Goal: Information Seeking & Learning: Learn about a topic

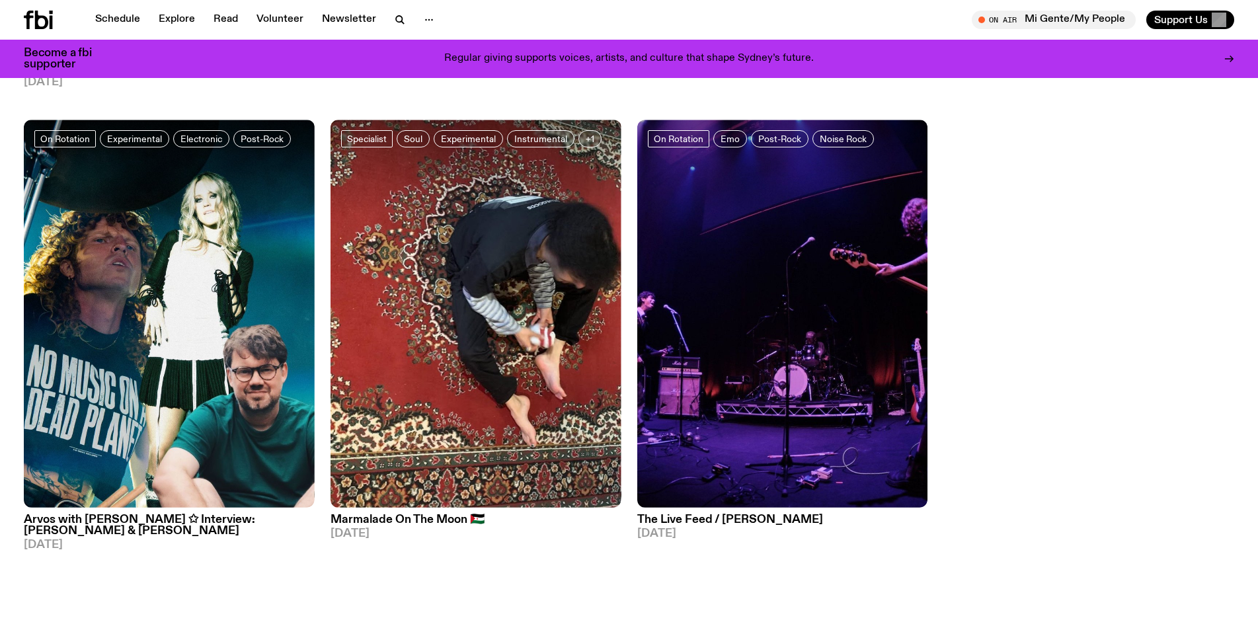
scroll to position [997, 0]
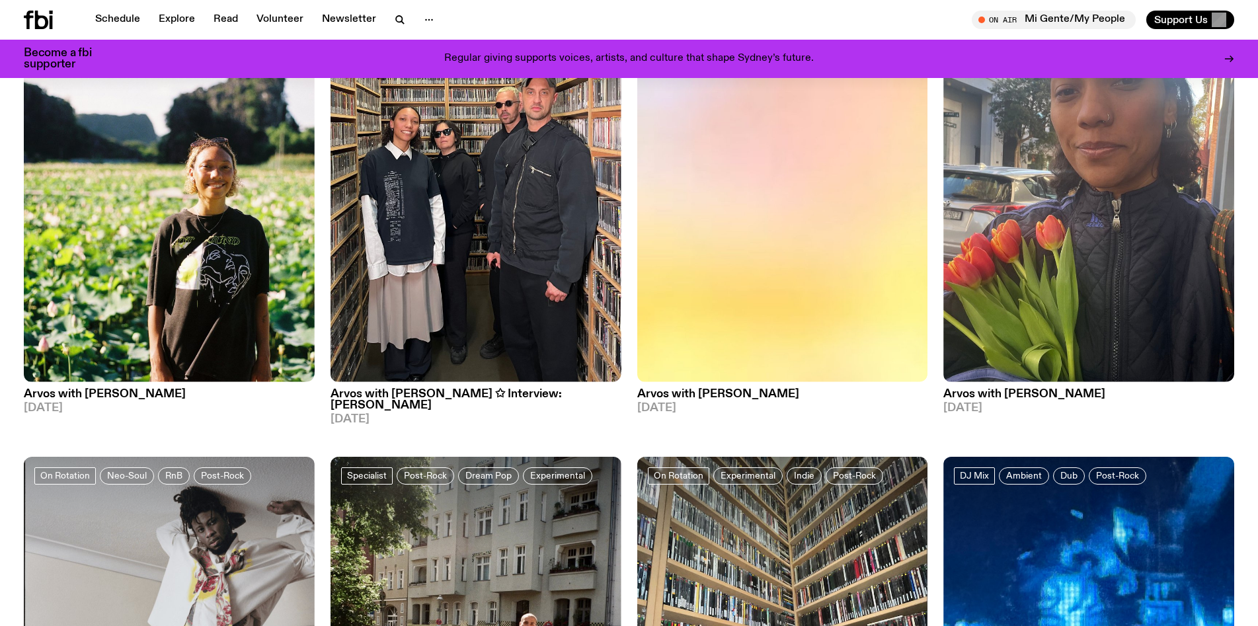
scroll to position [197, 0]
click at [436, 395] on h3 "Arvos with [PERSON_NAME] ✩ Interview: [PERSON_NAME]" at bounding box center [475, 400] width 291 height 22
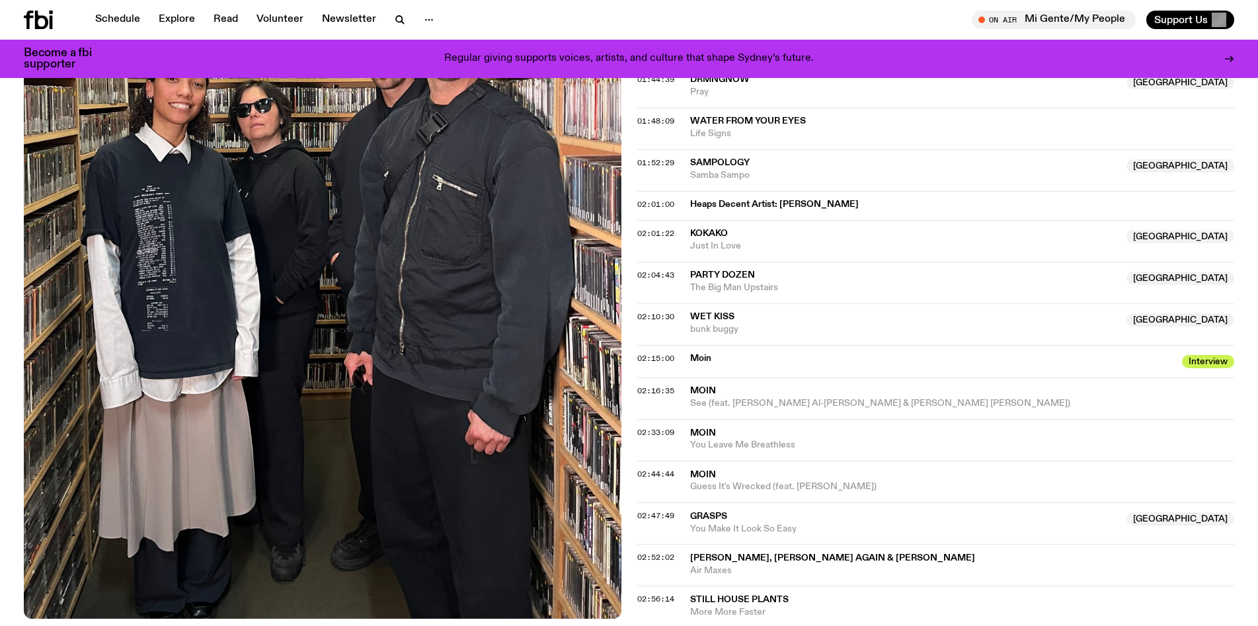
scroll to position [1429, 0]
click at [707, 510] on span "Grasps" at bounding box center [904, 516] width 429 height 13
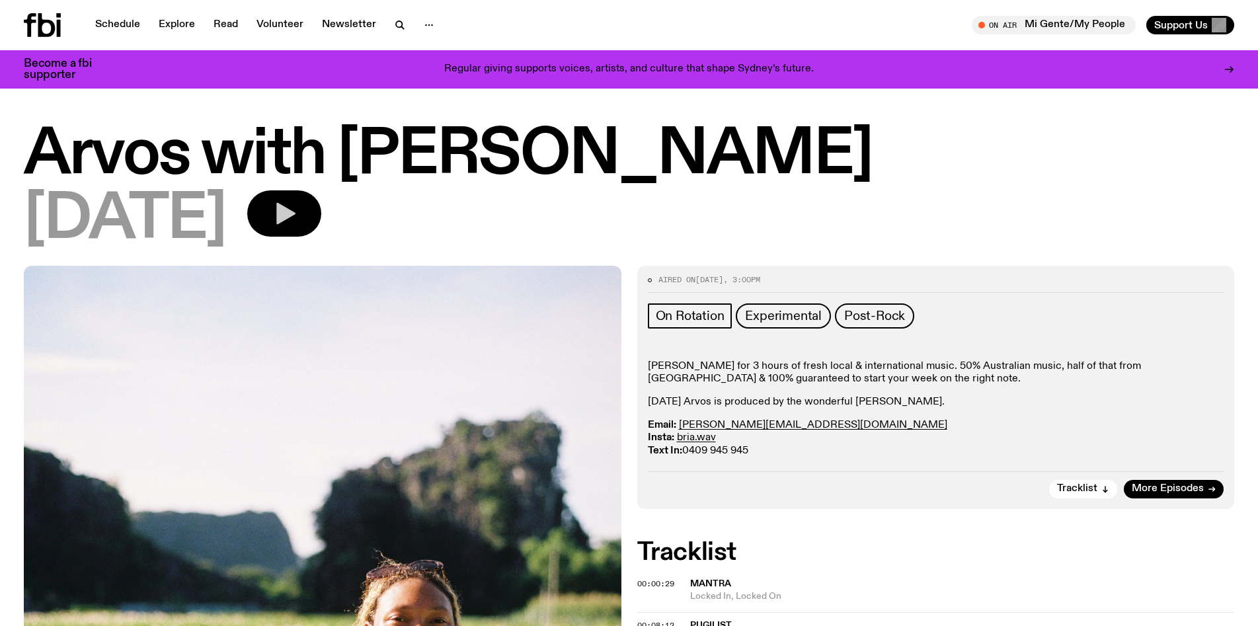
click at [297, 203] on icon "button" at bounding box center [284, 213] width 26 height 26
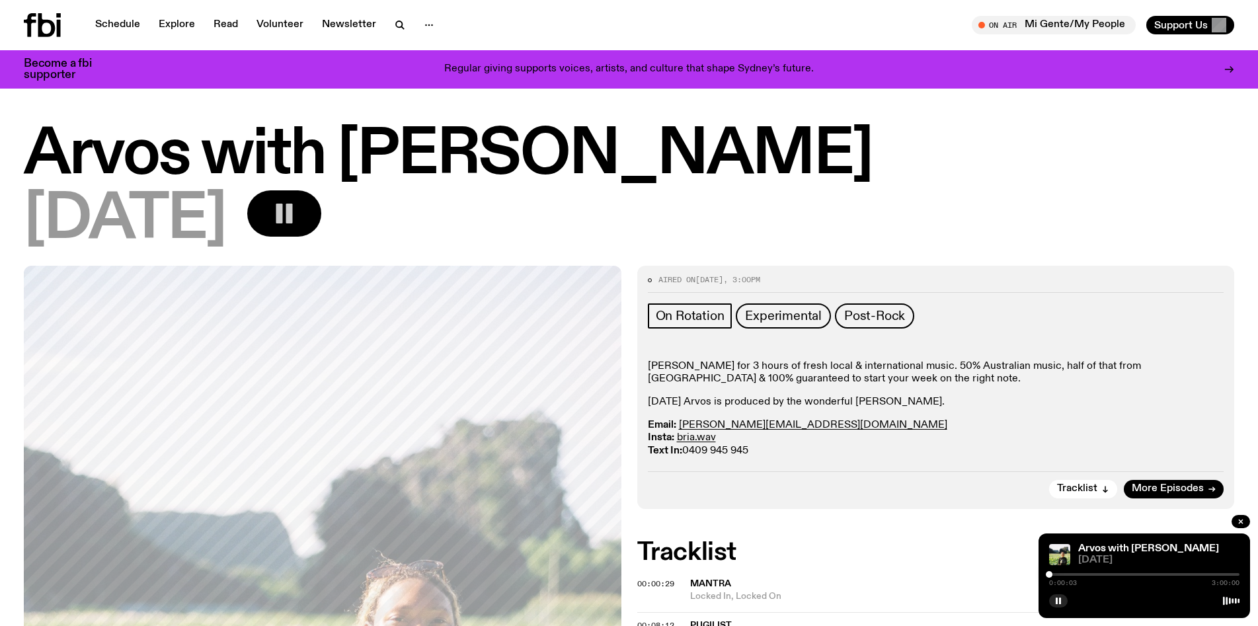
click at [1090, 574] on div at bounding box center [1144, 574] width 190 height 3
click at [1114, 574] on div at bounding box center [1144, 574] width 190 height 3
click at [1136, 572] on div "1:01:17 3:00:00" at bounding box center [1144, 578] width 190 height 16
click at [1130, 574] on div at bounding box center [1144, 574] width 190 height 3
click at [1149, 576] on div "1:16:53 3:00:00" at bounding box center [1144, 578] width 190 height 16
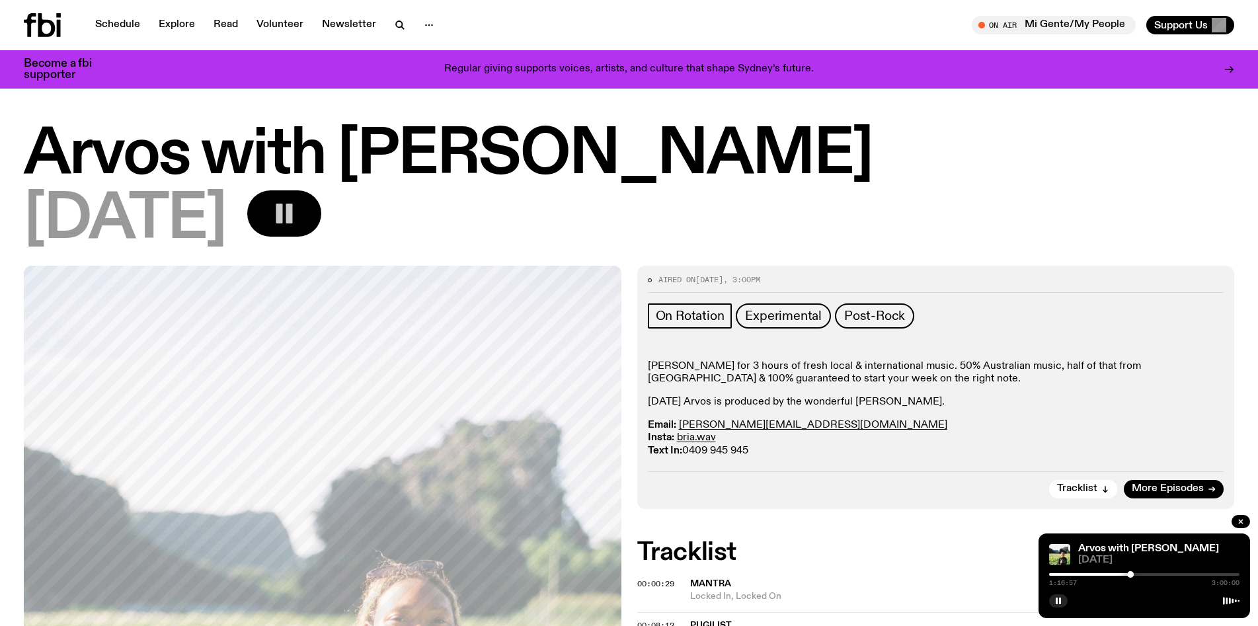
click at [1138, 574] on div at bounding box center [1144, 574] width 190 height 3
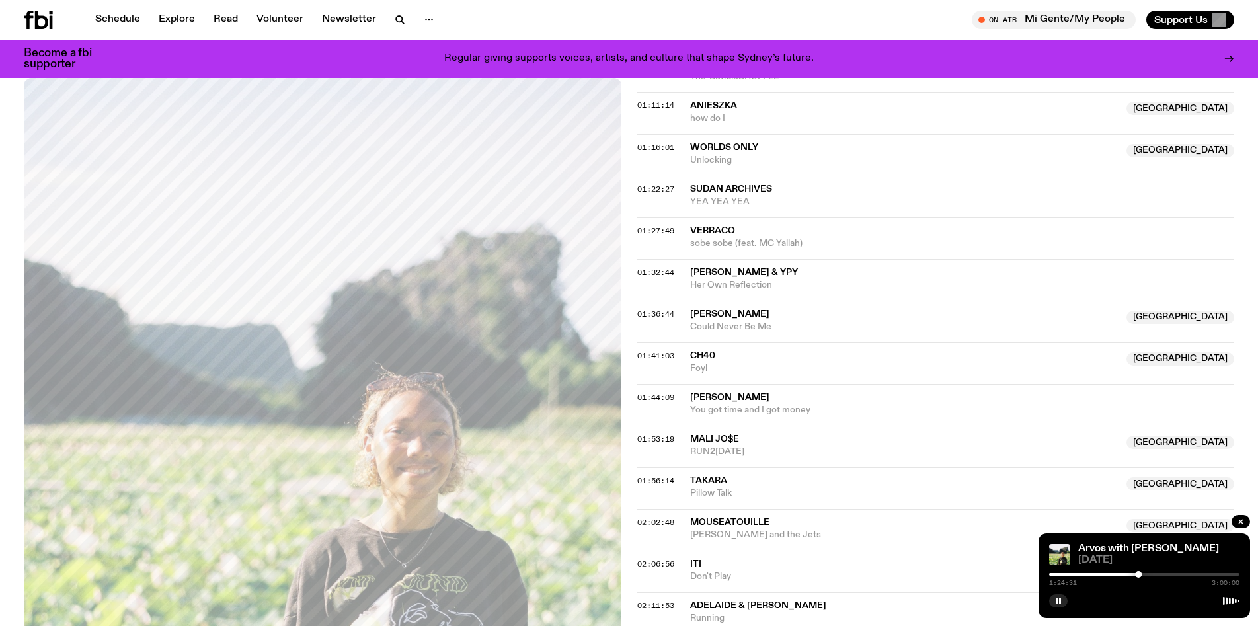
scroll to position [1052, 0]
click at [1160, 574] on div at bounding box center [1144, 574] width 190 height 3
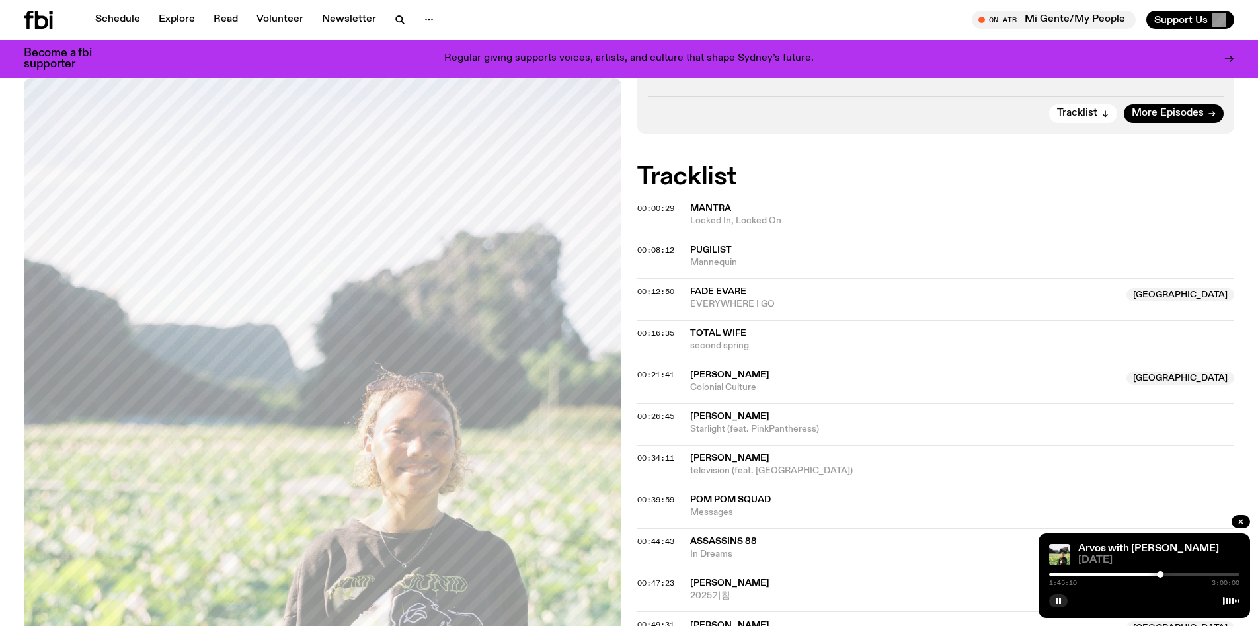
scroll to position [366, 0]
click at [1198, 574] on div at bounding box center [1144, 574] width 190 height 3
click at [1222, 574] on div at bounding box center [1144, 574] width 190 height 3
click at [1072, 574] on div at bounding box center [1127, 574] width 190 height 3
click at [1087, 574] on div at bounding box center [1144, 574] width 190 height 3
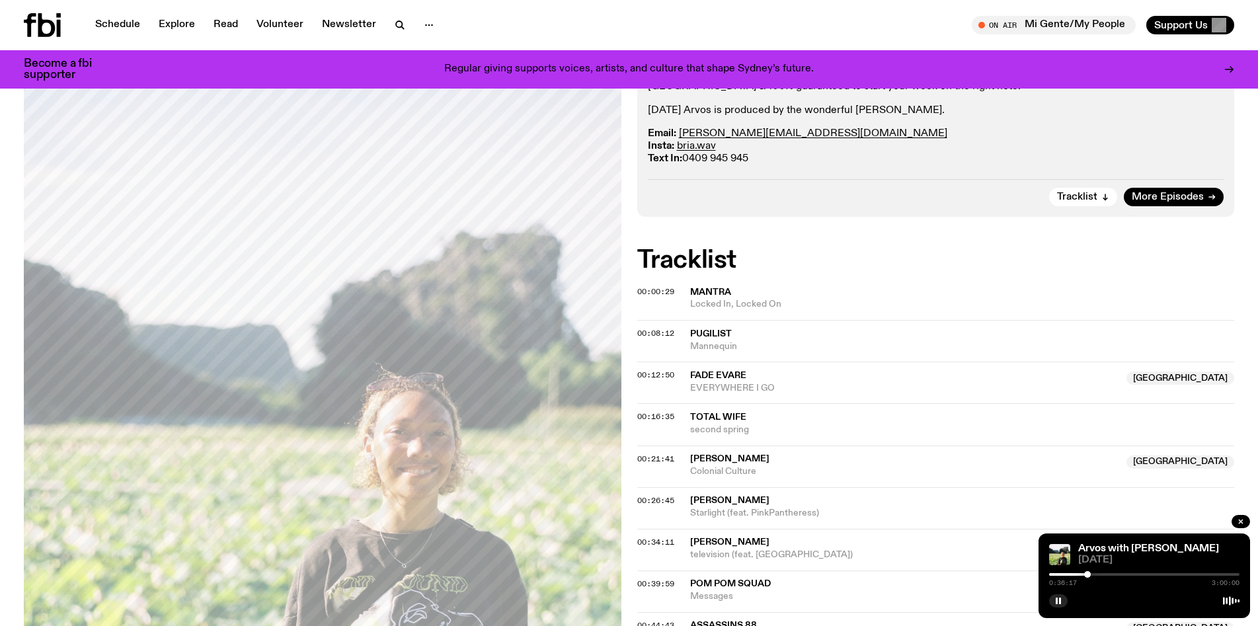
scroll to position [0, 0]
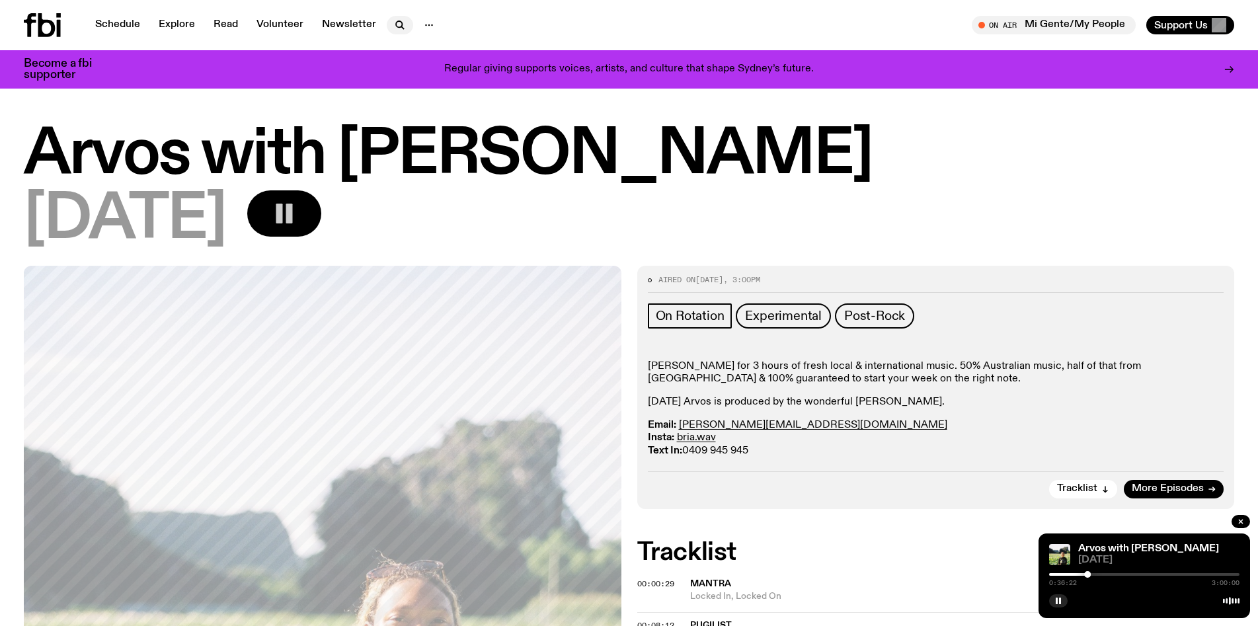
click at [393, 28] on icon "button" at bounding box center [400, 25] width 16 height 16
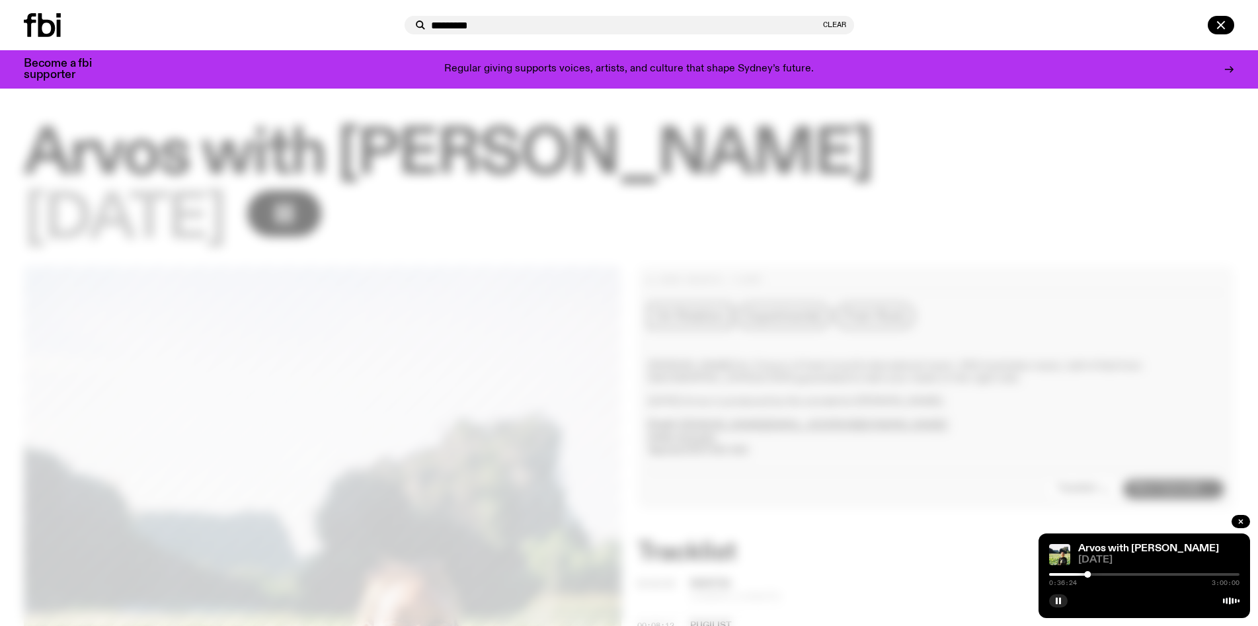
type input "*********"
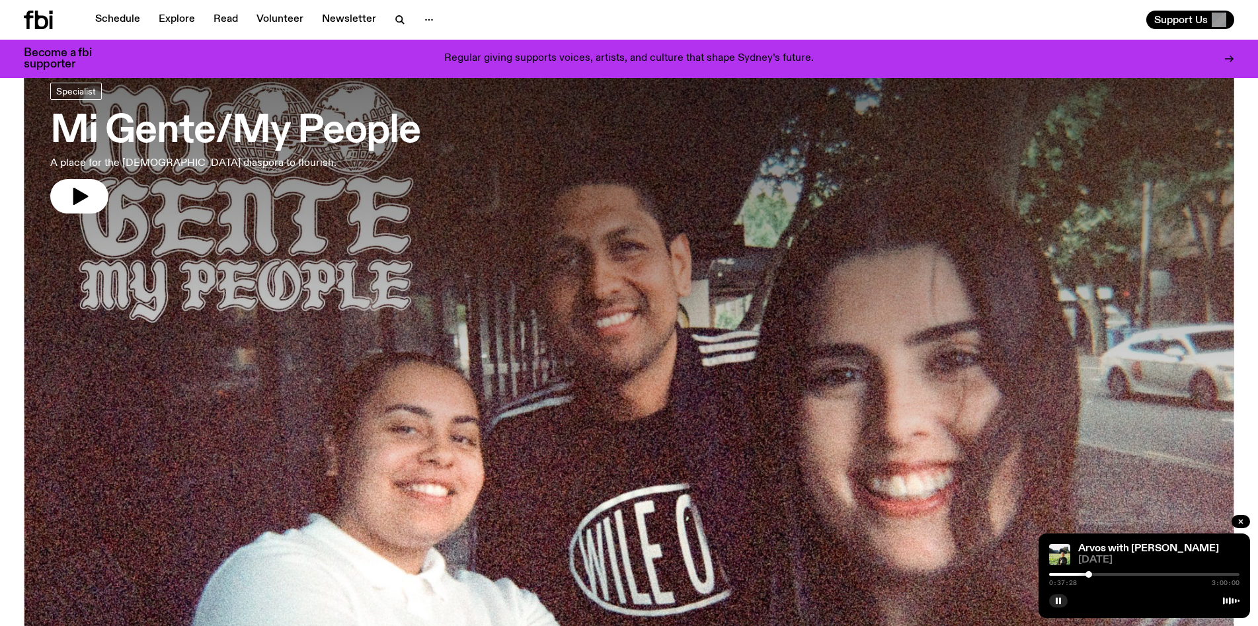
scroll to position [79, 0]
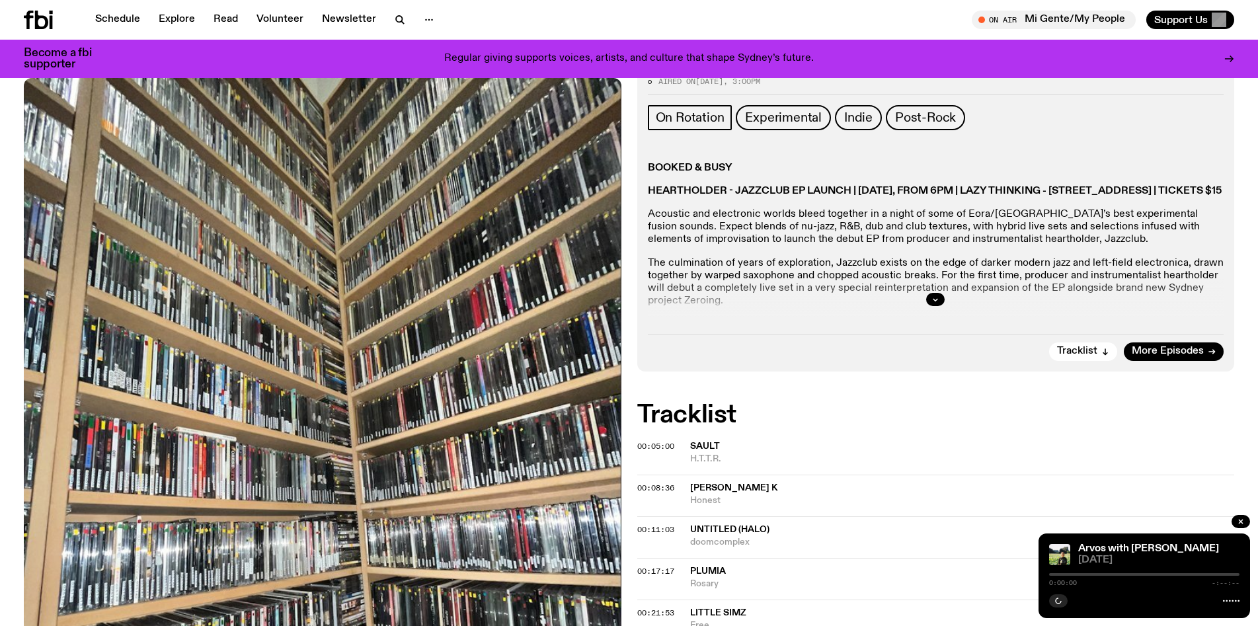
scroll to position [188, 0]
click at [936, 297] on icon "button" at bounding box center [935, 299] width 8 height 8
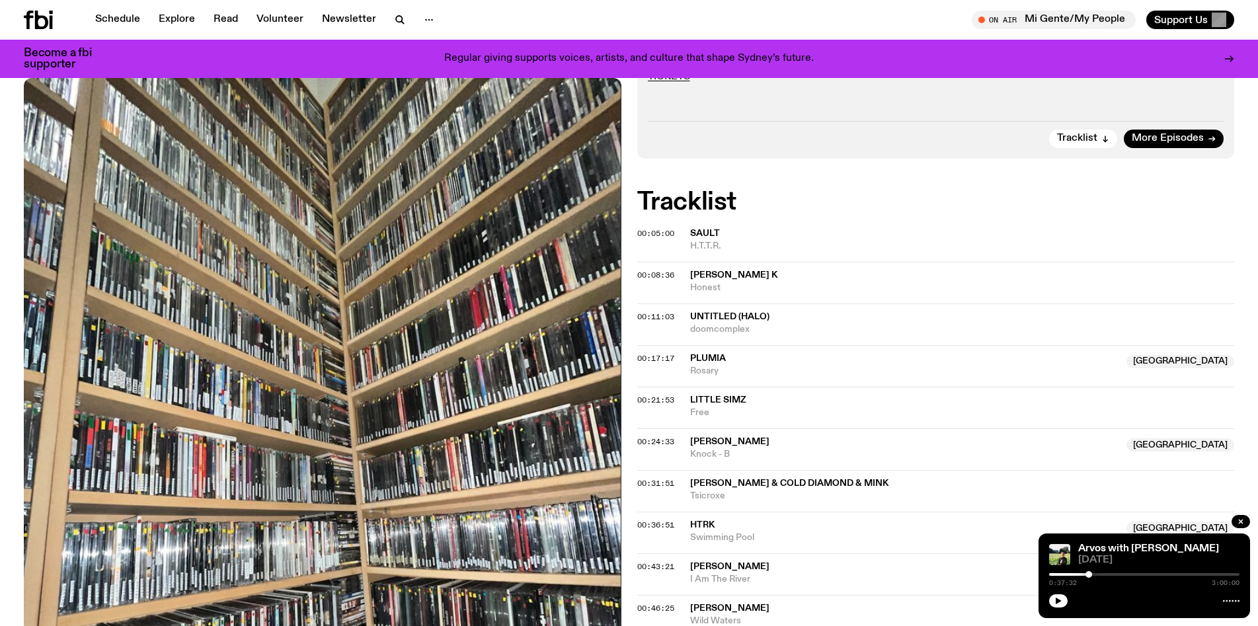
scroll to position [629, 0]
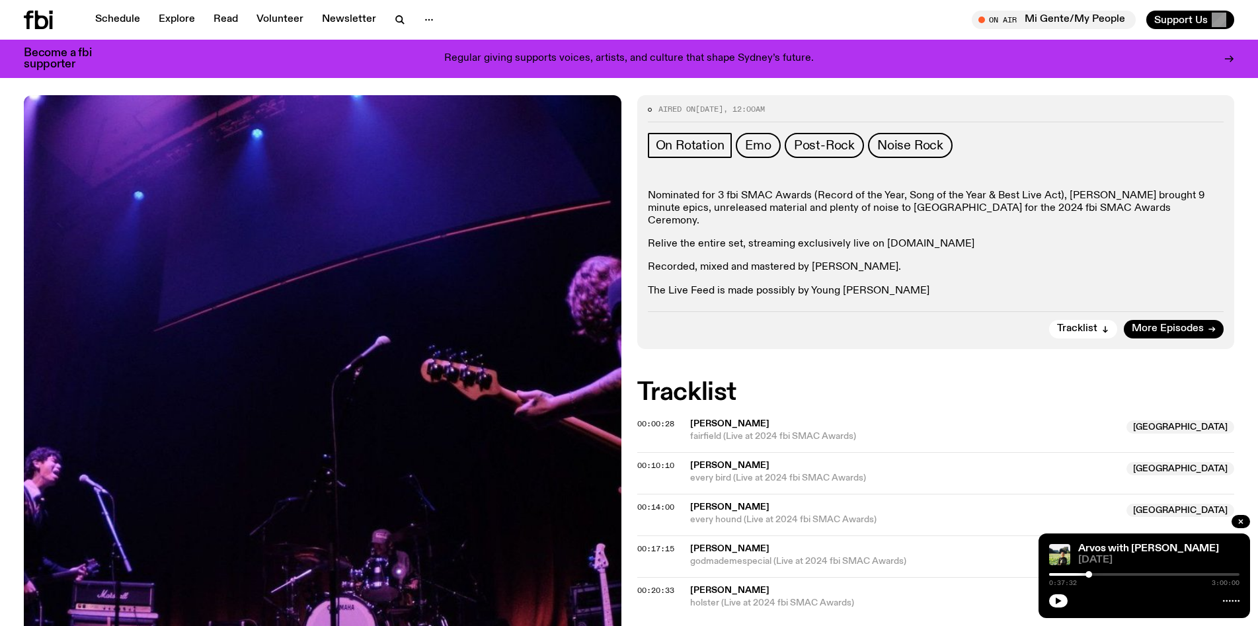
scroll to position [161, 0]
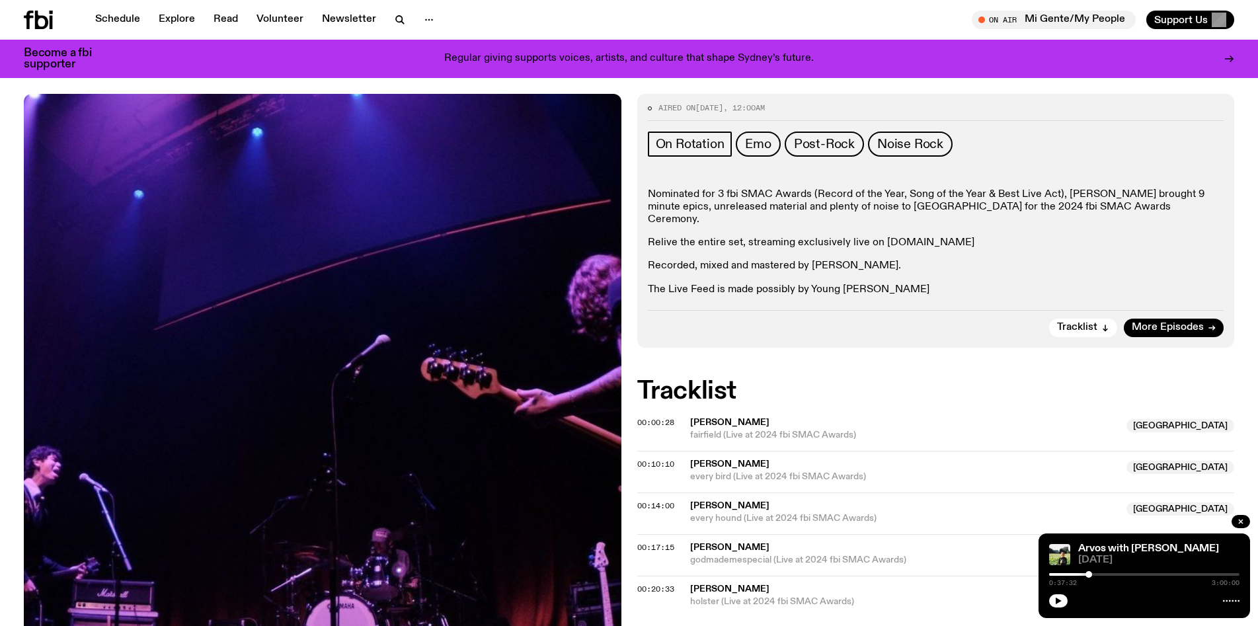
click at [723, 429] on span "fairfield (Live at 2024 fbi SMAC Awards)" at bounding box center [904, 435] width 429 height 13
click at [1062, 605] on button "button" at bounding box center [1058, 600] width 19 height 13
click at [708, 418] on span "doris" at bounding box center [729, 422] width 79 height 9
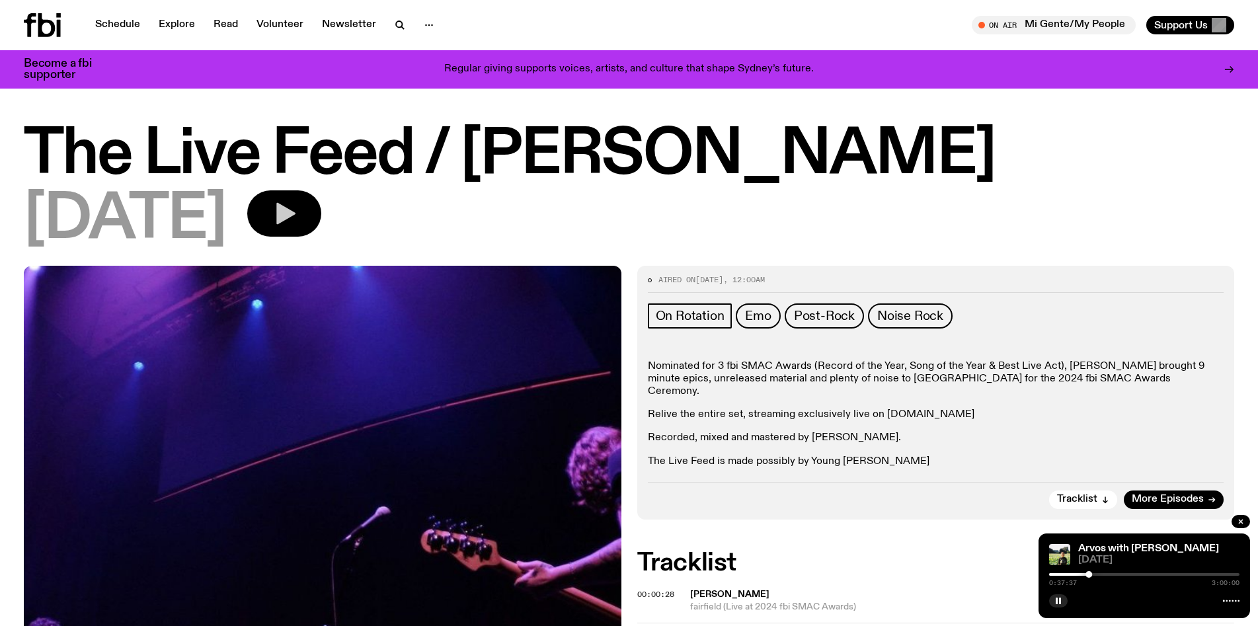
click at [321, 220] on button "button" at bounding box center [284, 213] width 74 height 46
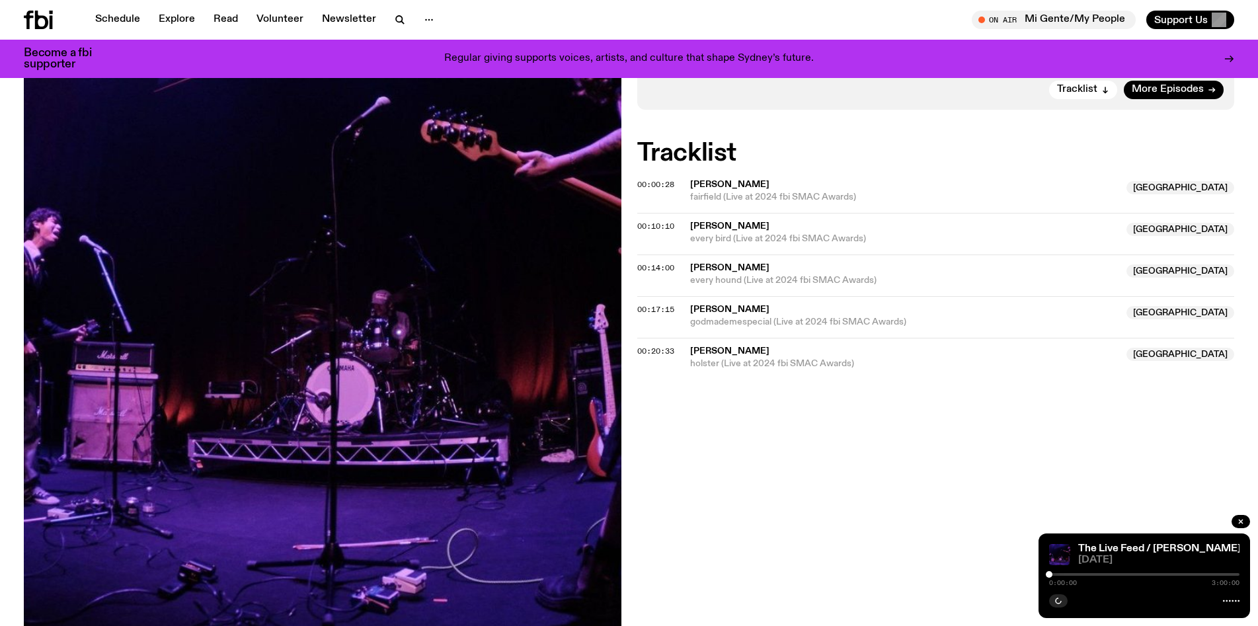
scroll to position [354, 0]
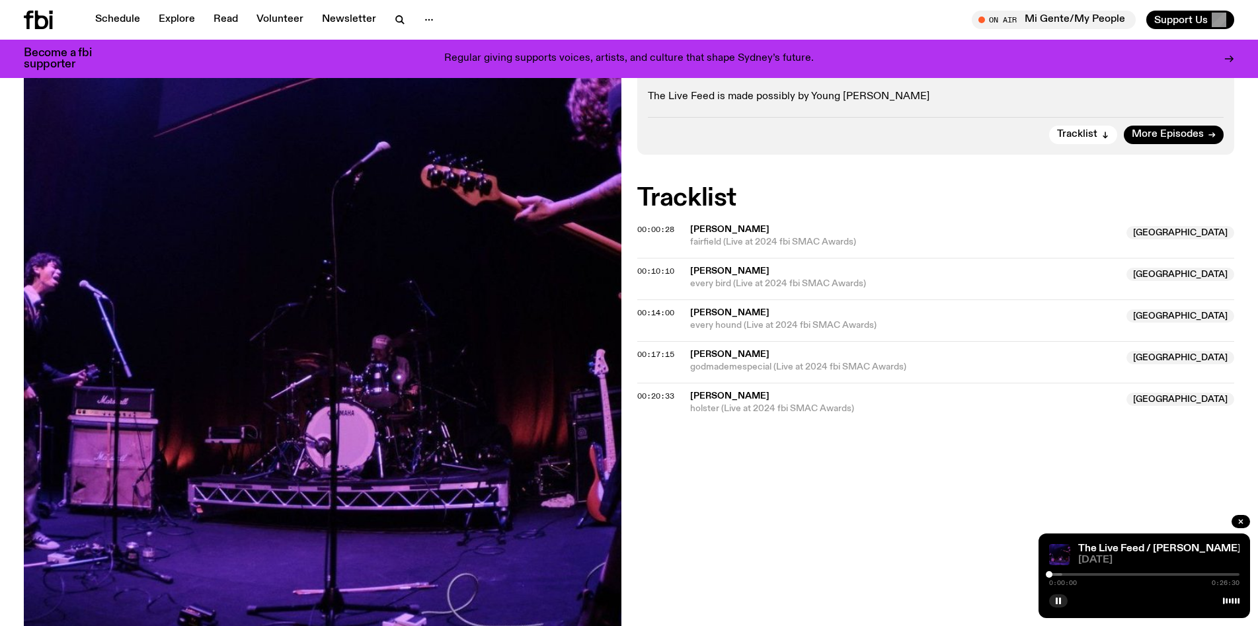
click at [1093, 574] on div at bounding box center [1144, 574] width 190 height 3
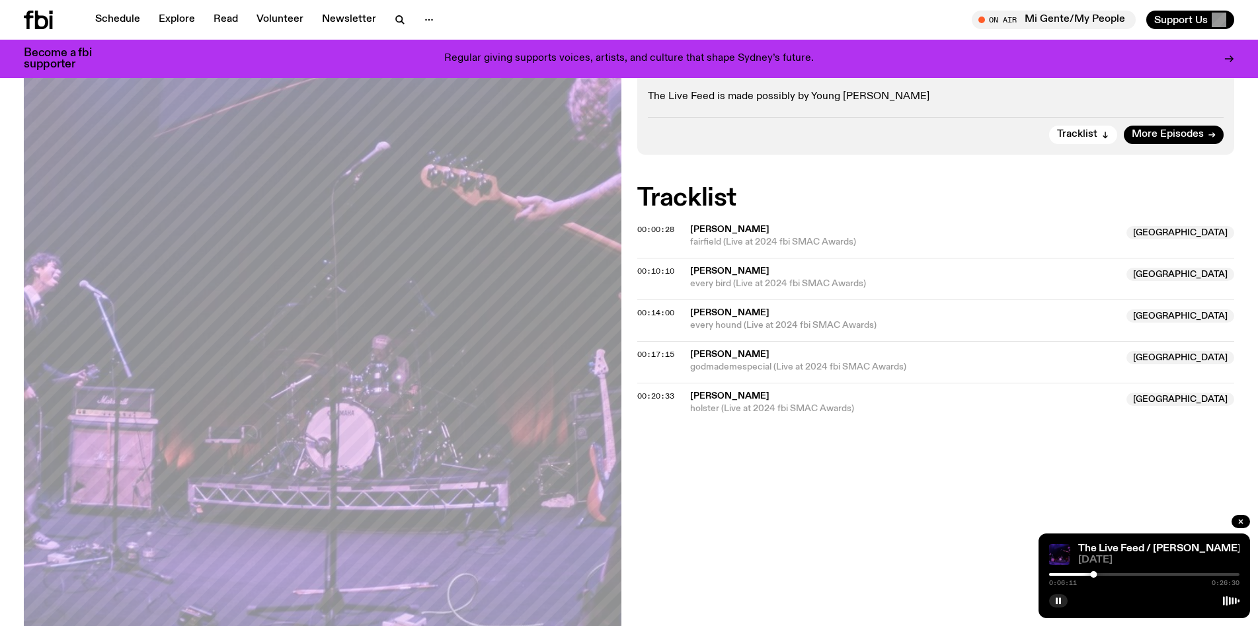
click at [1139, 573] on div at bounding box center [1144, 574] width 190 height 3
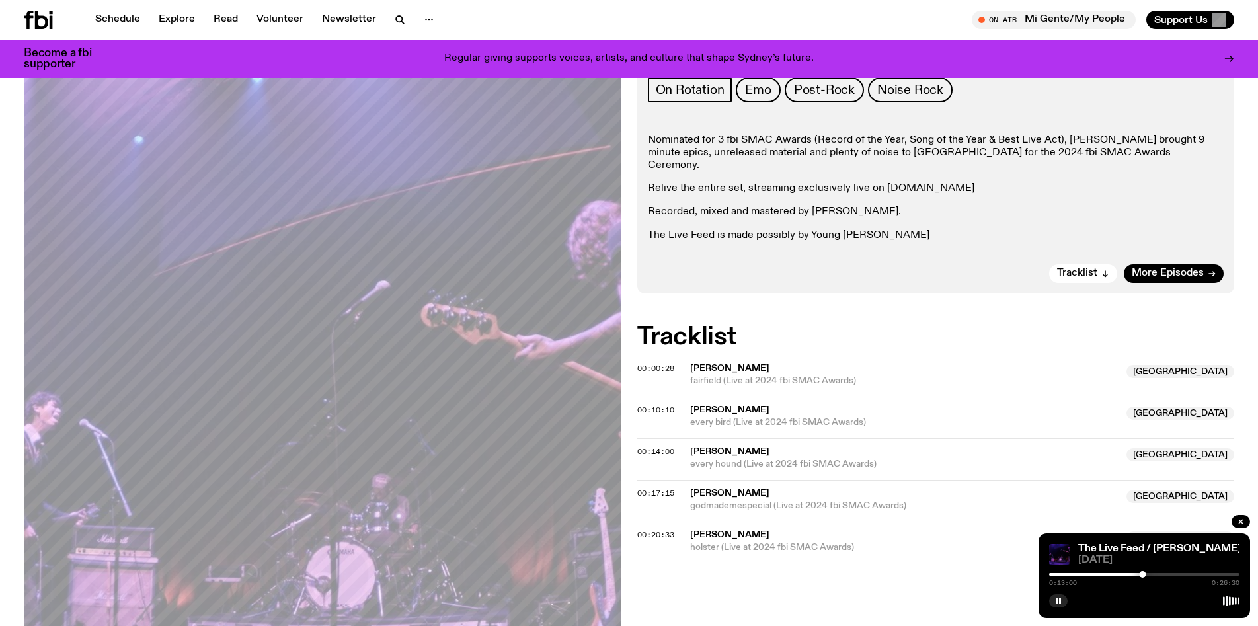
scroll to position [215, 0]
click at [1177, 575] on div at bounding box center [1144, 574] width 190 height 3
click at [1196, 575] on div at bounding box center [1144, 574] width 190 height 3
click at [1217, 575] on div at bounding box center [1144, 574] width 190 height 3
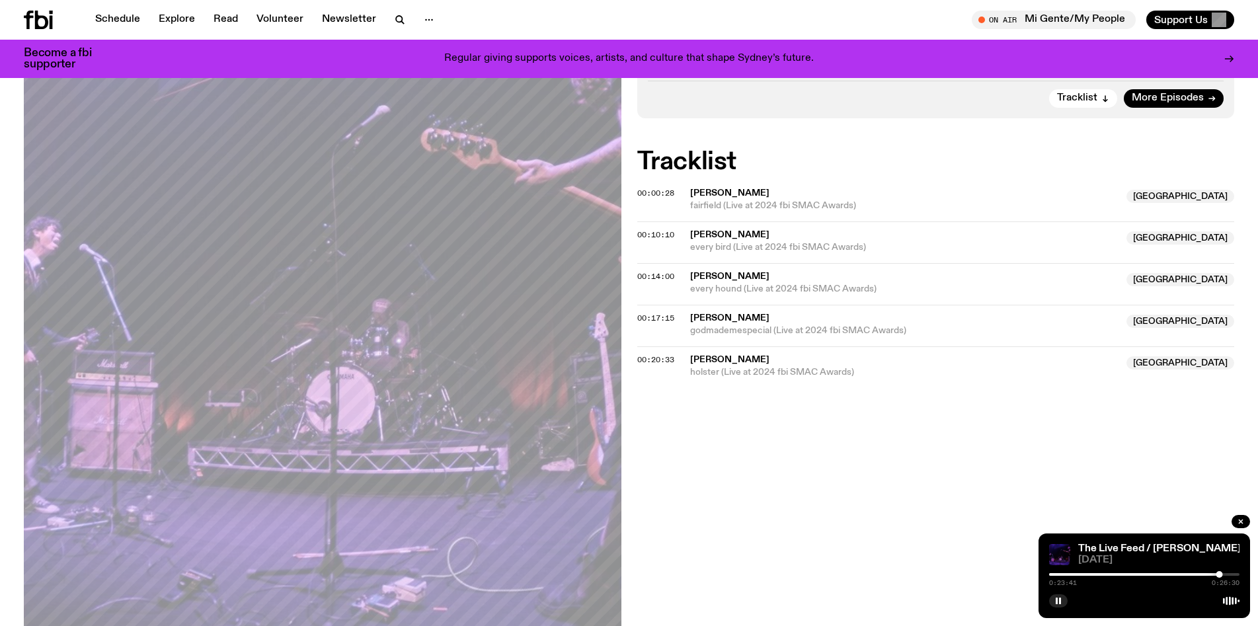
scroll to position [390, 0]
click at [701, 272] on span "doris" at bounding box center [729, 276] width 79 height 9
click at [1113, 575] on div at bounding box center [1124, 574] width 190 height 3
click at [1151, 576] on div "0:08:56 0:26:30" at bounding box center [1144, 578] width 190 height 16
click at [1141, 574] on div at bounding box center [1144, 574] width 190 height 3
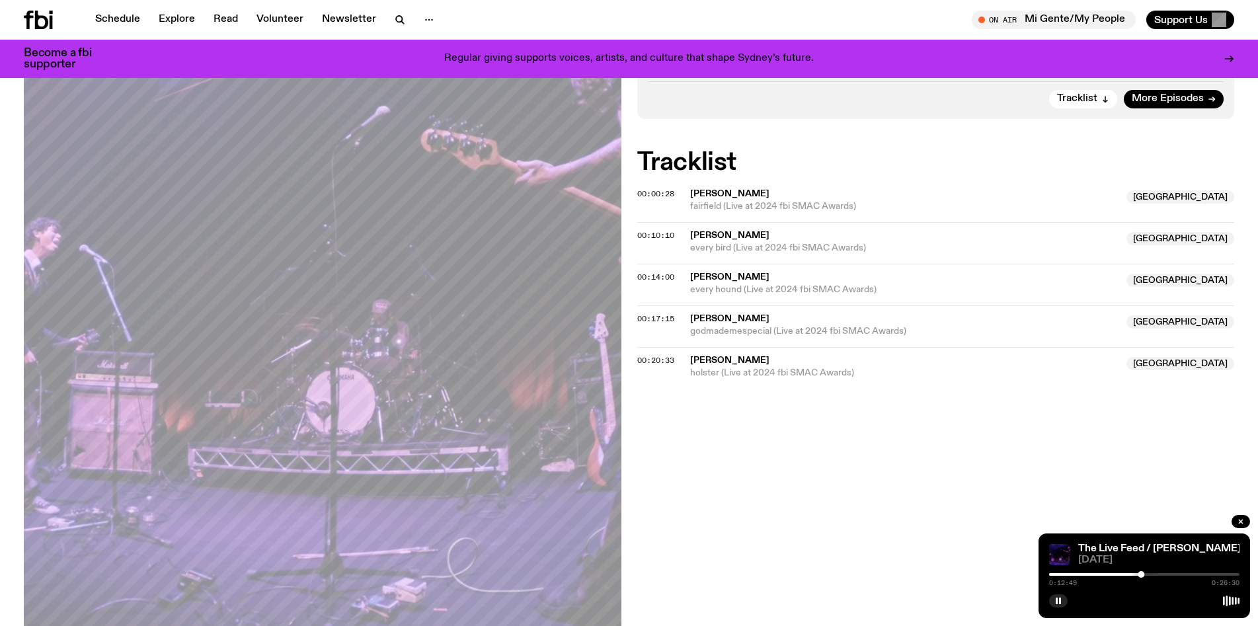
click at [1075, 574] on div at bounding box center [1045, 574] width 190 height 3
click at [1093, 575] on div at bounding box center [1144, 574] width 190 height 3
click at [1108, 575] on div at bounding box center [1144, 574] width 190 height 3
click at [1124, 575] on div at bounding box center [1144, 574] width 190 height 3
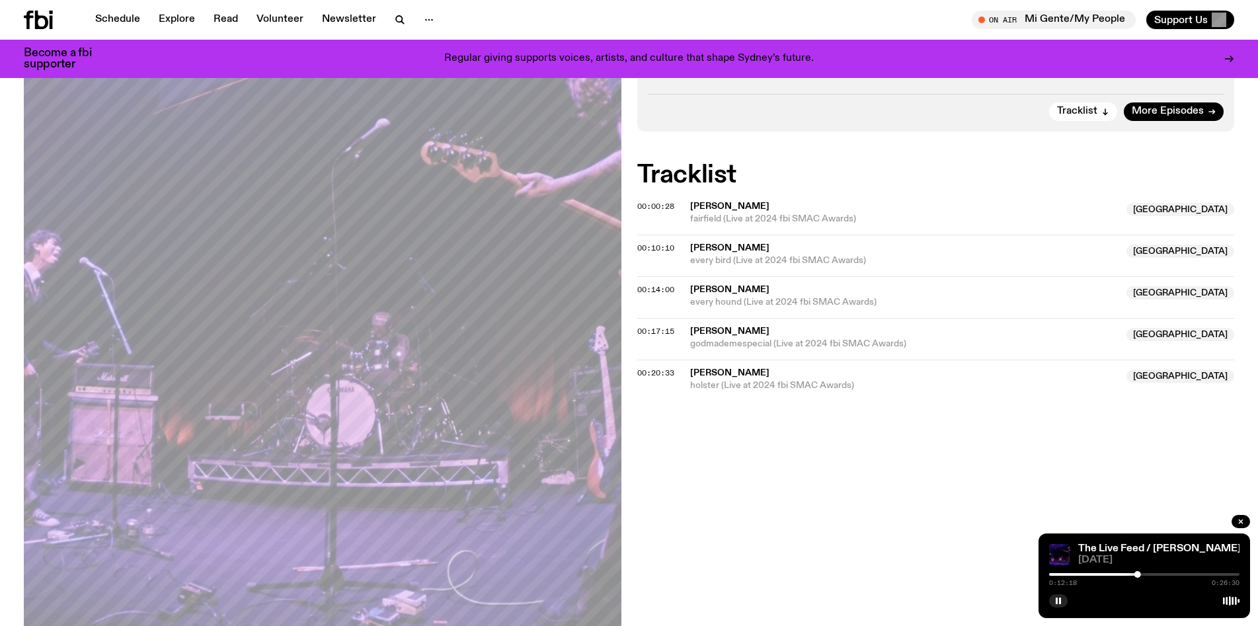
scroll to position [0, 0]
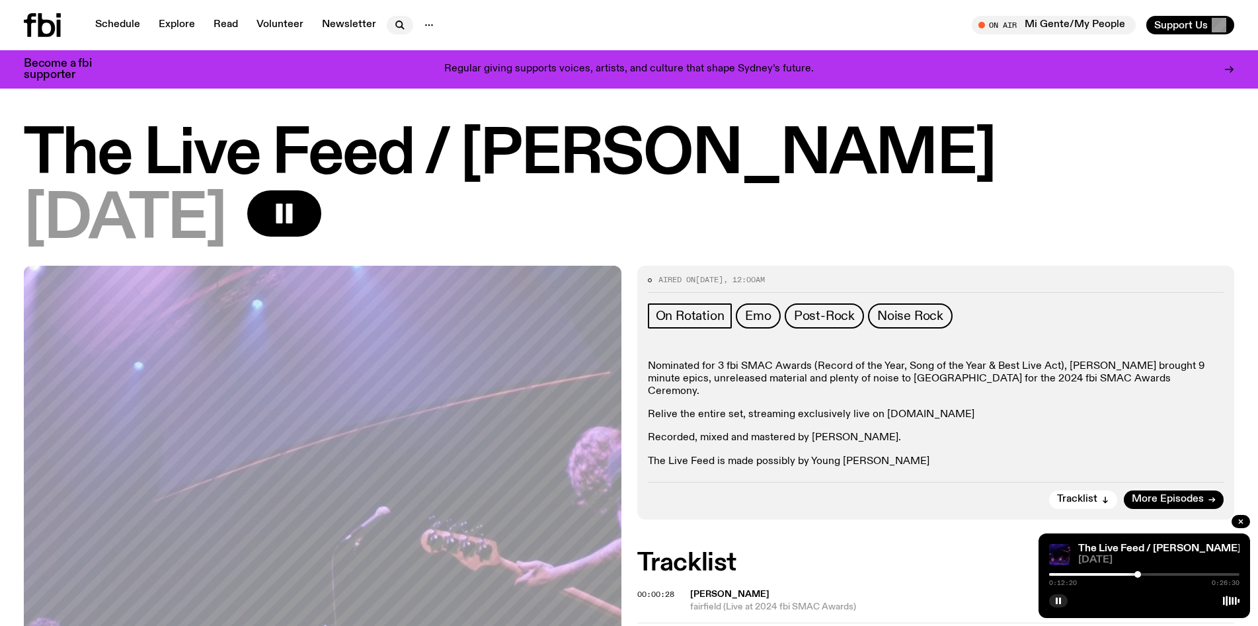
click at [395, 20] on icon "button" at bounding box center [400, 25] width 16 height 16
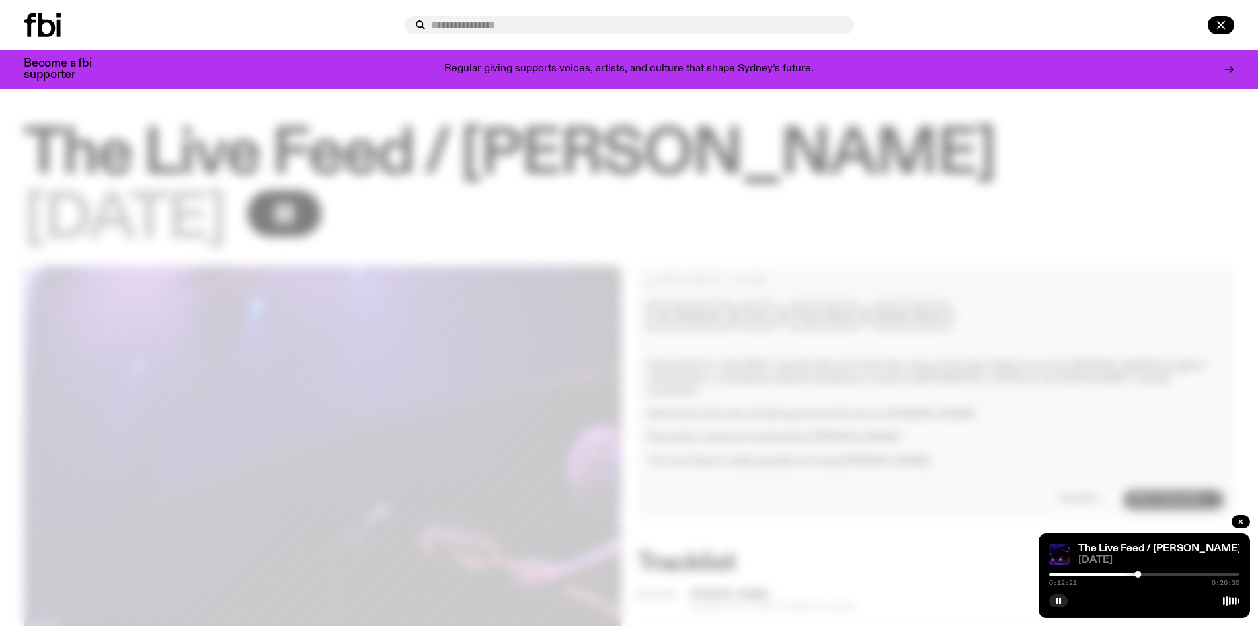
click at [447, 28] on input "text" at bounding box center [637, 25] width 412 height 11
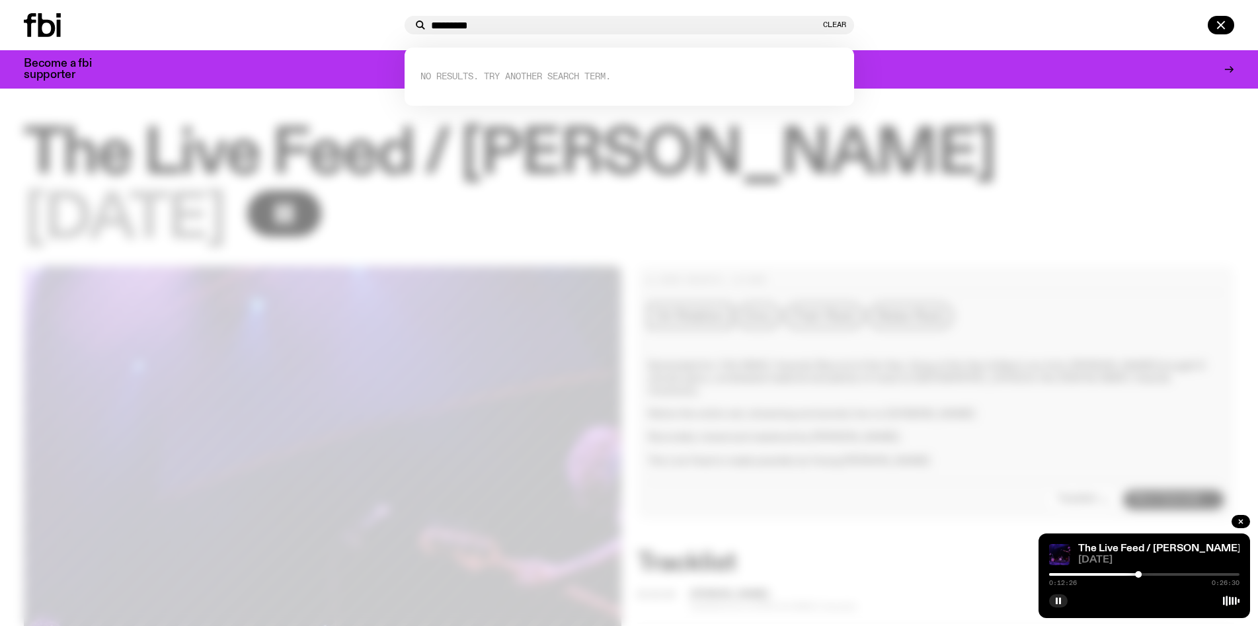
click at [447, 26] on input "*********" at bounding box center [625, 25] width 389 height 11
drag, startPoint x: 491, startPoint y: 26, endPoint x: 367, endPoint y: 18, distance: 124.6
click at [367, 18] on div "********* Clear No Results. Try another search term." at bounding box center [629, 25] width 1258 height 50
type input "*********"
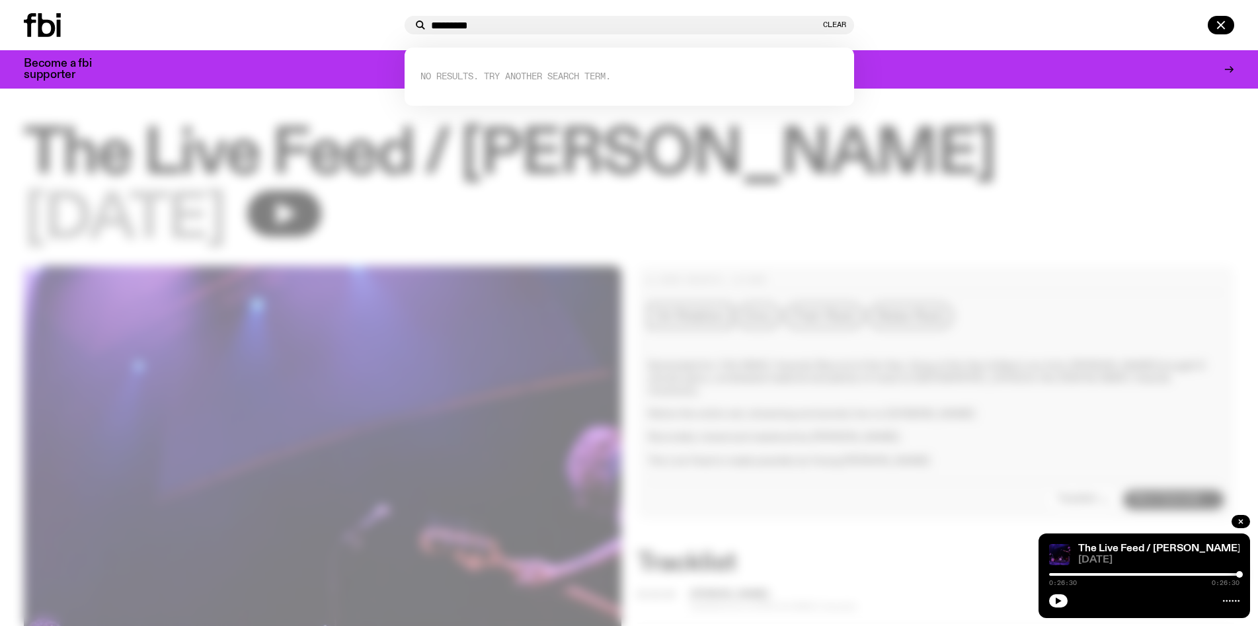
click at [757, 143] on div at bounding box center [629, 313] width 1258 height 626
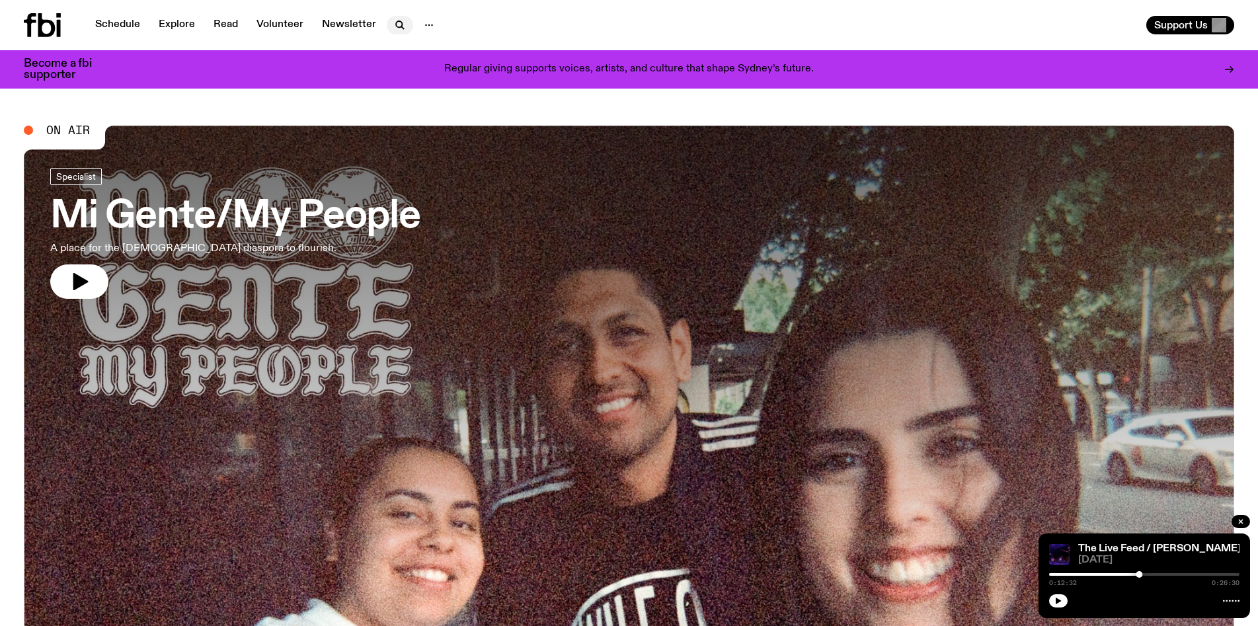
click at [398, 28] on icon "button" at bounding box center [400, 25] width 16 height 16
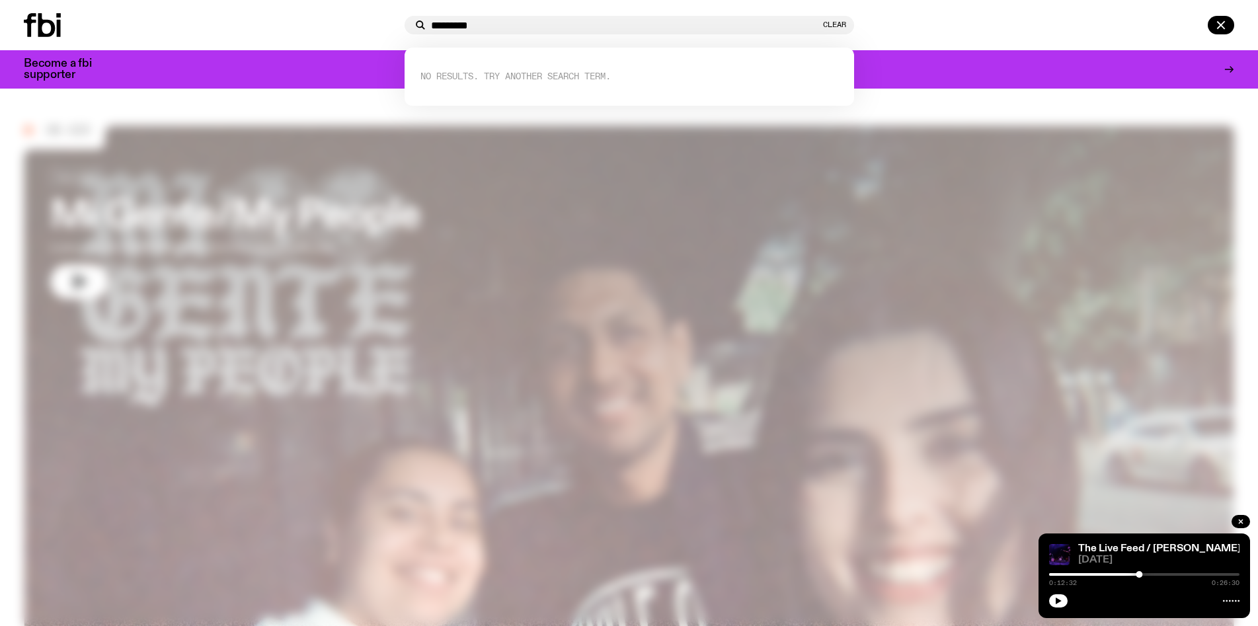
click at [442, 22] on input "*********" at bounding box center [625, 25] width 389 height 11
type input "*********"
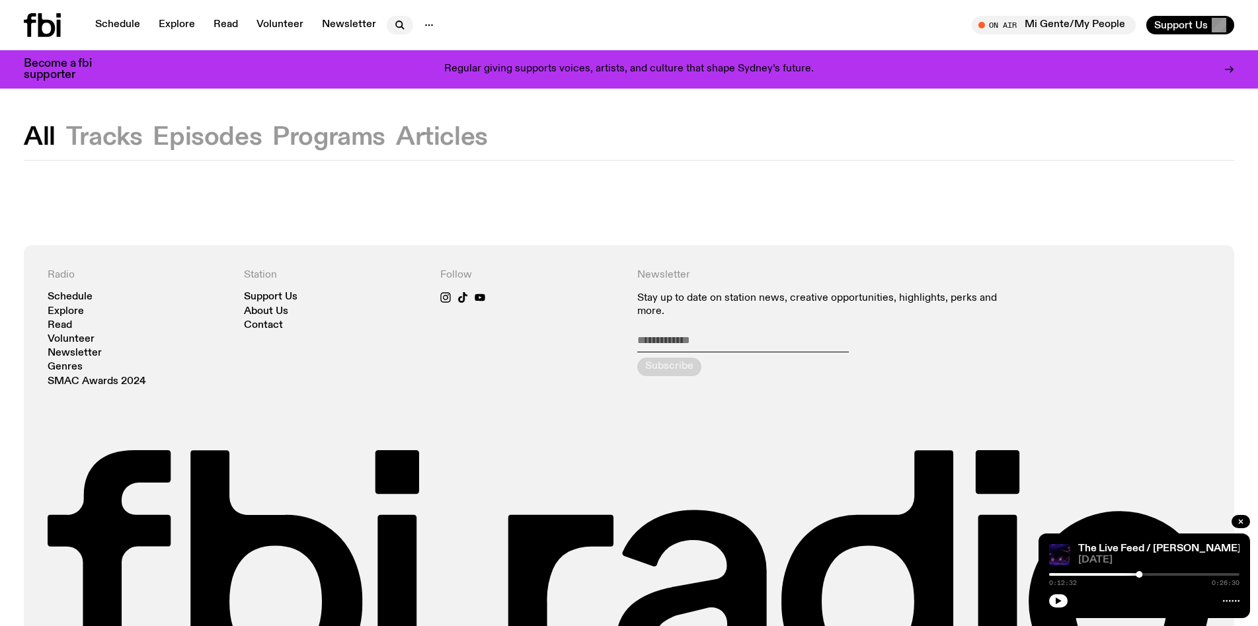
click at [395, 24] on icon "button" at bounding box center [400, 25] width 16 height 16
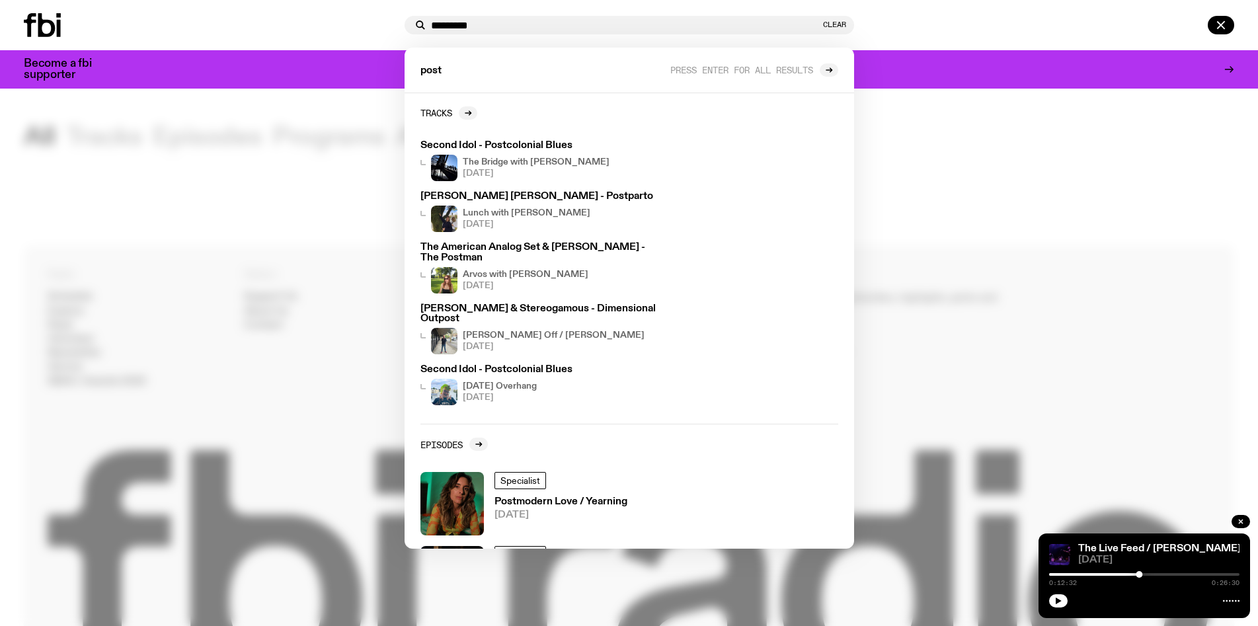
type input "*********"
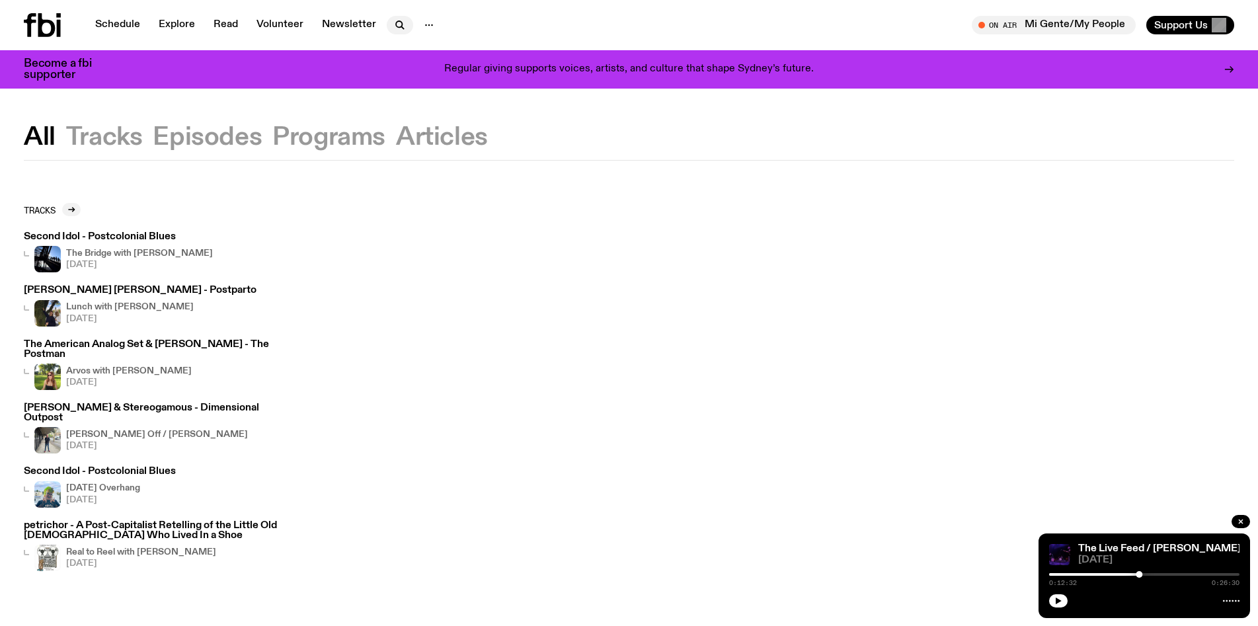
drag, startPoint x: 406, startPoint y: 24, endPoint x: 397, endPoint y: 27, distance: 9.6
click at [397, 27] on button "button" at bounding box center [400, 25] width 26 height 19
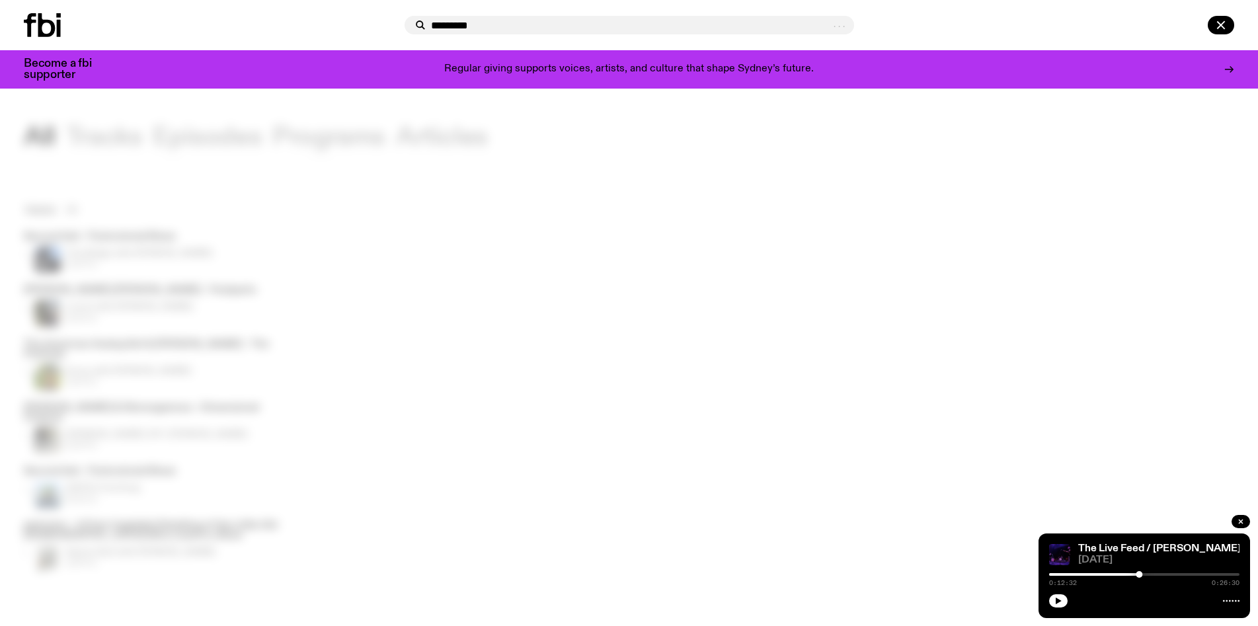
click at [397, 27] on div at bounding box center [211, 25] width 375 height 24
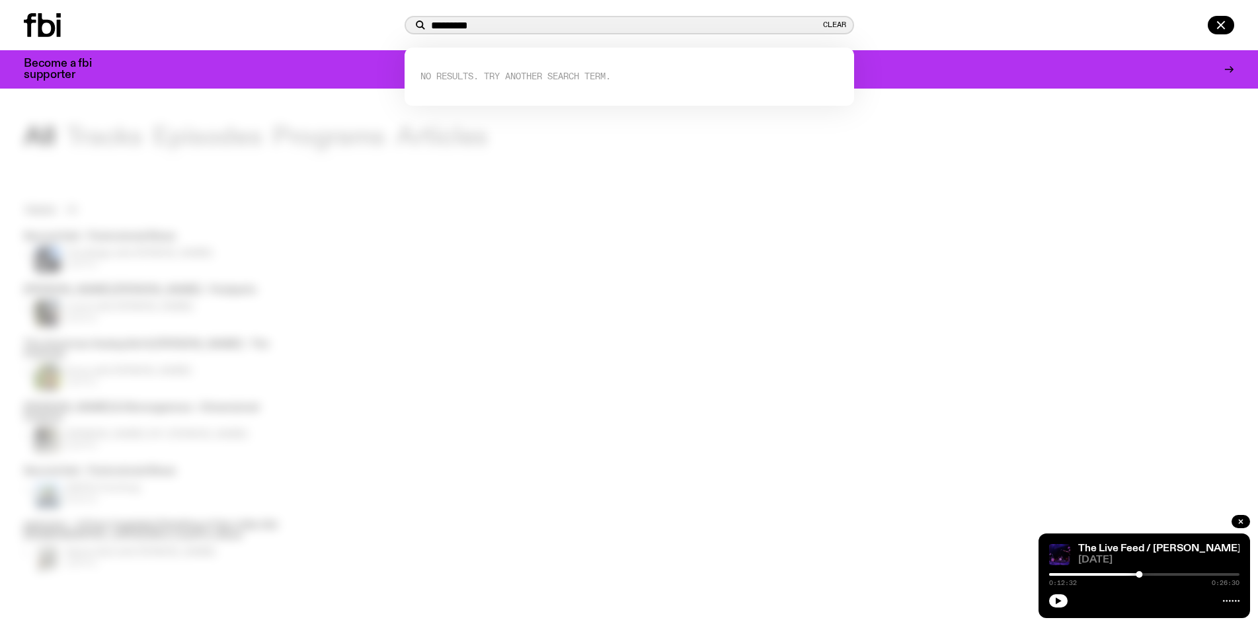
click at [455, 25] on input "*********" at bounding box center [625, 25] width 389 height 11
type input "********"
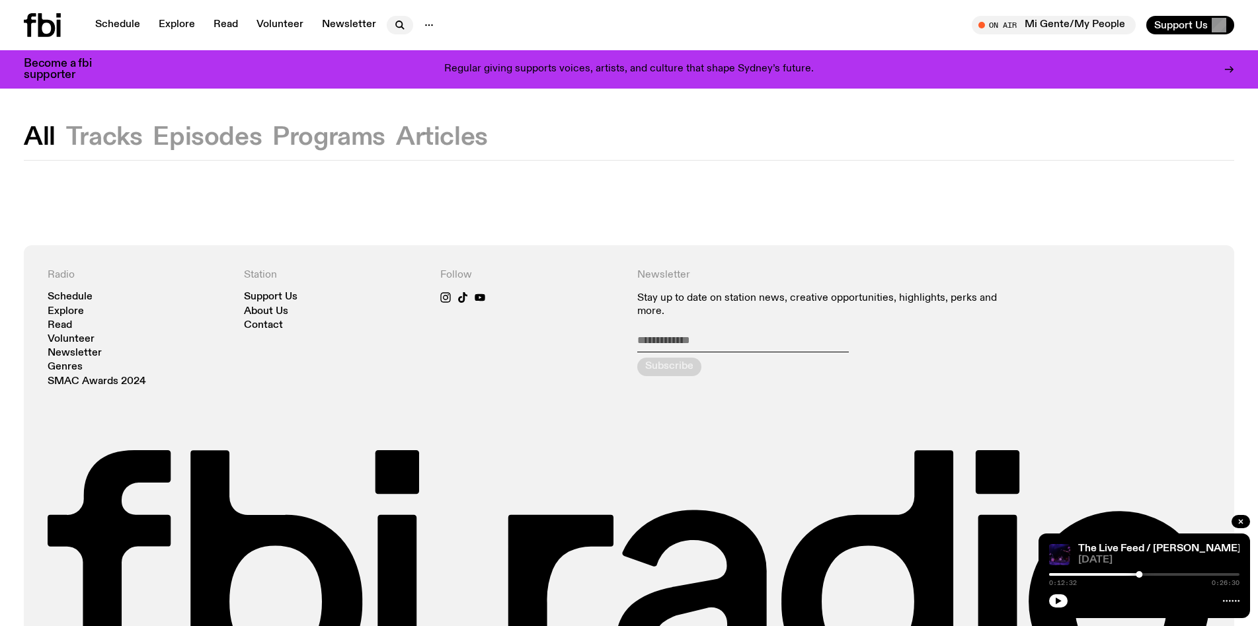
click at [401, 24] on icon "button" at bounding box center [400, 25] width 16 height 16
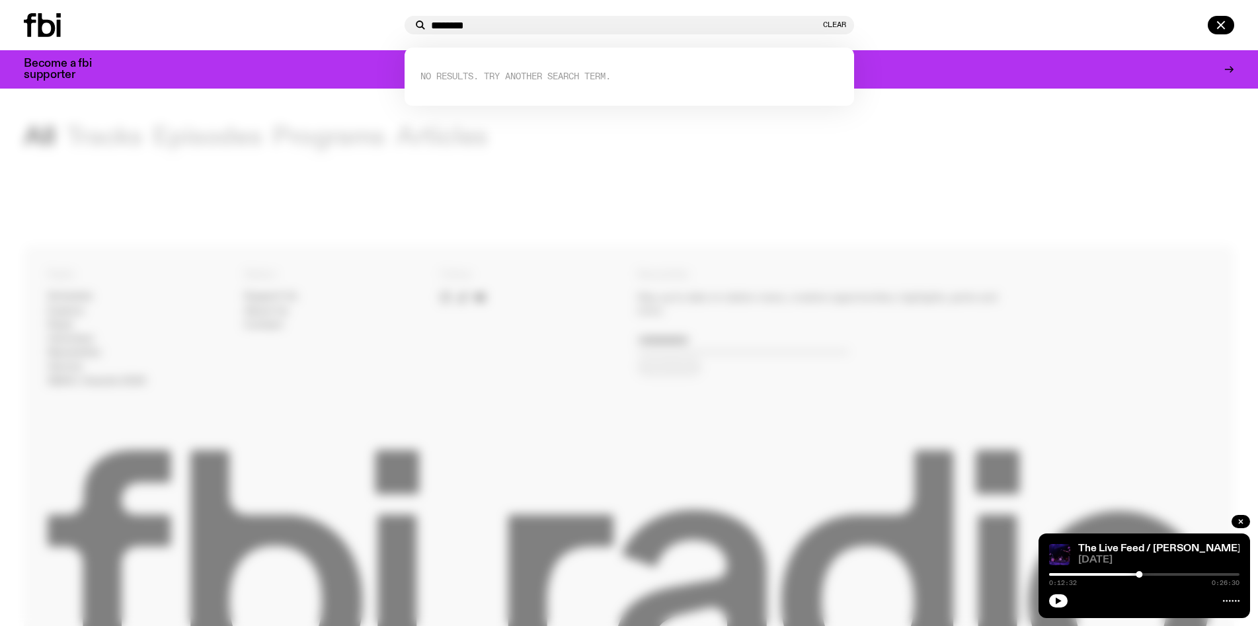
click at [451, 25] on input "********" at bounding box center [625, 25] width 389 height 11
type input "*********"
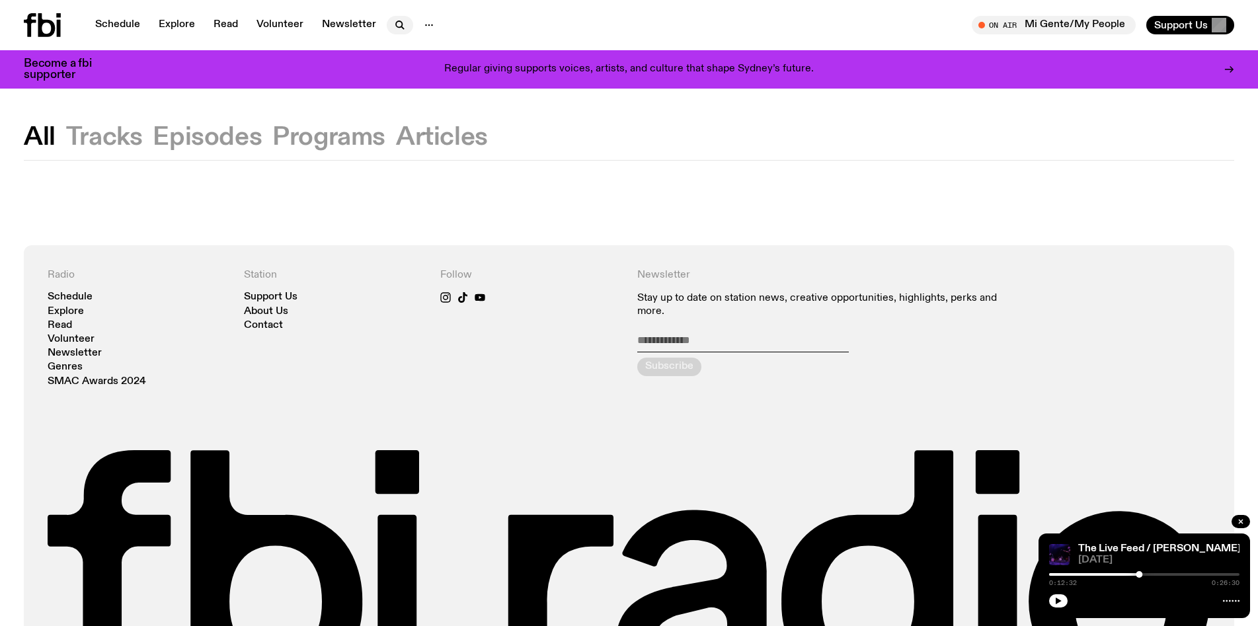
click at [396, 25] on icon "button" at bounding box center [400, 25] width 16 height 16
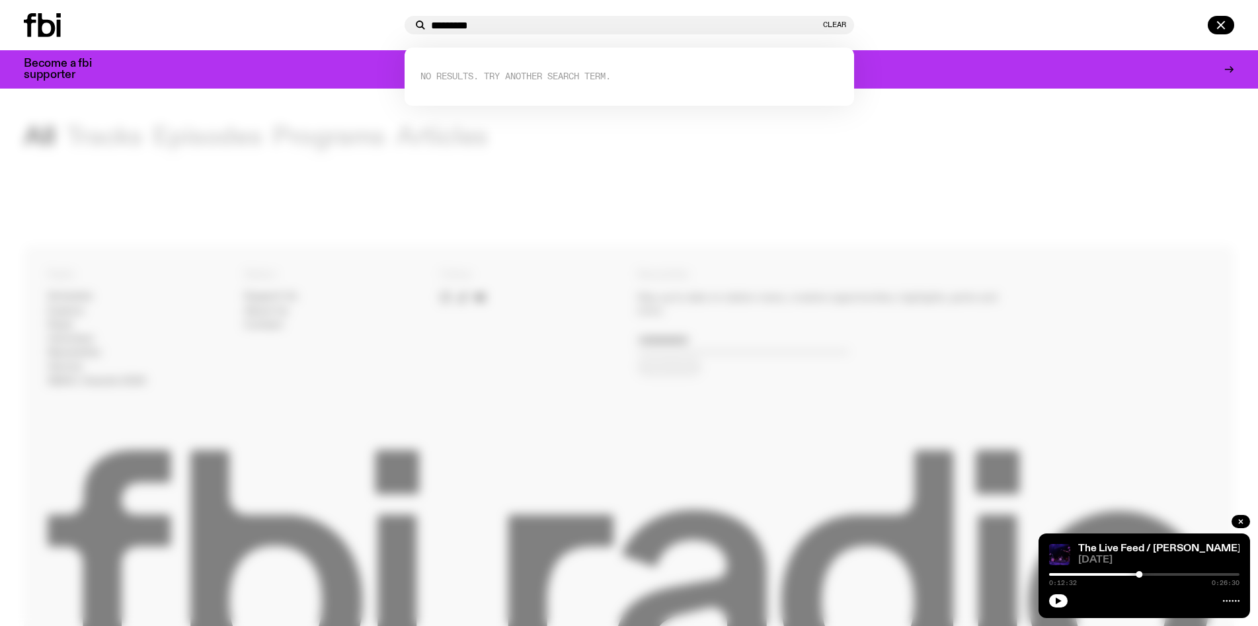
click at [523, 24] on input "*********" at bounding box center [625, 25] width 389 height 11
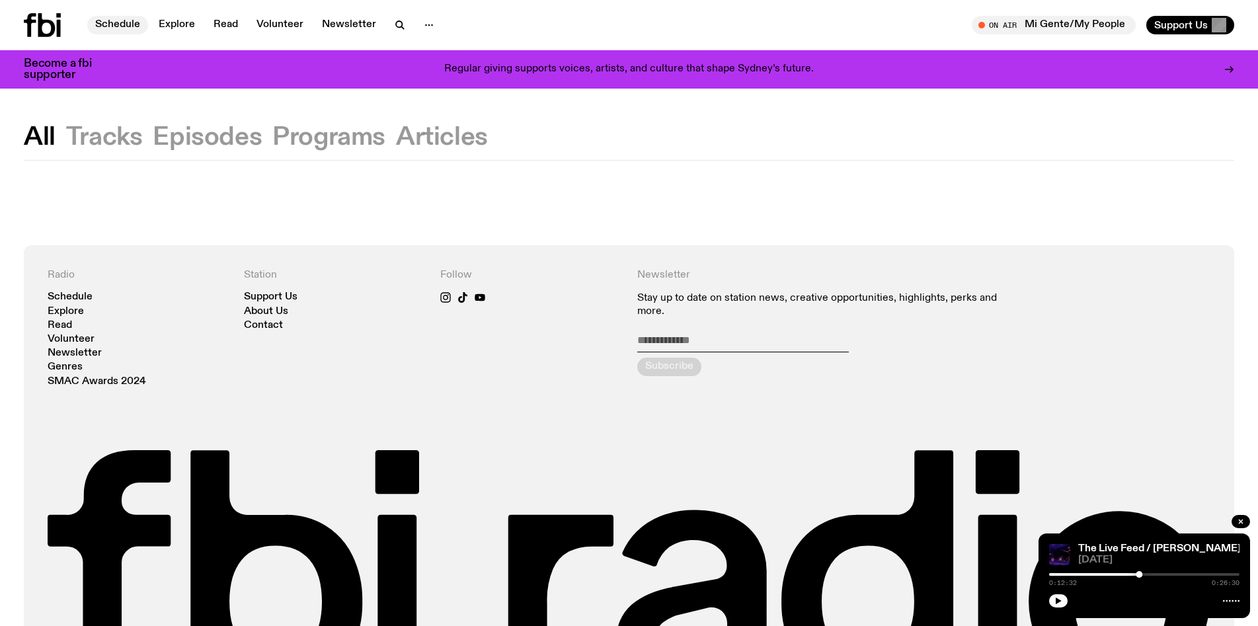
click at [129, 30] on link "Schedule" at bounding box center [117, 25] width 61 height 19
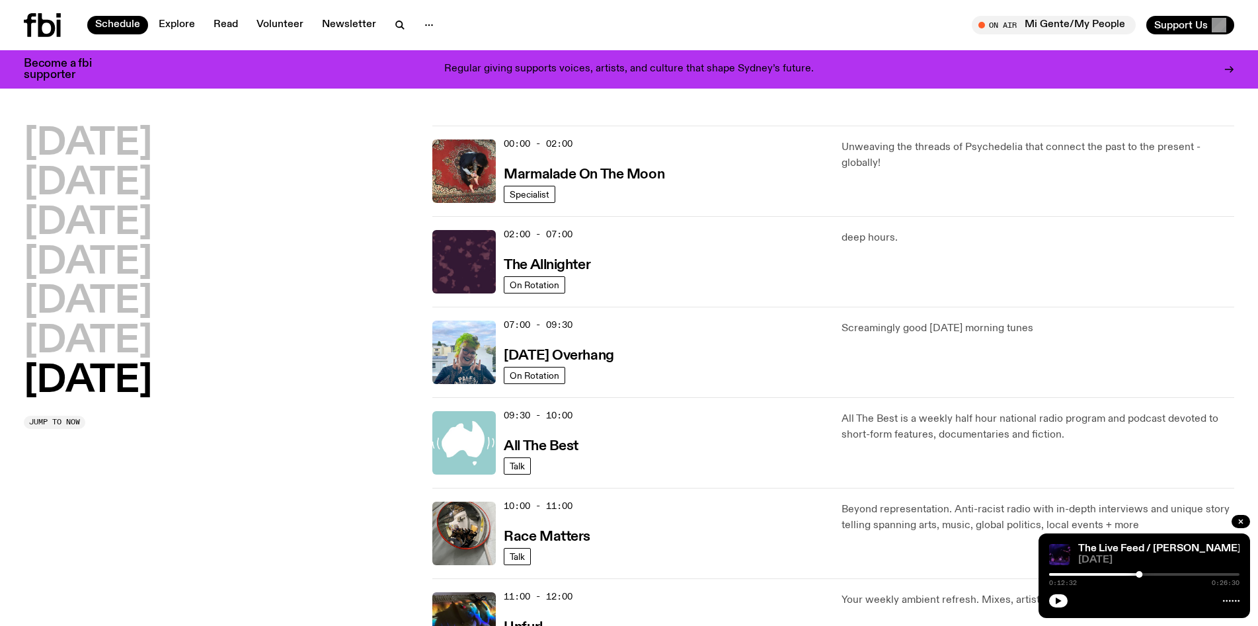
click at [34, 20] on icon at bounding box center [30, 25] width 13 height 24
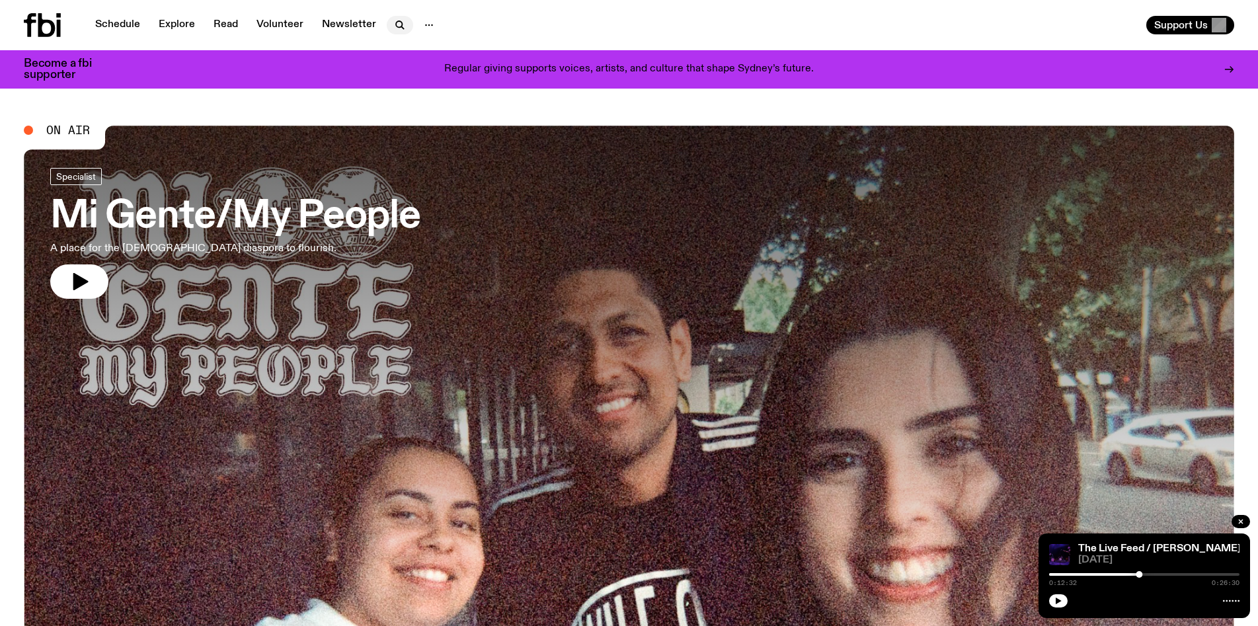
drag, startPoint x: 34, startPoint y: 20, endPoint x: 399, endPoint y: 24, distance: 365.5
click at [399, 24] on icon "button" at bounding box center [400, 25] width 16 height 16
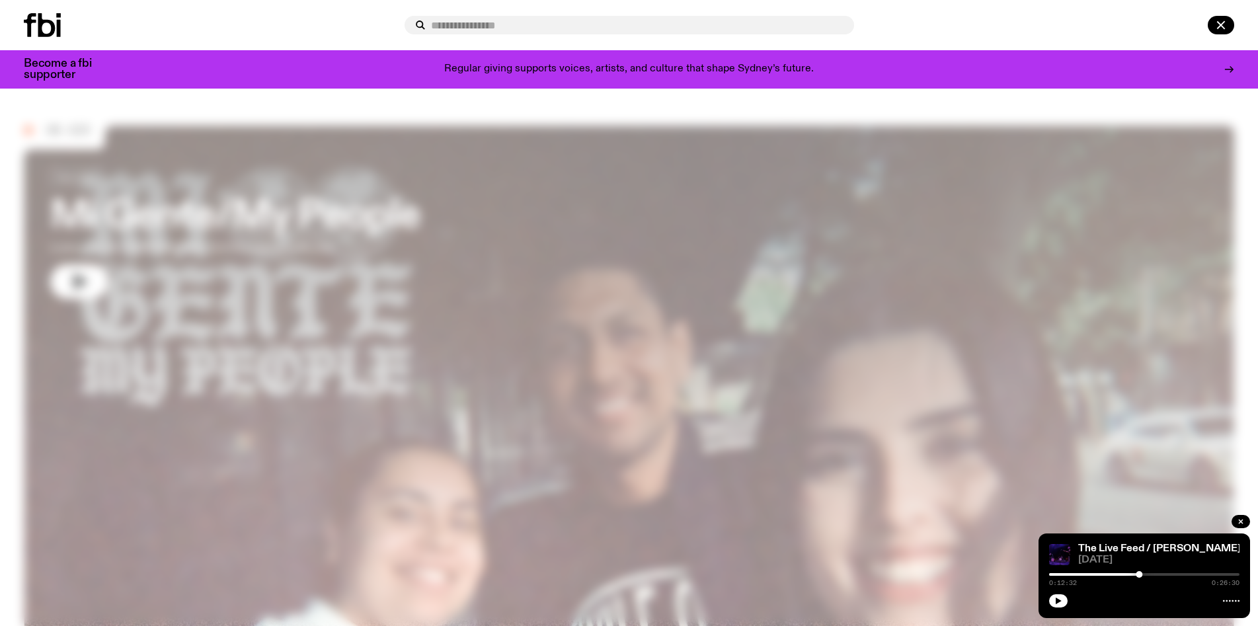
click at [479, 24] on input "text" at bounding box center [637, 25] width 412 height 11
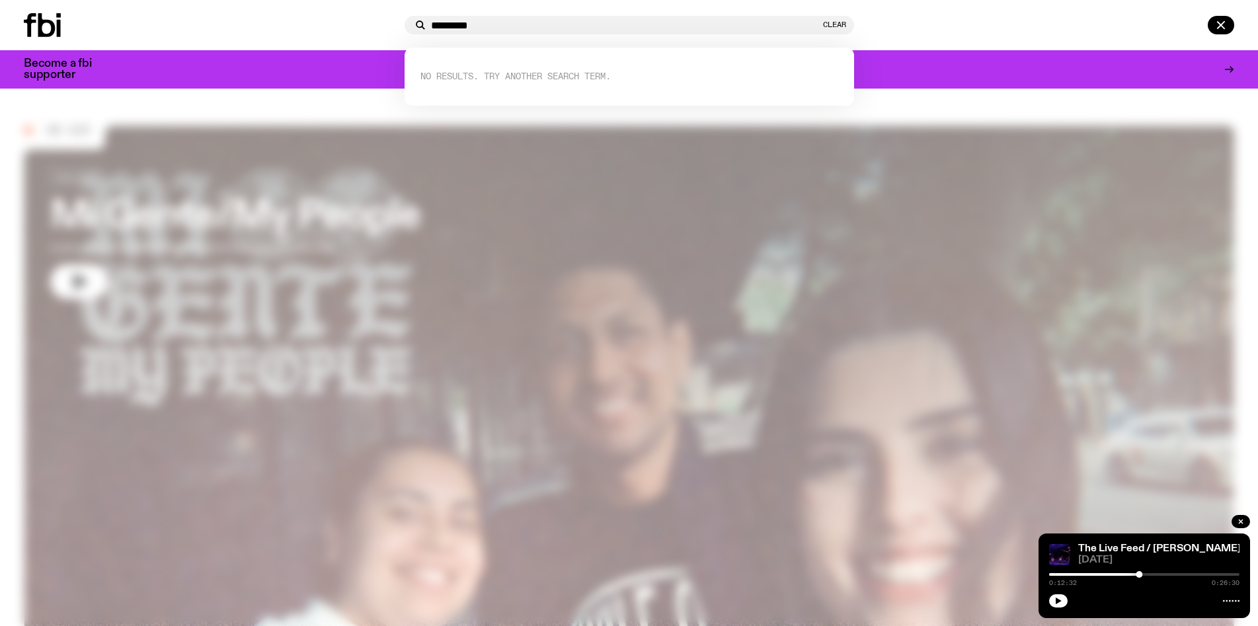
type input "*********"
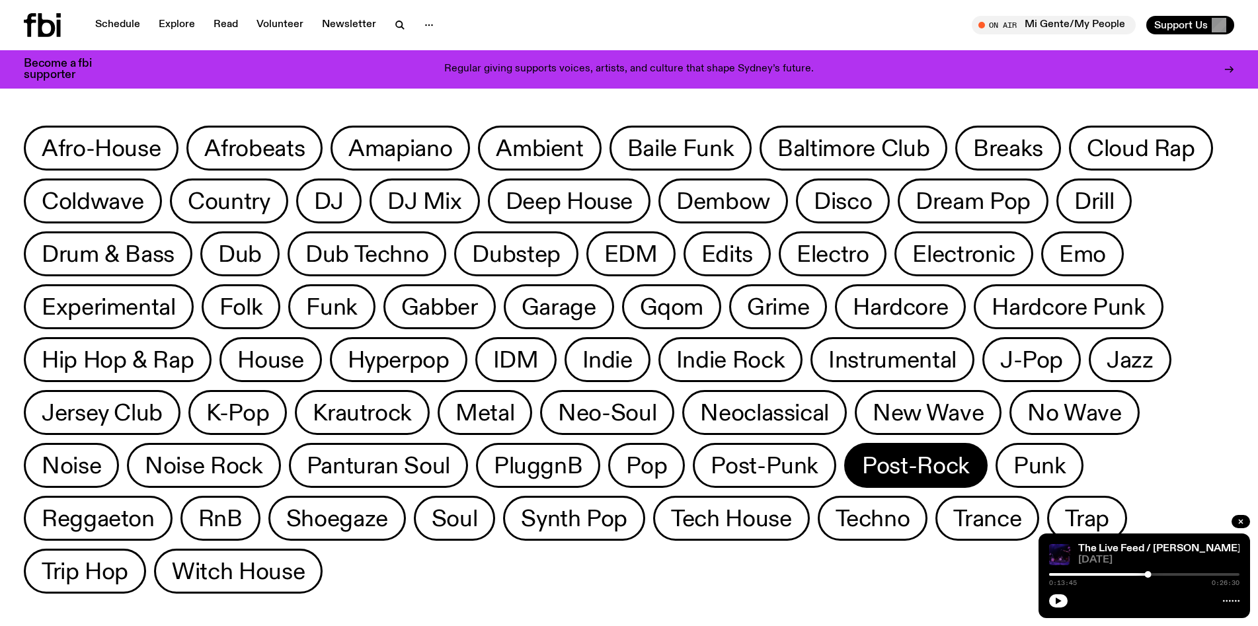
click at [913, 467] on span "Post-Rock" at bounding box center [916, 466] width 108 height 26
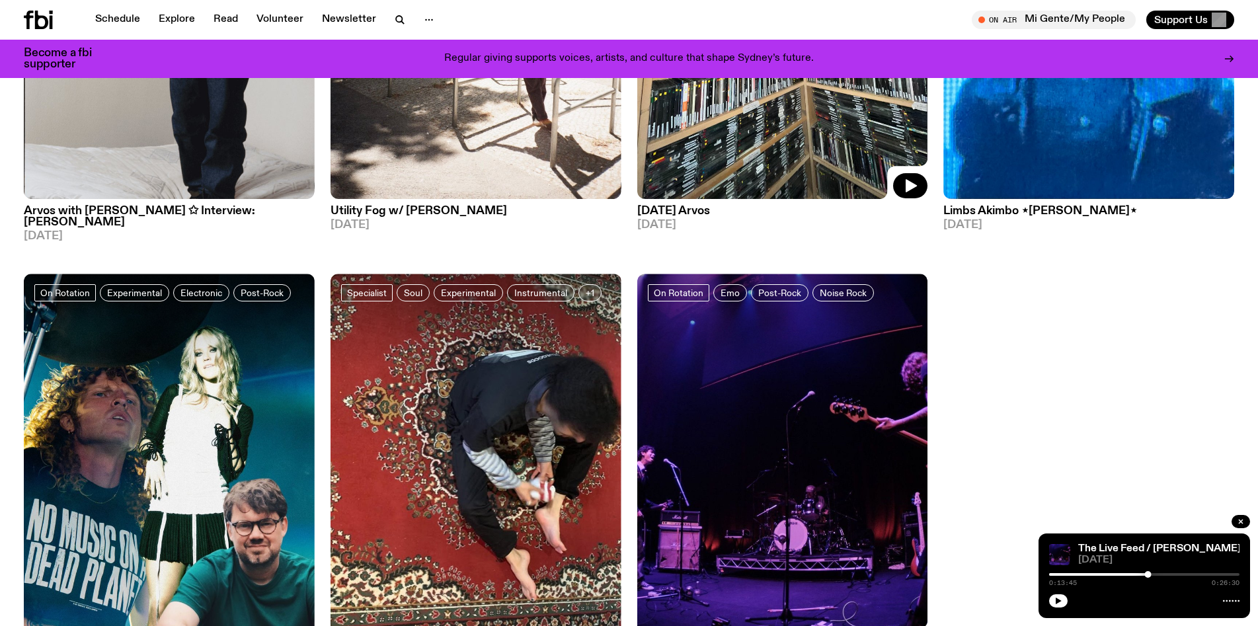
scroll to position [843, 0]
click at [532, 288] on span "Instrumental" at bounding box center [540, 293] width 53 height 10
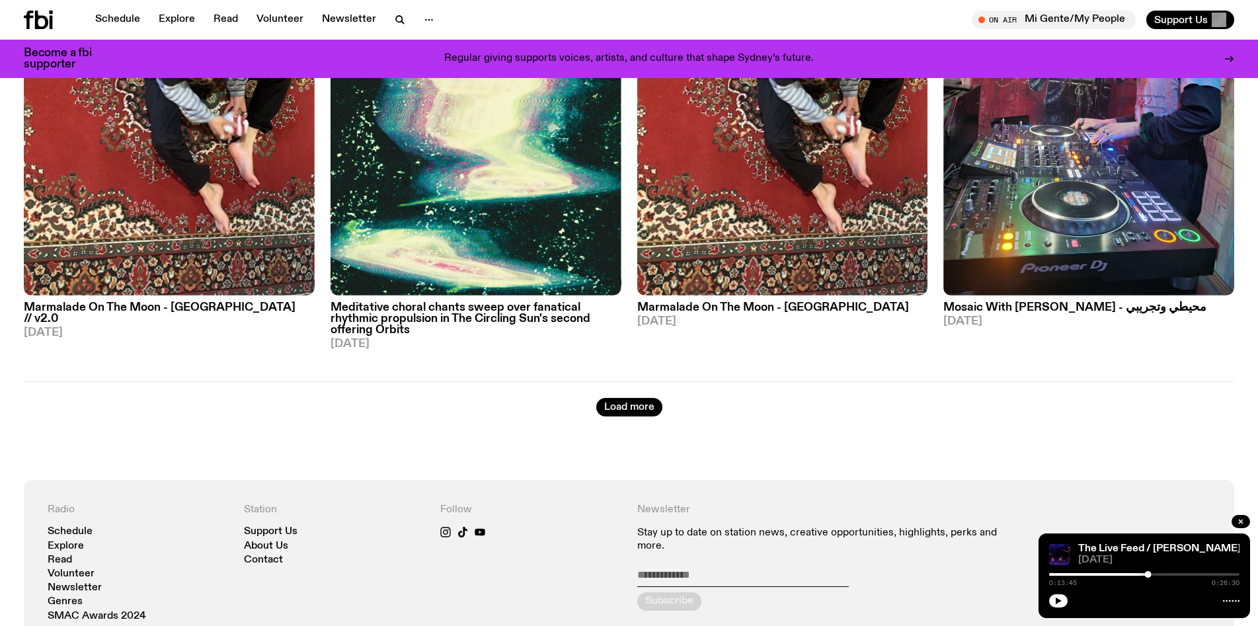
scroll to position [1222, 0]
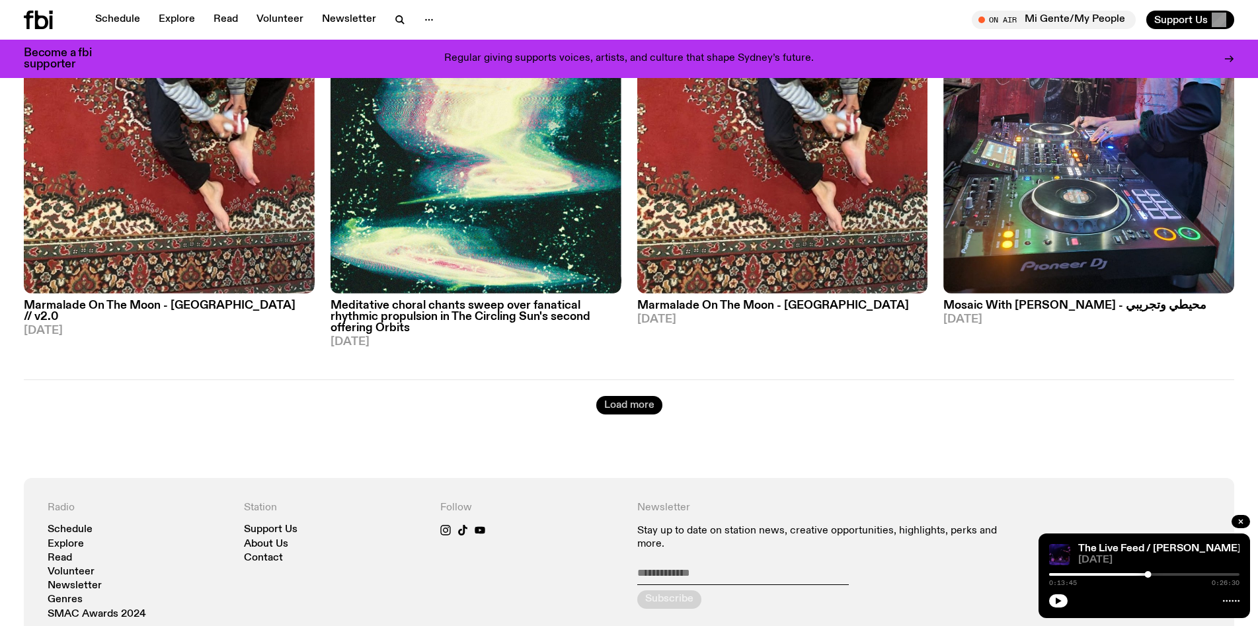
click at [627, 396] on button "Load more" at bounding box center [629, 405] width 66 height 19
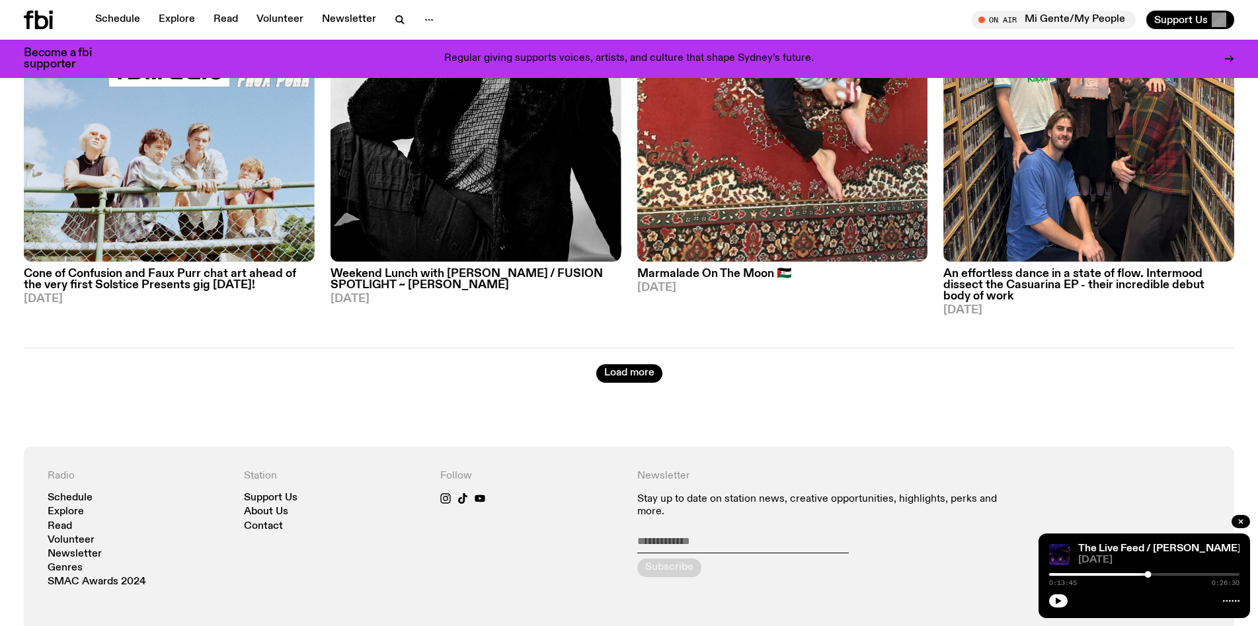
scroll to position [4052, 0]
click at [627, 364] on button "Load more" at bounding box center [629, 373] width 66 height 19
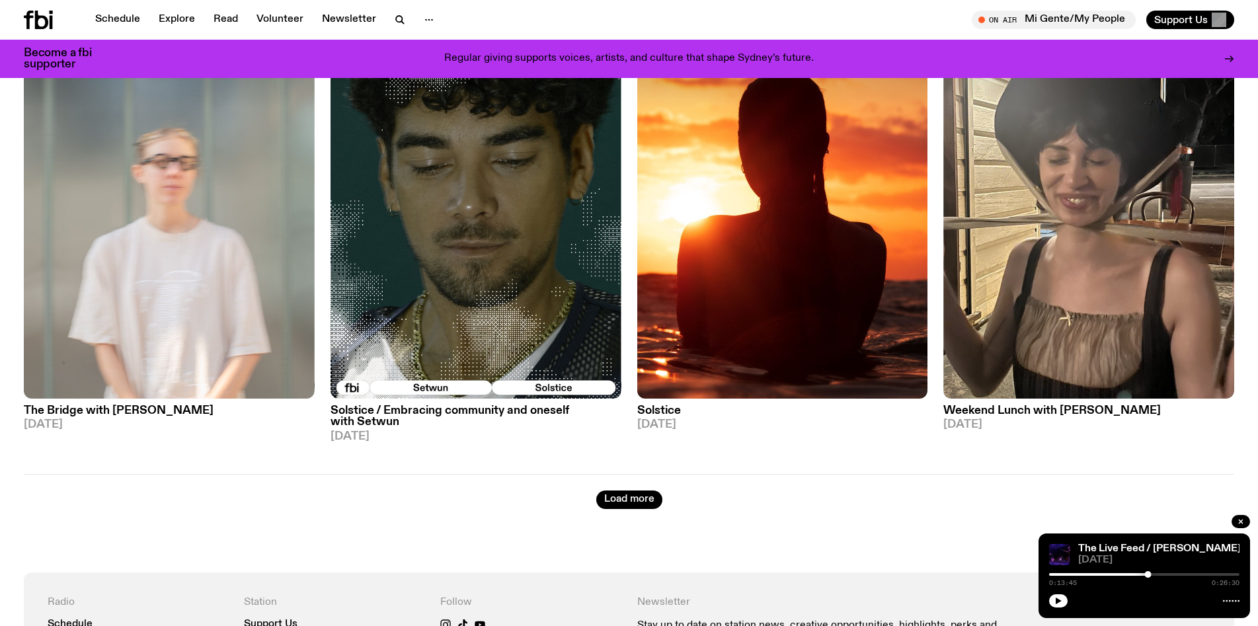
scroll to position [6689, 0]
click at [638, 490] on button "Load more" at bounding box center [629, 499] width 66 height 19
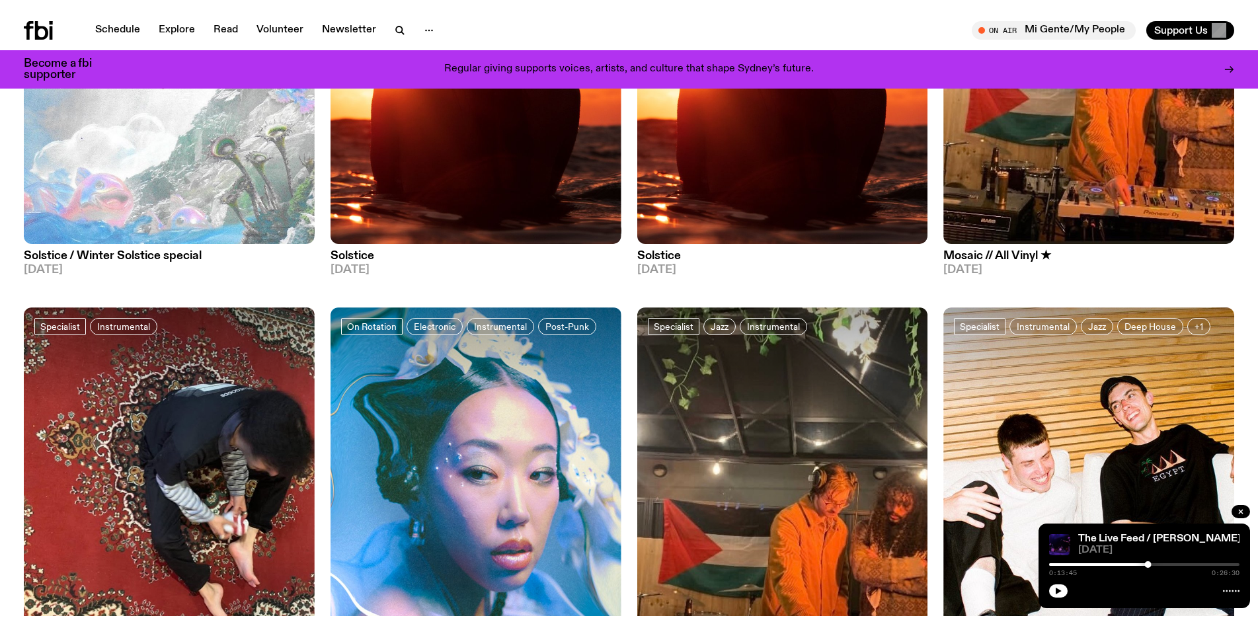
scroll to position [2221, 0]
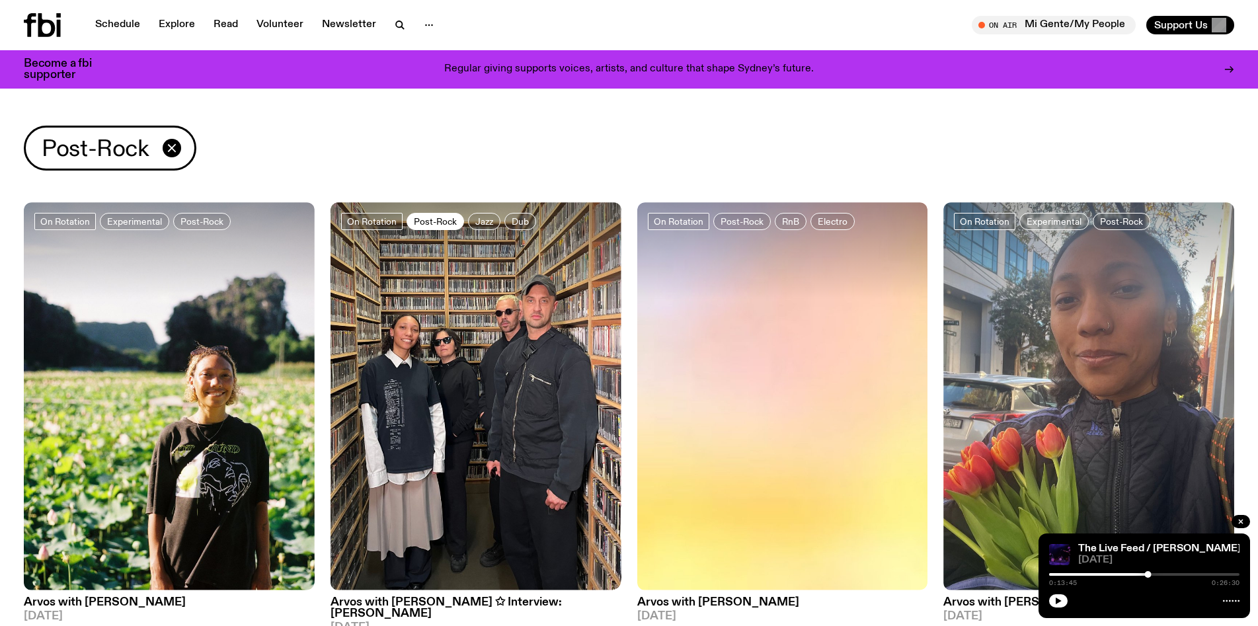
click at [438, 225] on span "Post-Rock" at bounding box center [435, 221] width 43 height 10
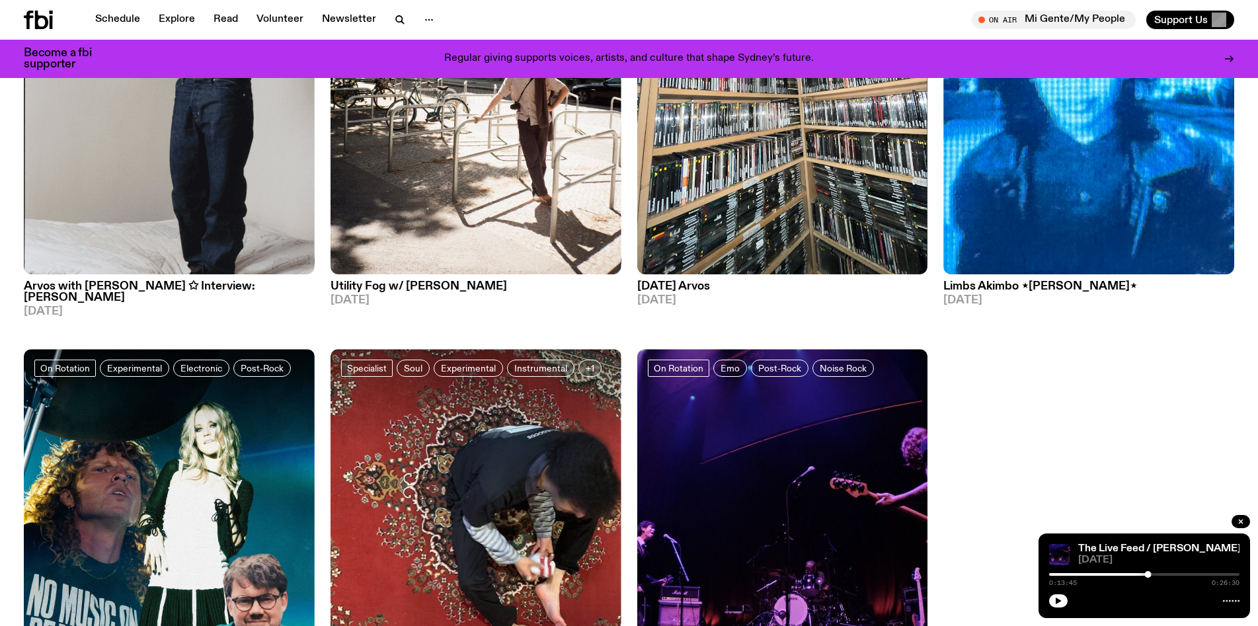
scroll to position [929, 0]
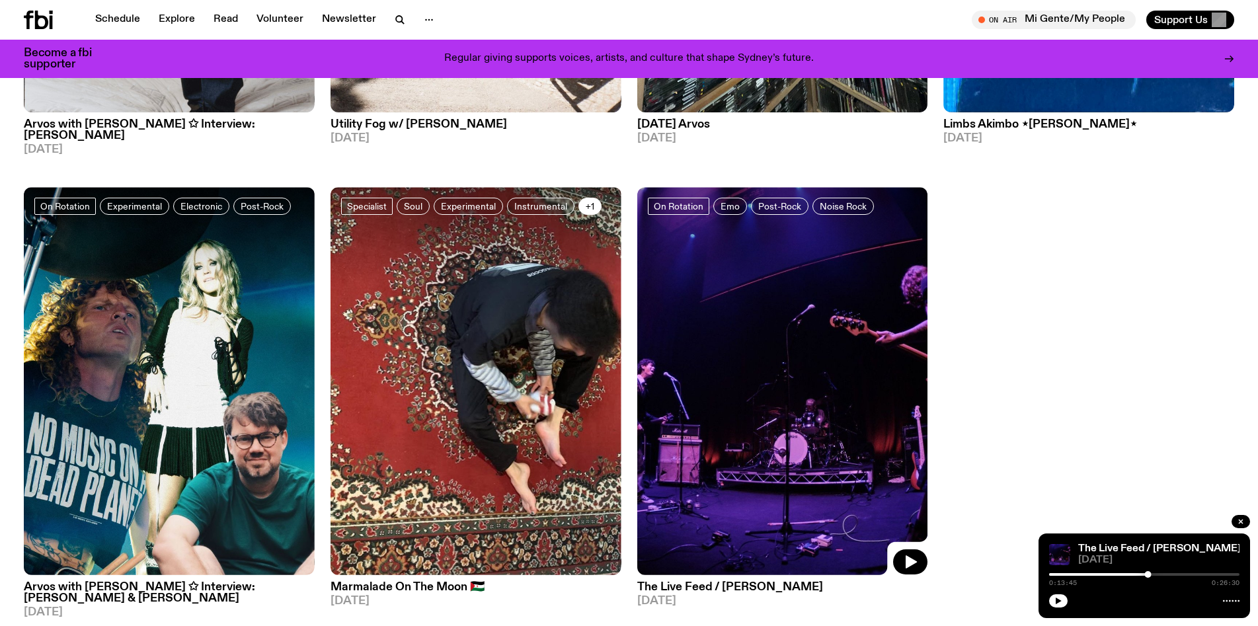
click at [590, 202] on span "+1" at bounding box center [590, 207] width 9 height 10
click at [424, 582] on h3 "Marmalade On The Moon 🇪🇭" at bounding box center [475, 587] width 291 height 11
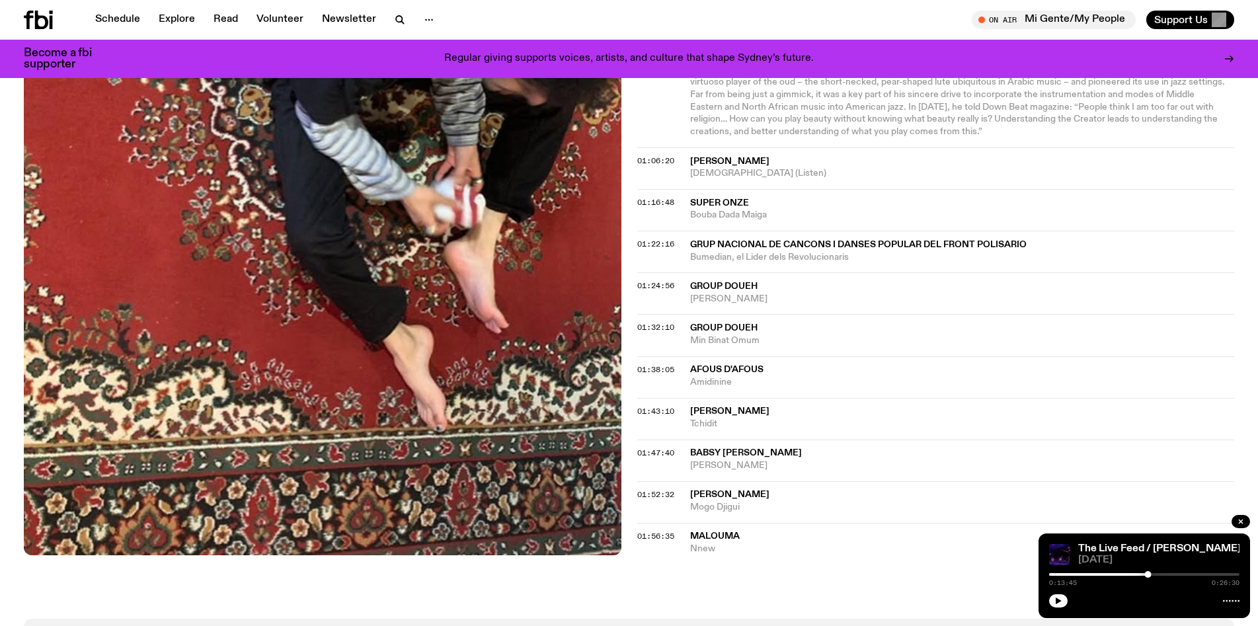
scroll to position [1238, 0]
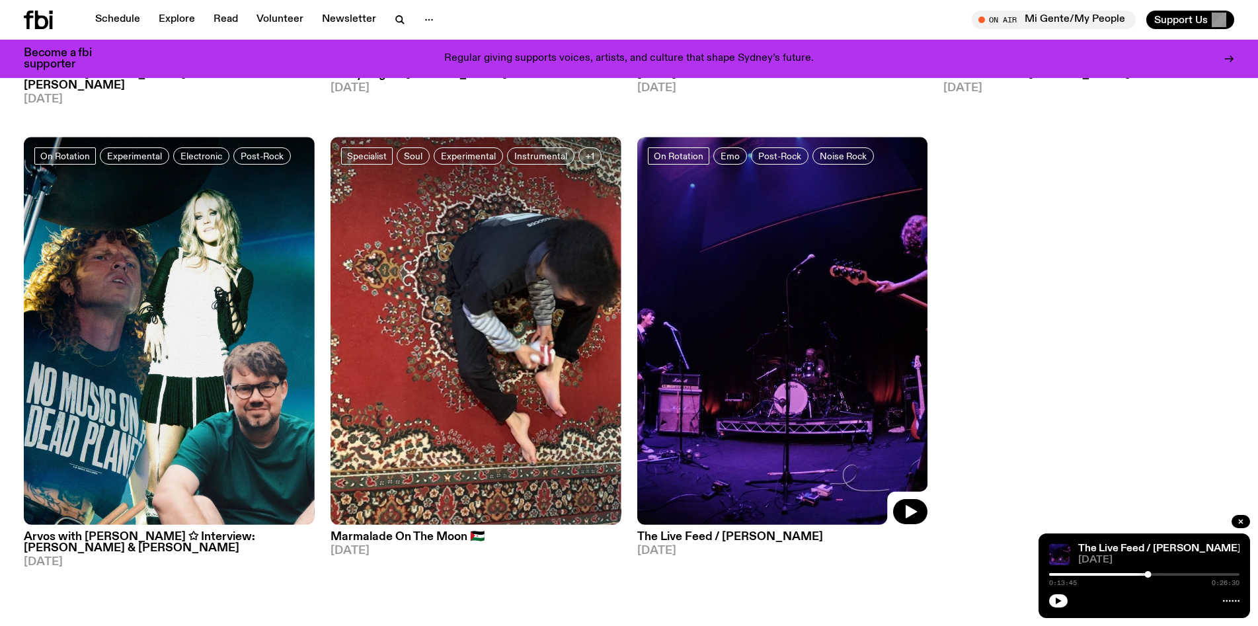
scroll to position [980, 0]
click at [238, 531] on h3 "Arvos with Bri Kennedy ✩ Interview: Tim Shiel & Annie Hamilton" at bounding box center [169, 542] width 291 height 22
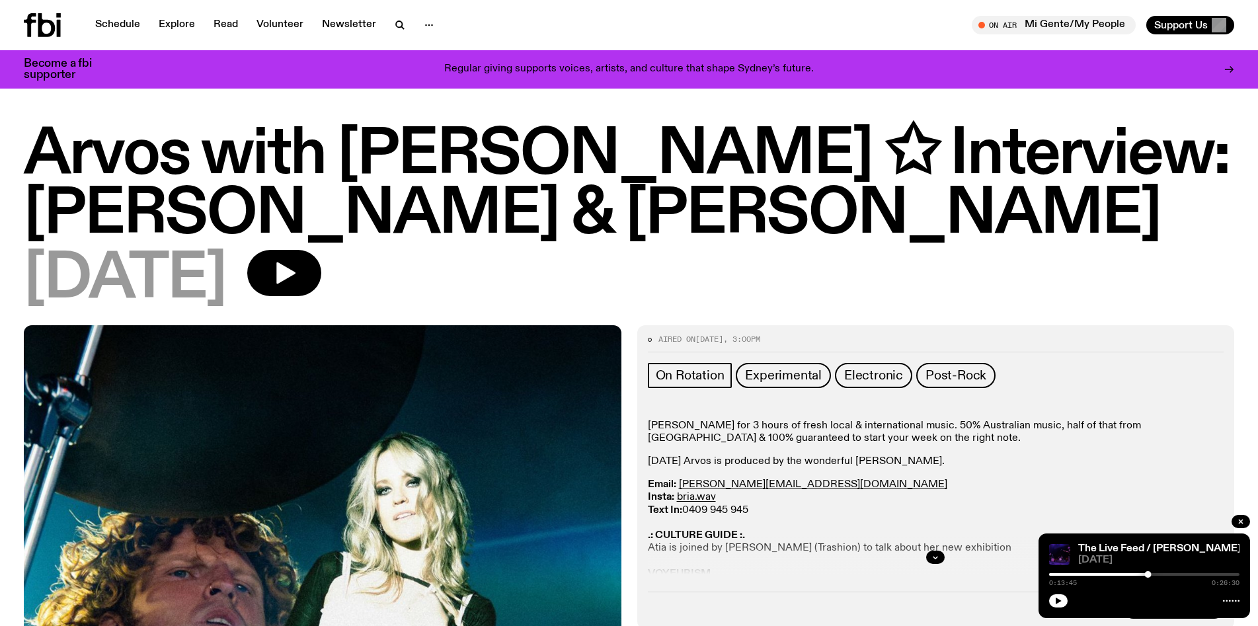
click at [1229, 291] on div "14.04.25" at bounding box center [629, 279] width 1210 height 59
click at [295, 268] on icon "button" at bounding box center [285, 273] width 19 height 22
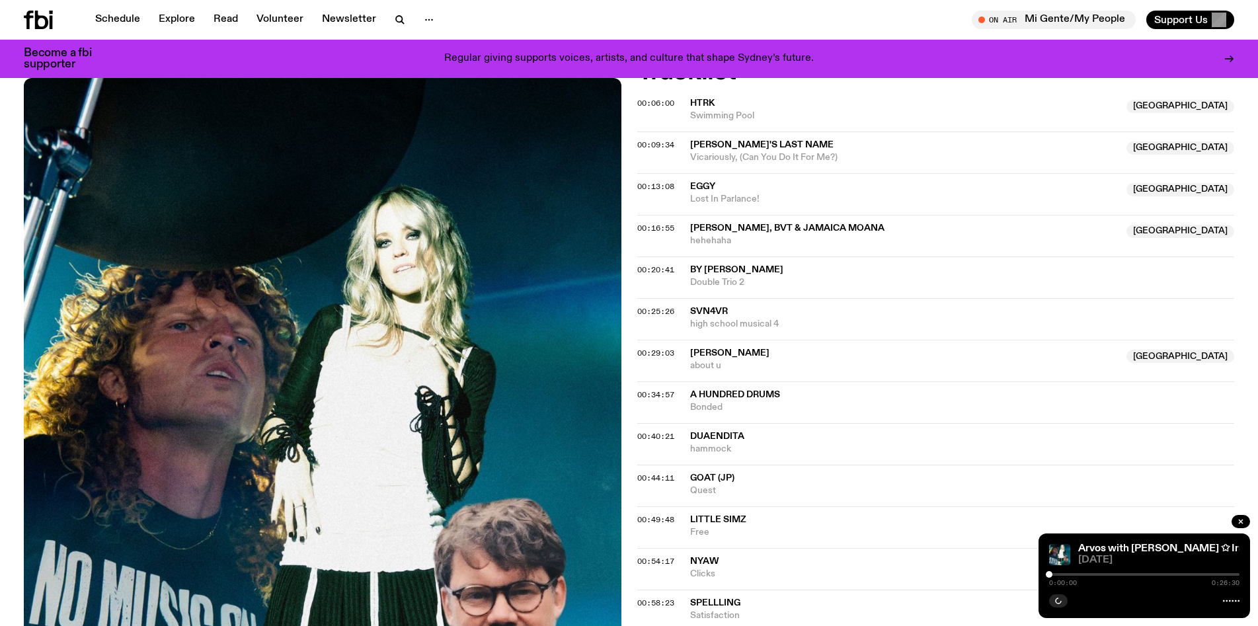
scroll to position [592, 0]
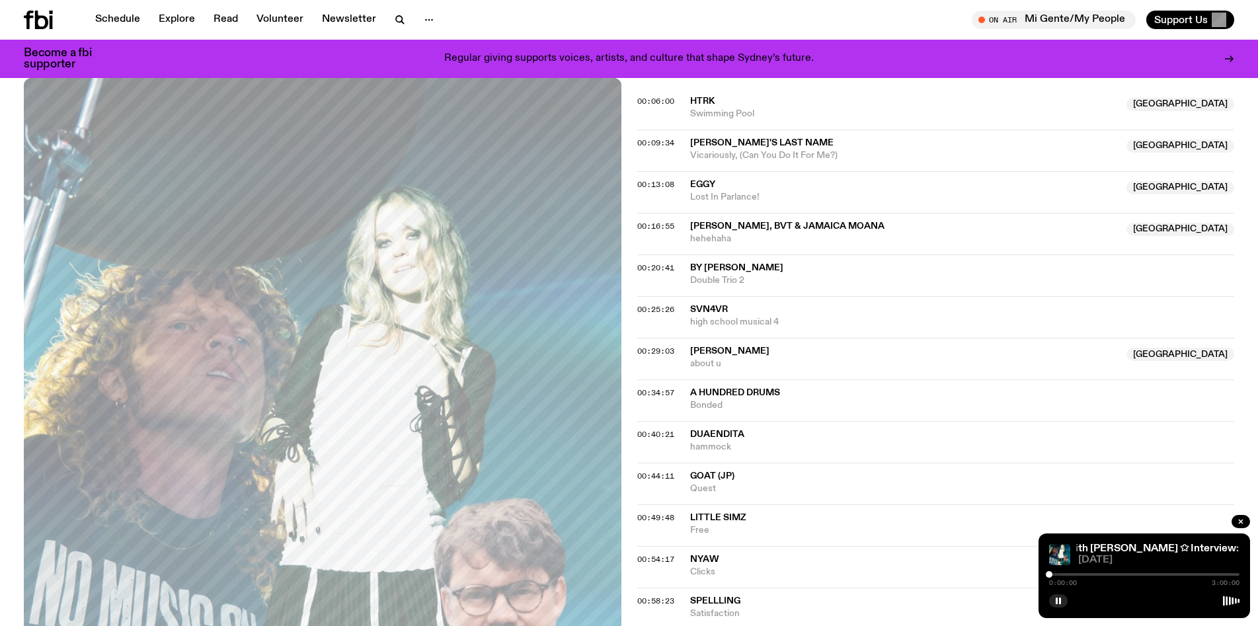
click at [1062, 576] on div "0:00:00 3:00:00" at bounding box center [1144, 578] width 190 height 16
click at [1077, 574] on div at bounding box center [1144, 574] width 190 height 3
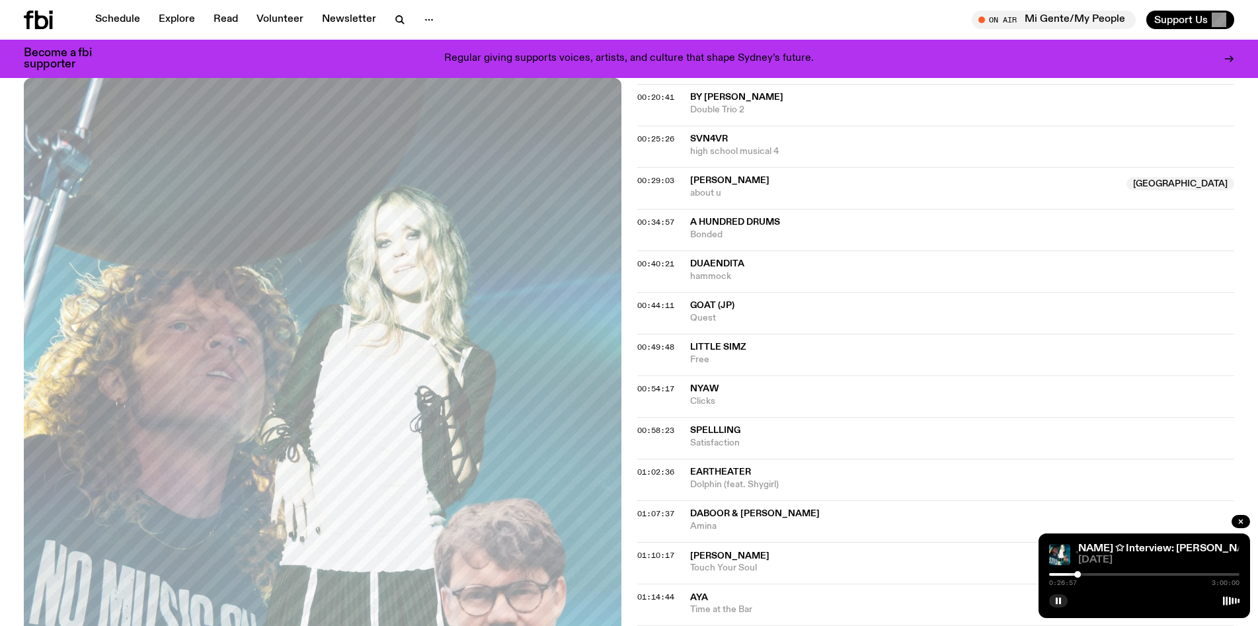
scroll to position [763, 0]
click at [1101, 574] on div at bounding box center [1144, 574] width 190 height 3
click at [1118, 574] on div at bounding box center [1144, 574] width 190 height 3
click at [1134, 575] on div at bounding box center [1144, 574] width 190 height 3
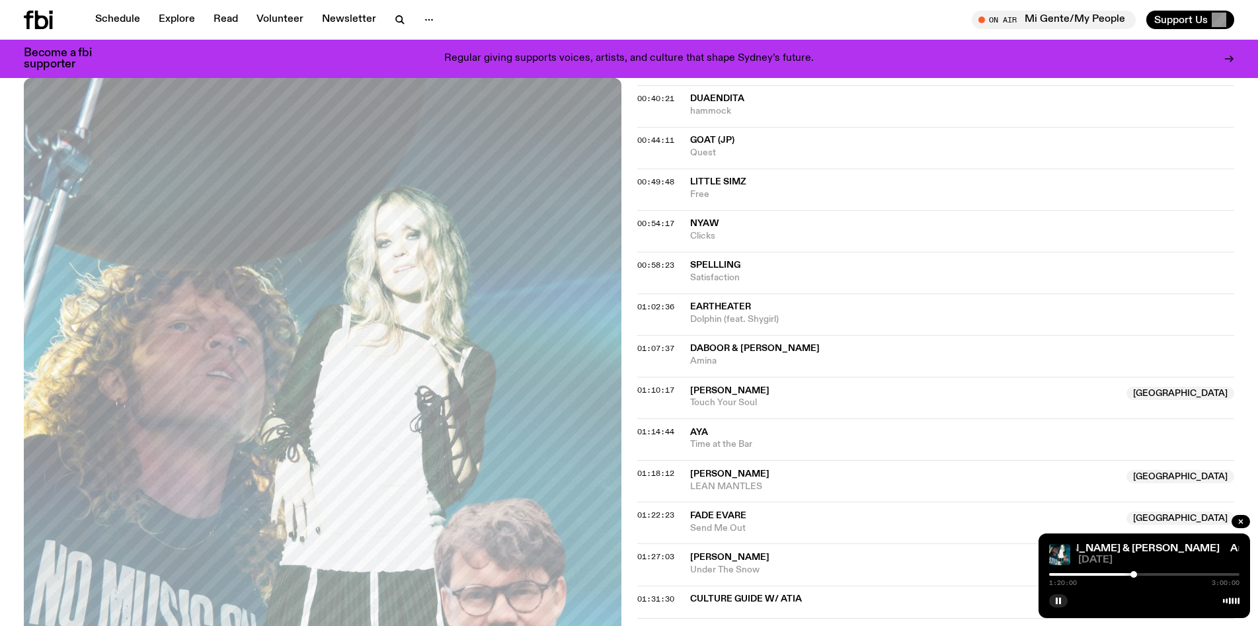
scroll to position [939, 0]
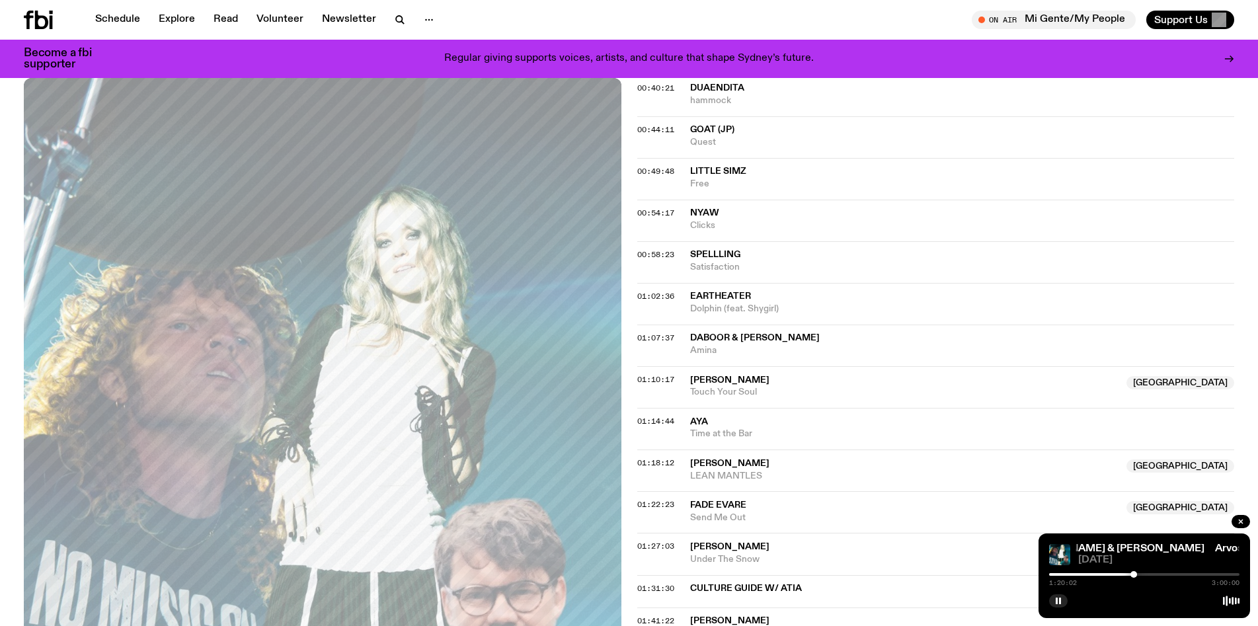
click at [1152, 574] on div at bounding box center [1144, 574] width 190 height 3
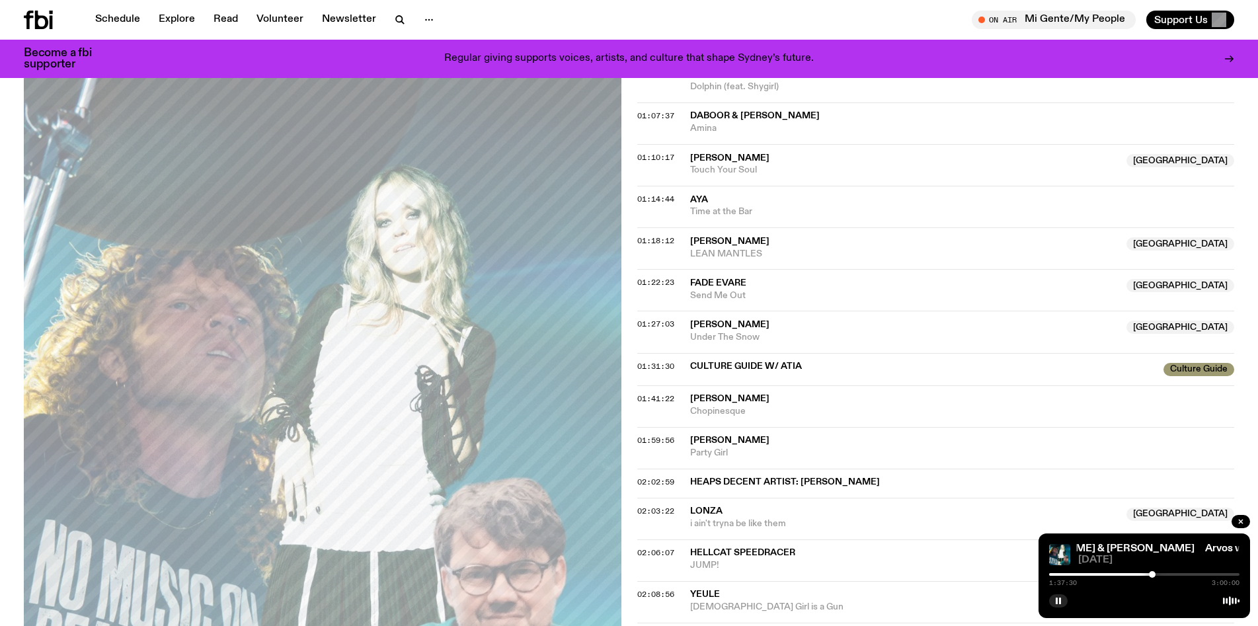
scroll to position [1163, 0]
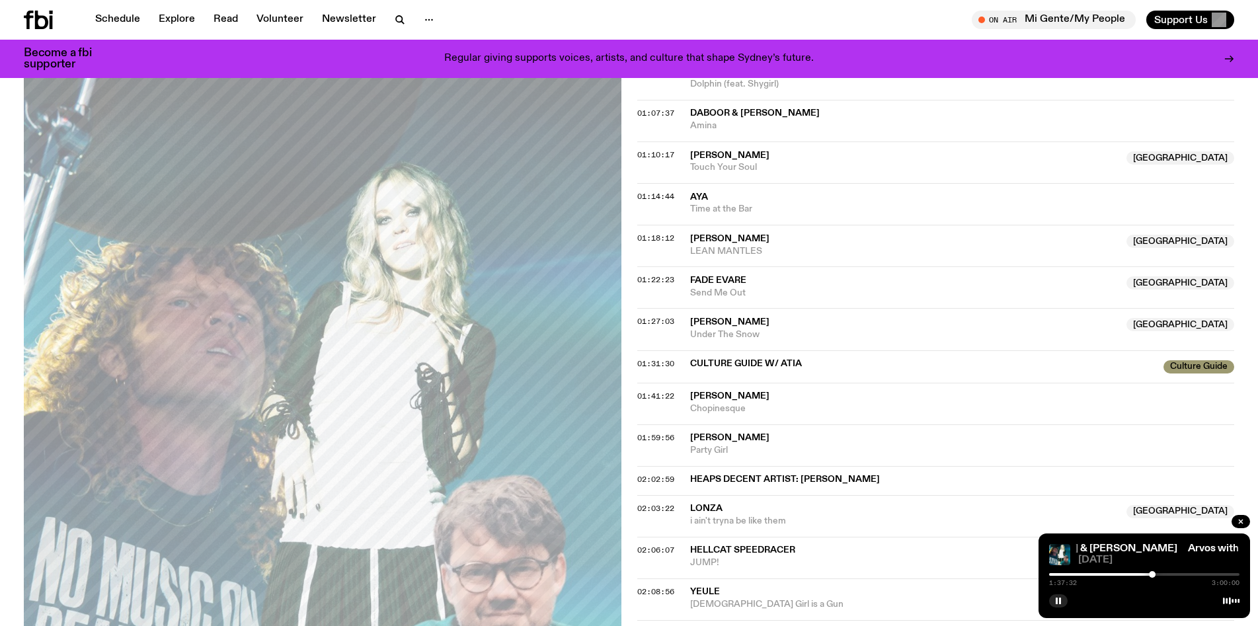
click at [1163, 573] on div at bounding box center [1144, 574] width 190 height 3
click at [1177, 573] on div at bounding box center [1144, 574] width 190 height 3
click at [1188, 573] on div at bounding box center [1144, 574] width 190 height 3
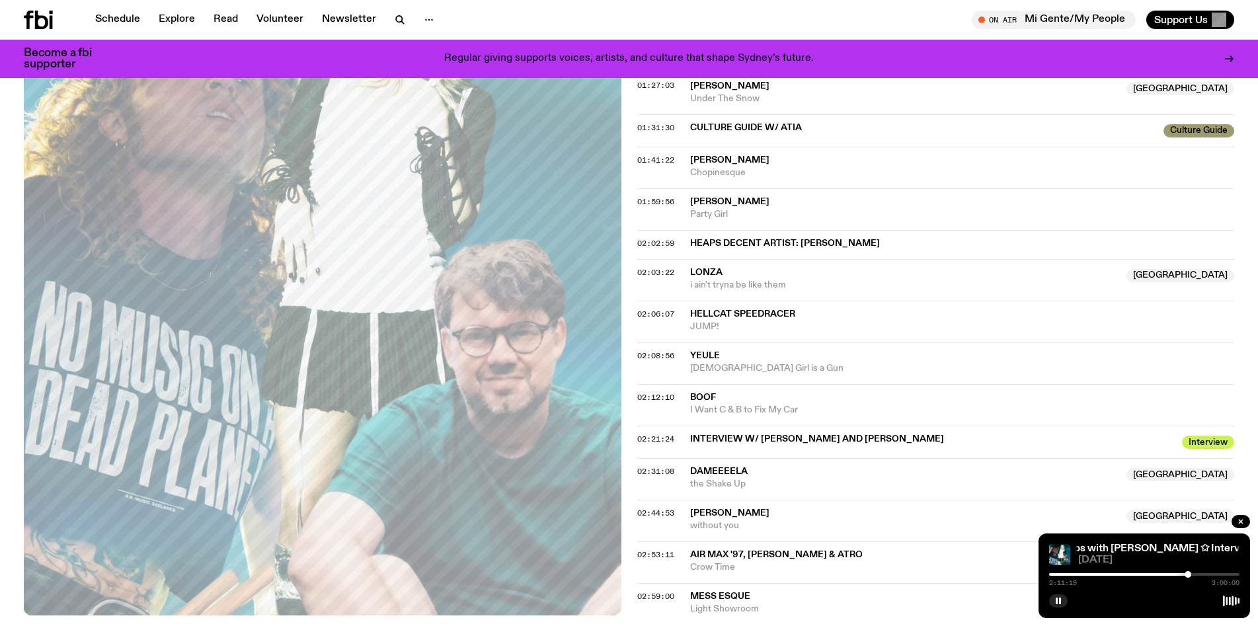
scroll to position [1399, 0]
click at [1202, 574] on div at bounding box center [1144, 574] width 190 height 3
click at [1215, 574] on div at bounding box center [1144, 574] width 190 height 3
click at [1228, 574] on div at bounding box center [1144, 574] width 190 height 3
click at [1098, 574] on div at bounding box center [1133, 574] width 190 height 3
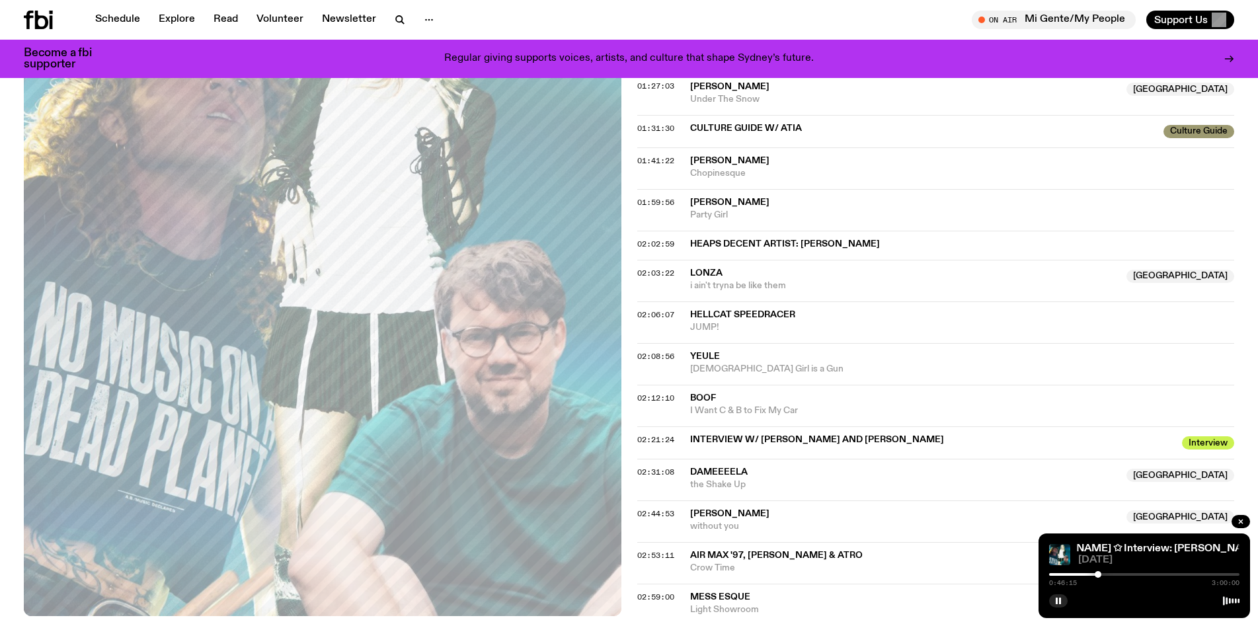
click at [1112, 575] on div at bounding box center [1144, 574] width 190 height 3
click at [1132, 573] on div at bounding box center [1144, 574] width 190 height 3
click at [1148, 574] on div at bounding box center [1144, 574] width 190 height 3
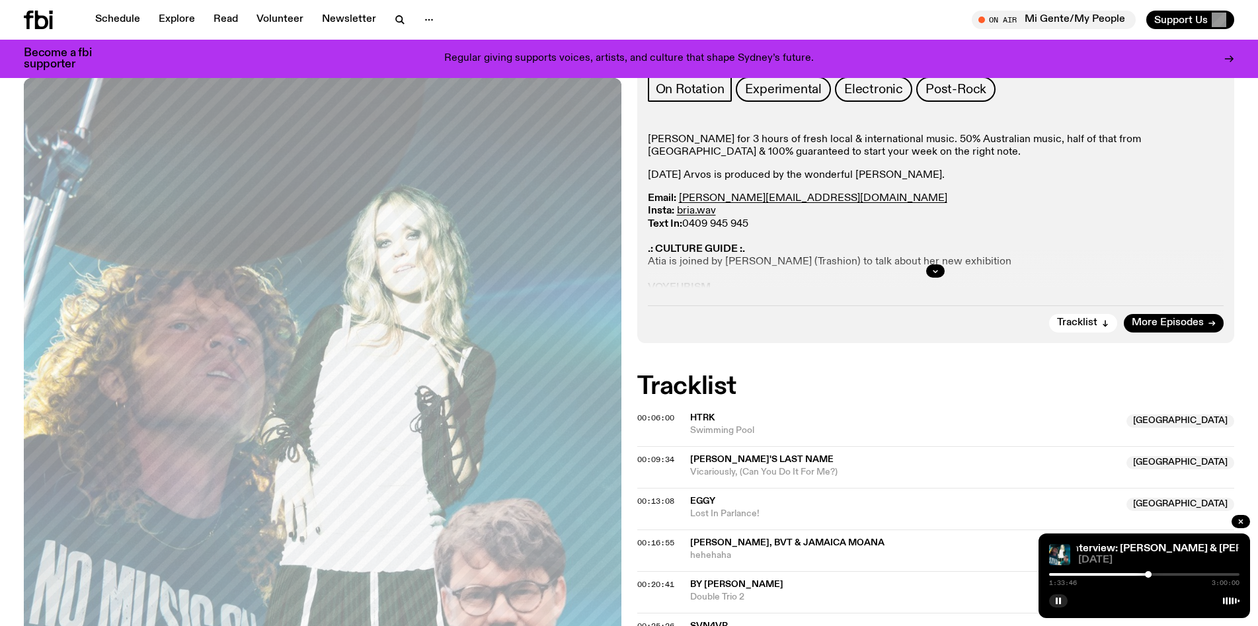
scroll to position [0, 0]
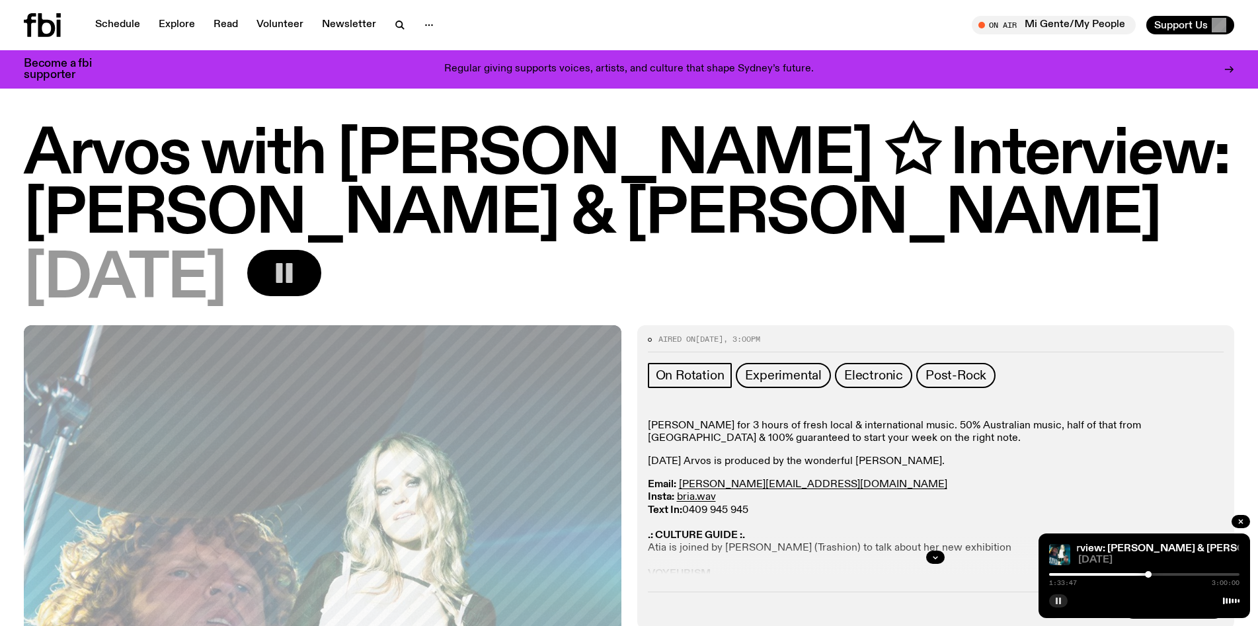
click at [1059, 602] on rect "button" at bounding box center [1060, 601] width 2 height 7
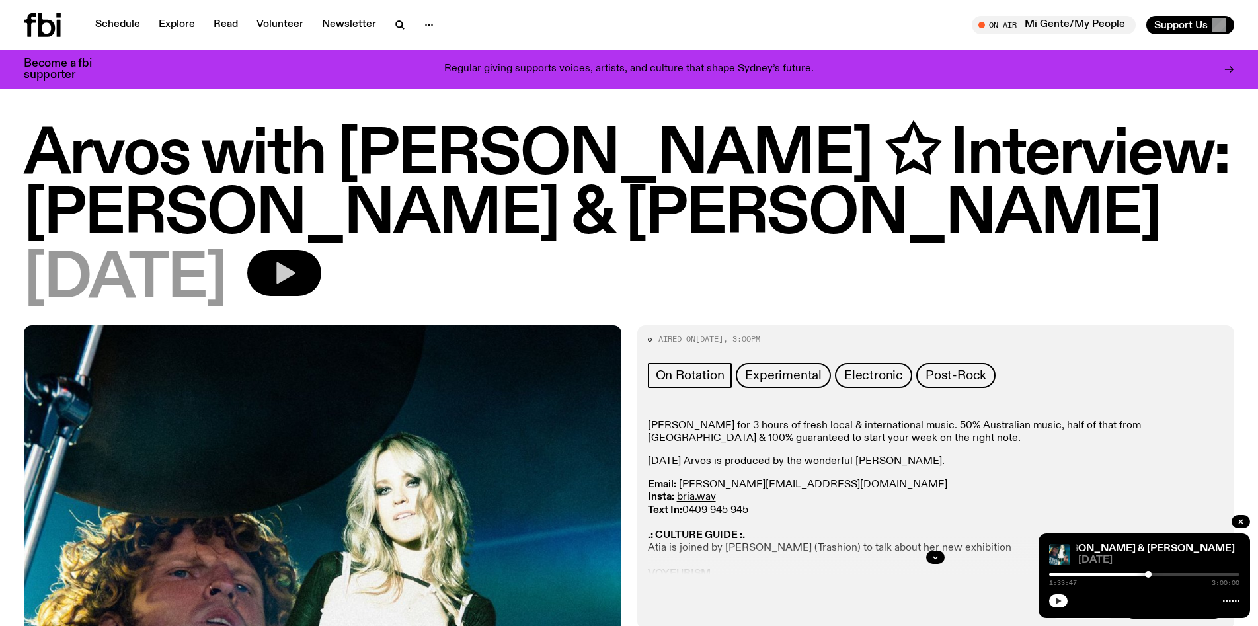
click at [297, 282] on icon "button" at bounding box center [284, 273] width 26 height 26
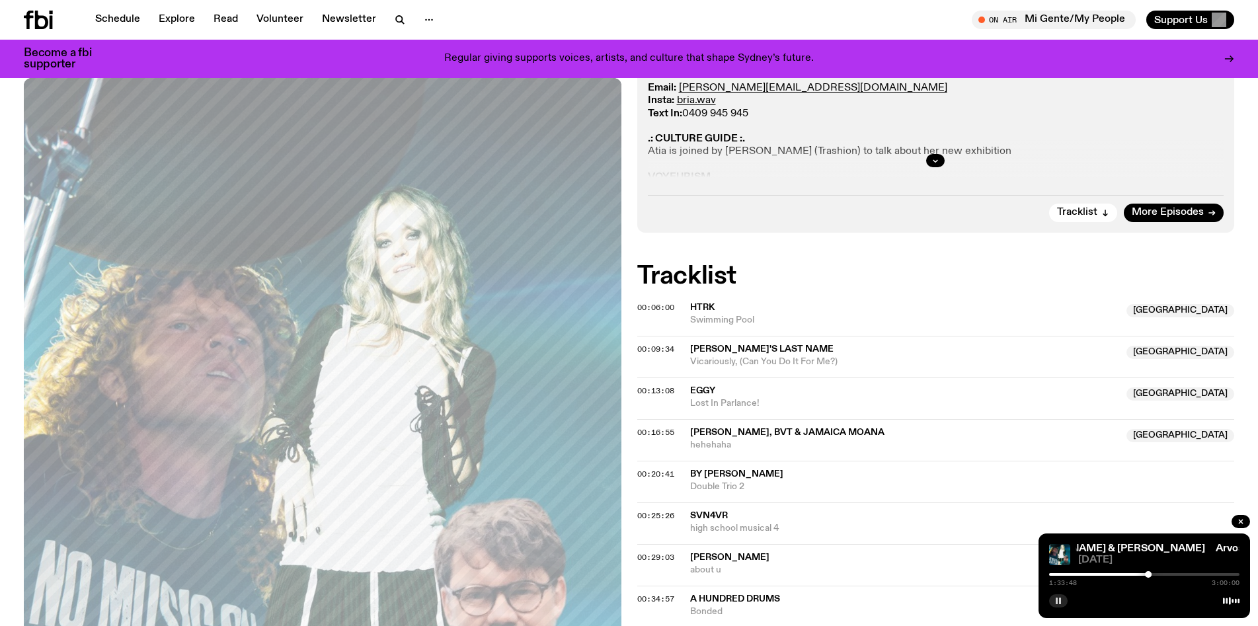
scroll to position [387, 0]
click at [1068, 575] on div at bounding box center [1053, 574] width 190 height 3
click at [1083, 575] on div at bounding box center [1144, 574] width 190 height 3
click at [1100, 575] on div at bounding box center [1144, 574] width 190 height 3
click at [1114, 575] on div at bounding box center [1144, 574] width 190 height 3
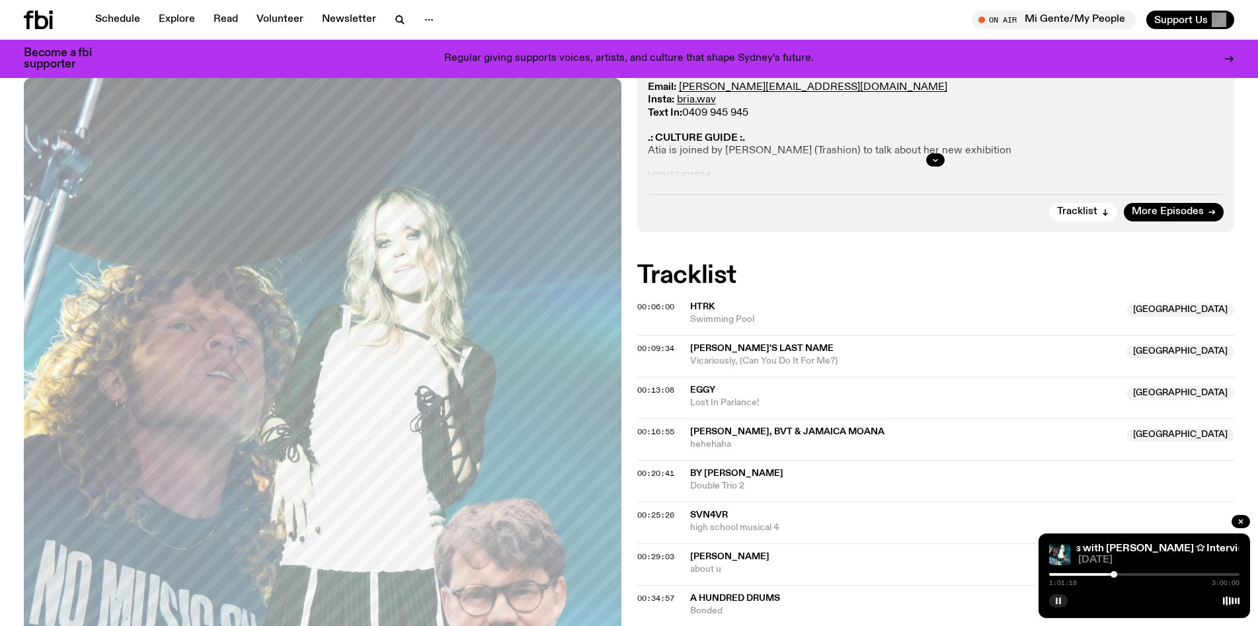
click at [1126, 572] on div "1:01:16 3:00:00" at bounding box center [1144, 578] width 190 height 16
click at [1125, 575] on div at bounding box center [1144, 574] width 190 height 3
click at [1132, 575] on div at bounding box center [1144, 574] width 190 height 3
click at [1141, 574] on div at bounding box center [1144, 574] width 190 height 3
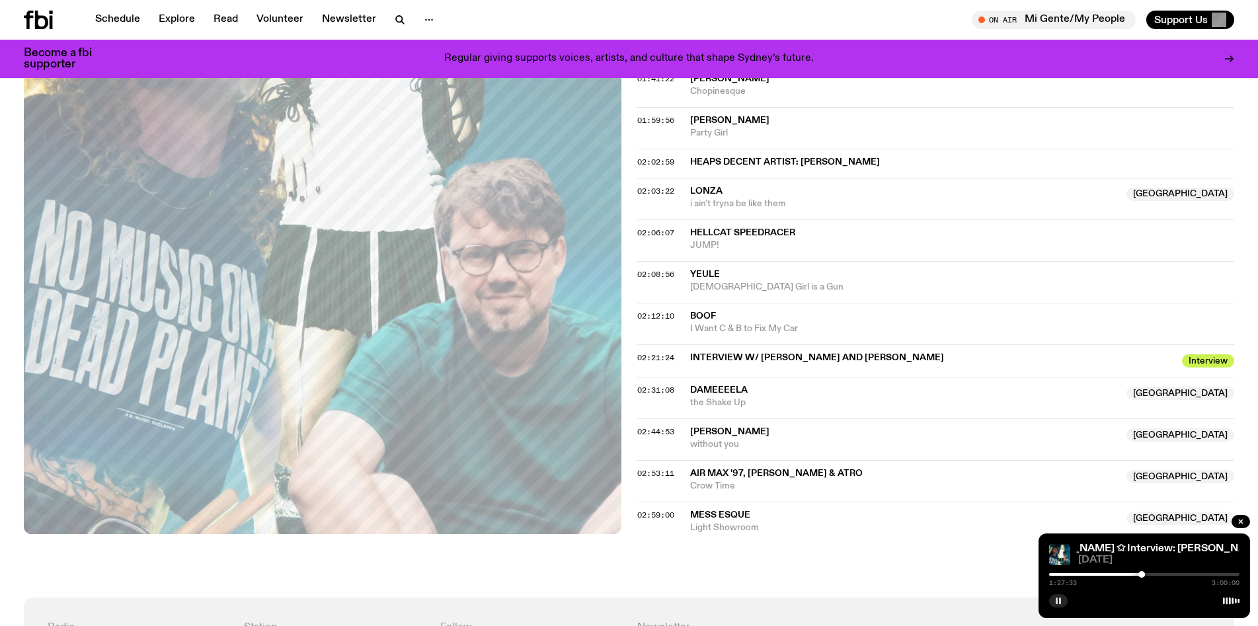
scroll to position [1440, 0]
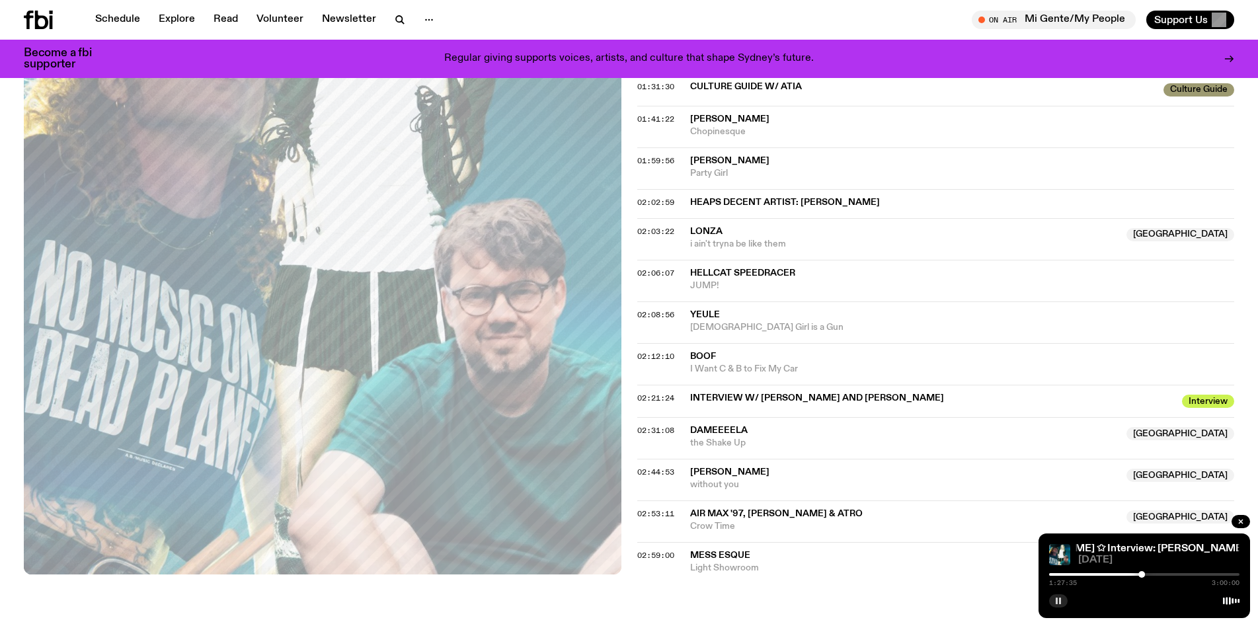
click at [1151, 573] on div at bounding box center [1144, 574] width 190 height 3
click at [1159, 573] on div at bounding box center [1144, 574] width 190 height 3
click at [1167, 573] on div at bounding box center [1144, 574] width 190 height 3
click at [1174, 573] on div at bounding box center [1144, 574] width 190 height 3
click at [1182, 573] on div at bounding box center [1144, 574] width 190 height 3
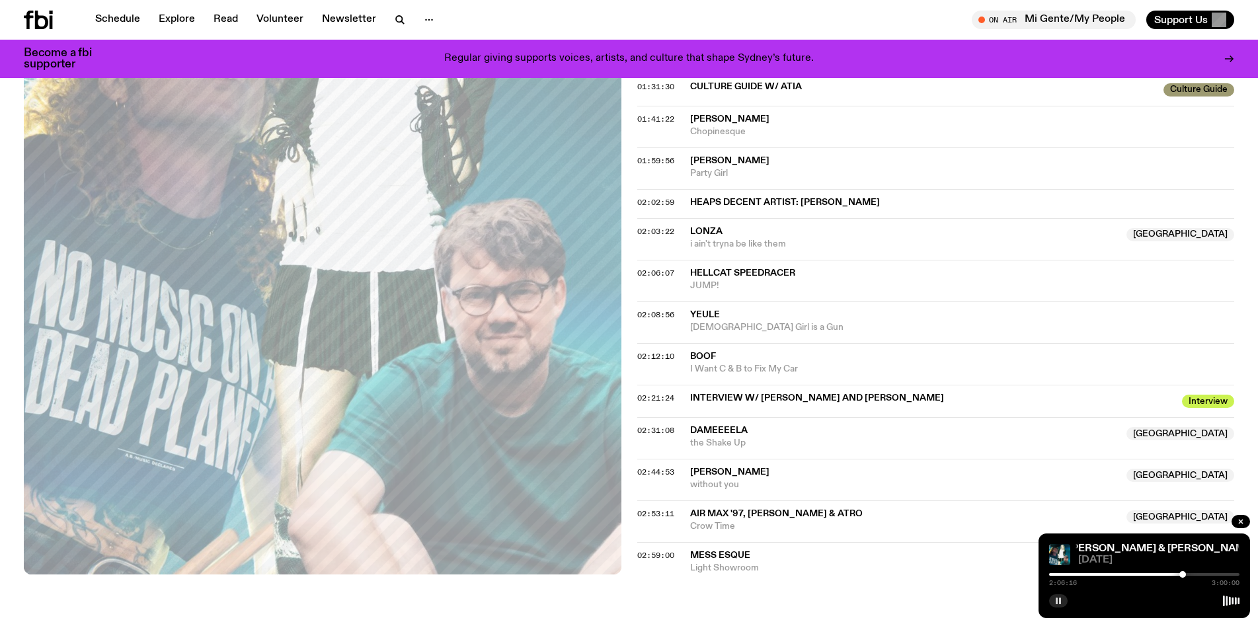
click at [1192, 574] on div at bounding box center [1144, 574] width 190 height 3
click at [1202, 574] on div at bounding box center [1144, 574] width 190 height 3
click at [1211, 574] on div at bounding box center [1144, 574] width 190 height 3
click at [1217, 574] on div at bounding box center [1144, 574] width 190 height 3
click at [1227, 574] on div at bounding box center [1144, 574] width 190 height 3
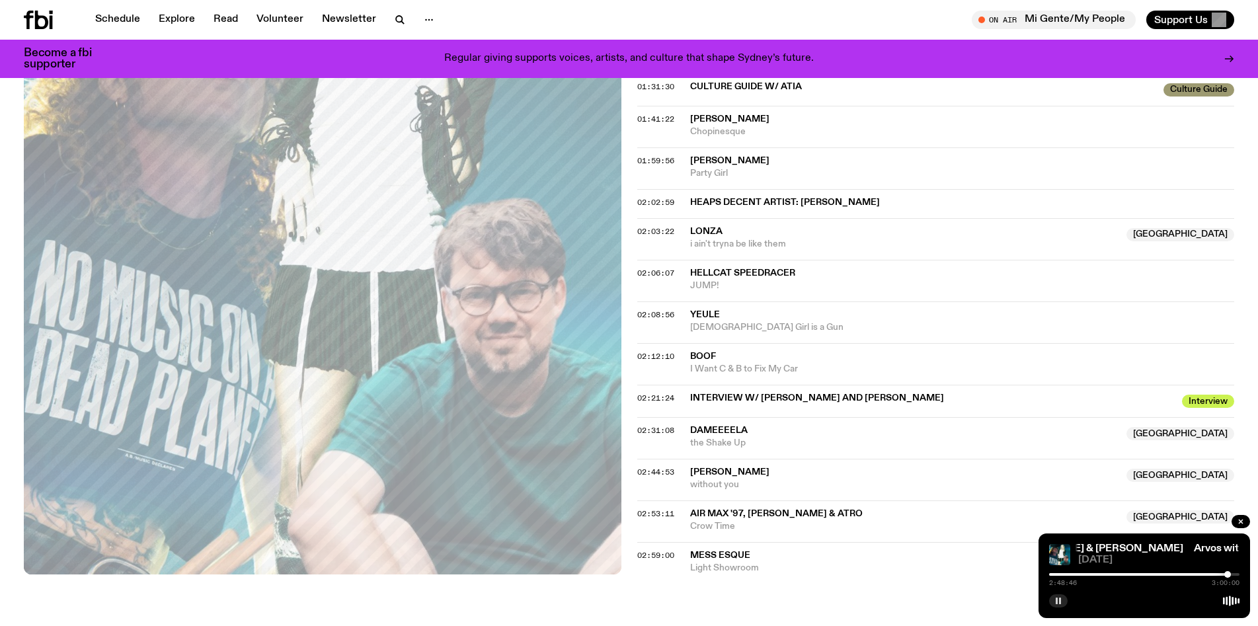
click at [1060, 601] on rect "button" at bounding box center [1060, 601] width 2 height 7
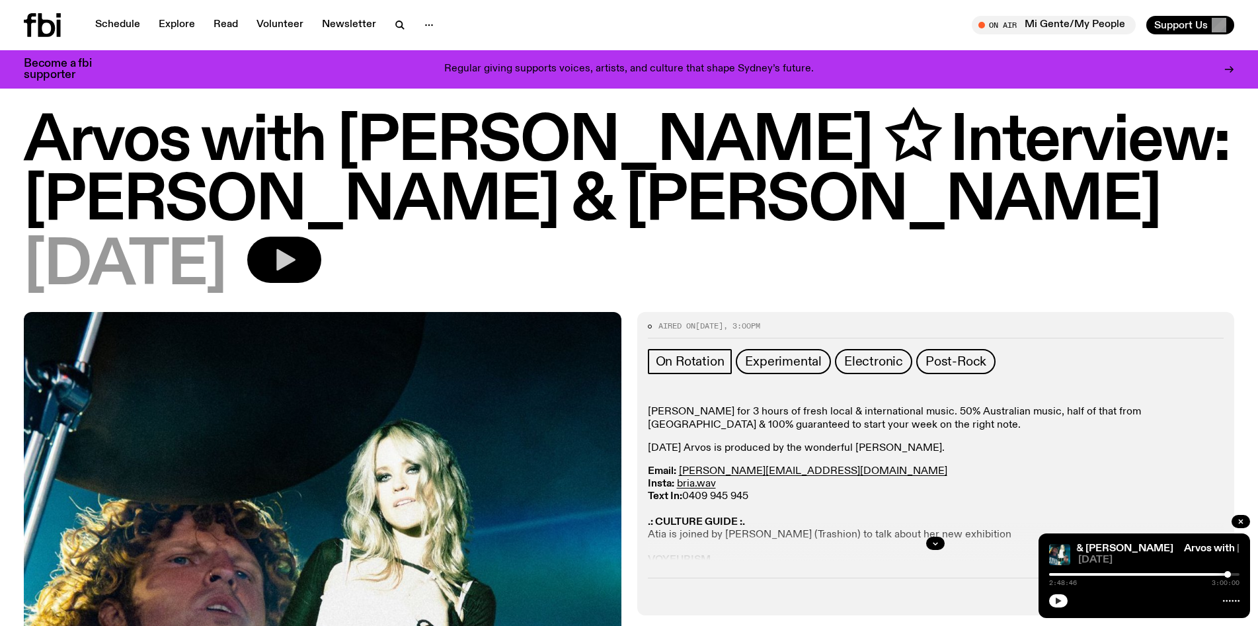
scroll to position [0, 0]
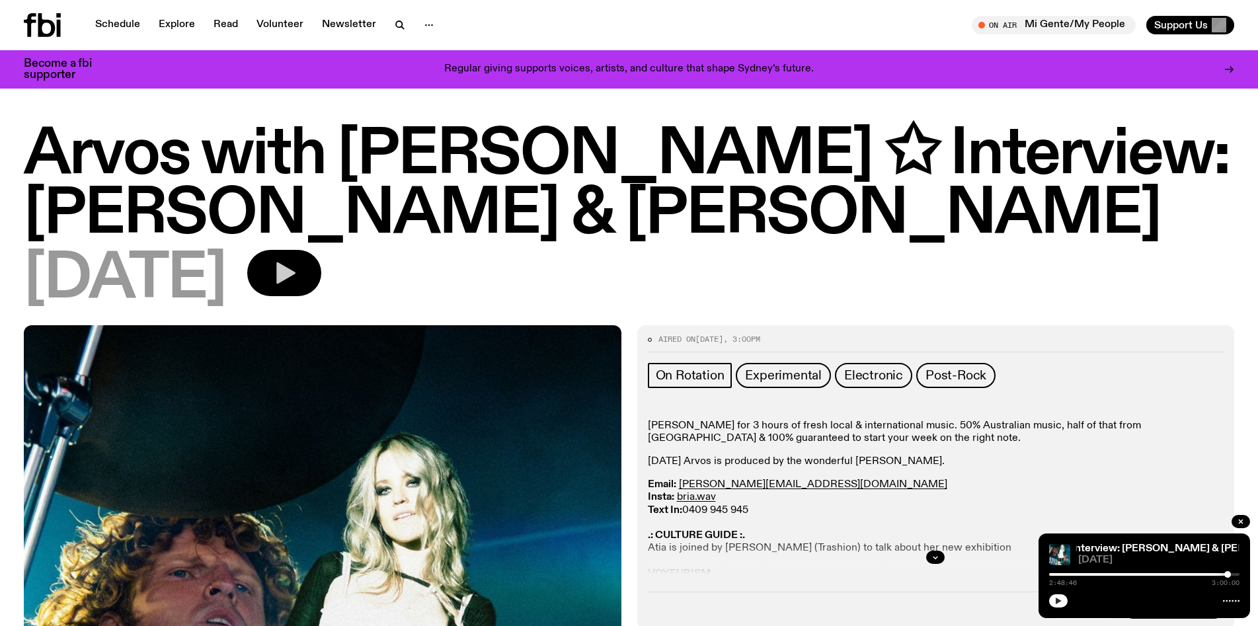
click at [724, 297] on div "14.04.25" at bounding box center [629, 279] width 1210 height 59
click at [937, 560] on icon "button" at bounding box center [935, 557] width 8 height 8
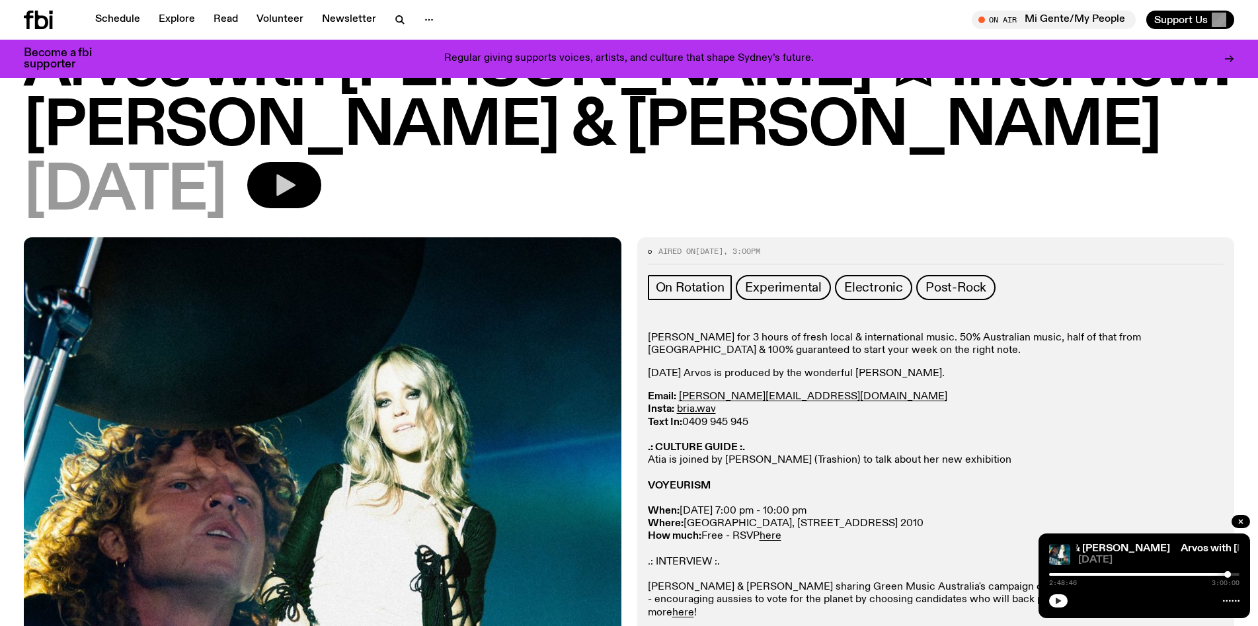
scroll to position [69, 0]
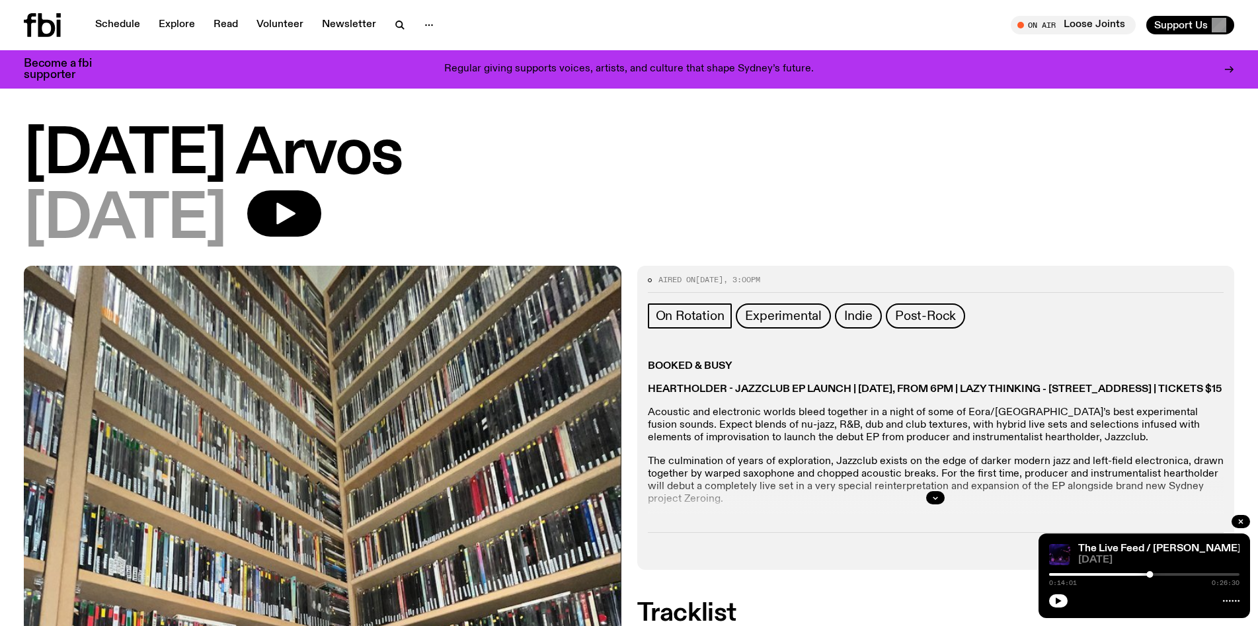
click at [1200, 193] on div "[DATE]" at bounding box center [629, 219] width 1210 height 59
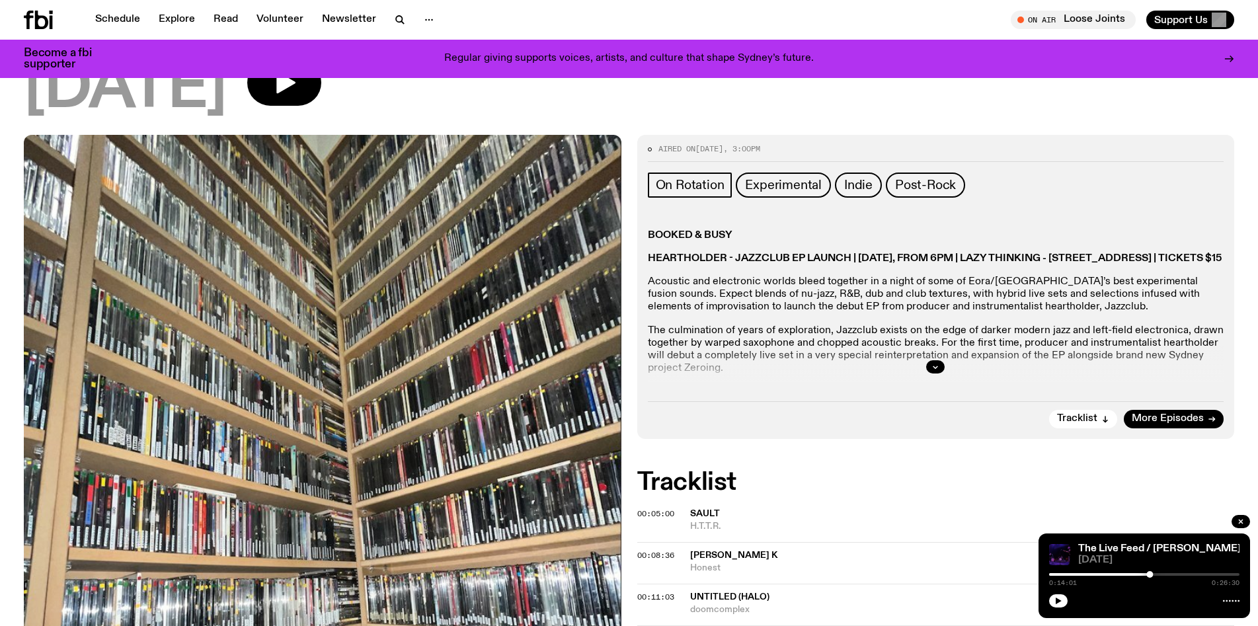
scroll to position [121, 0]
click at [933, 367] on icon "button" at bounding box center [935, 366] width 8 height 8
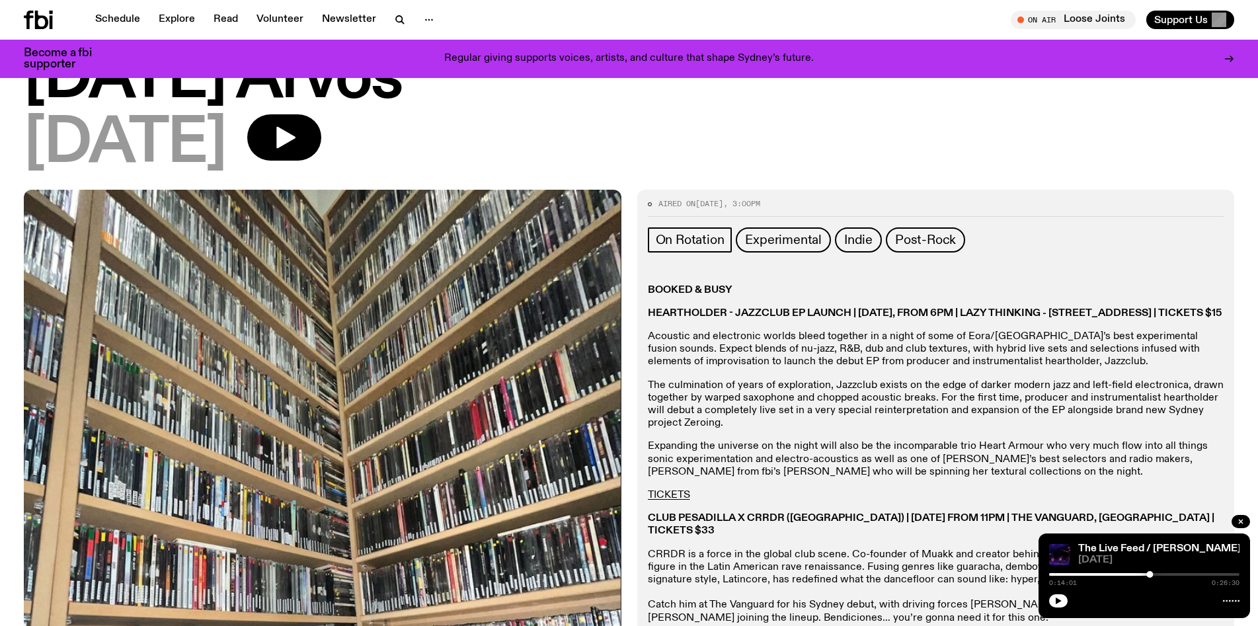
scroll to position [0, 0]
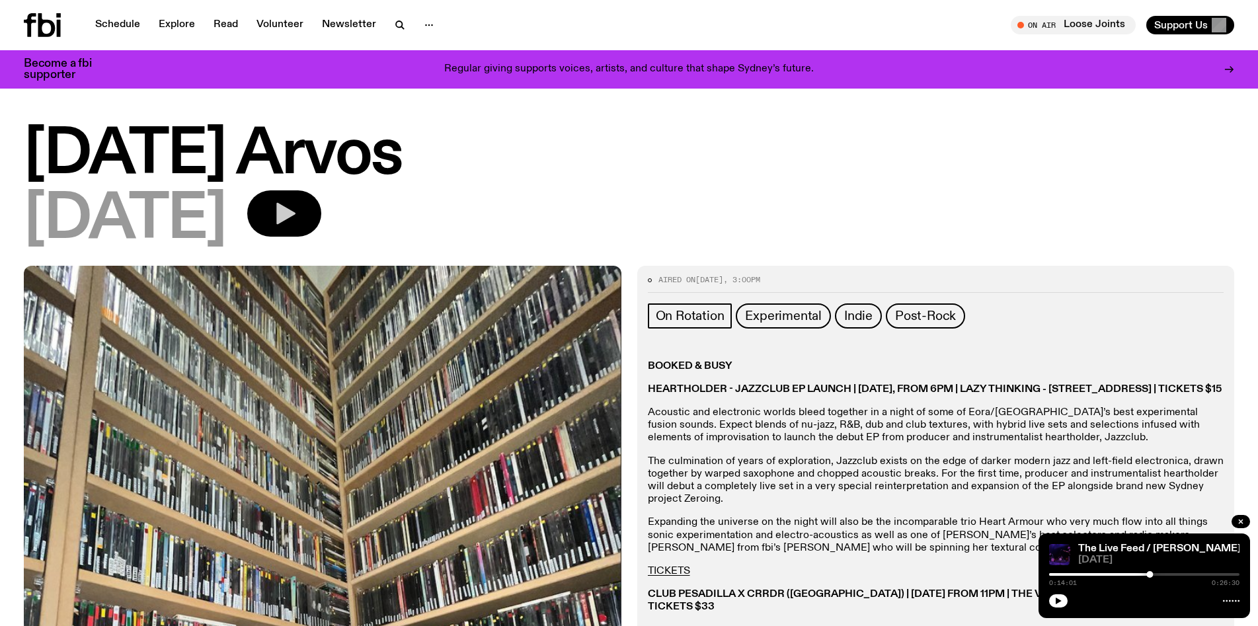
click at [321, 229] on button "button" at bounding box center [284, 213] width 74 height 46
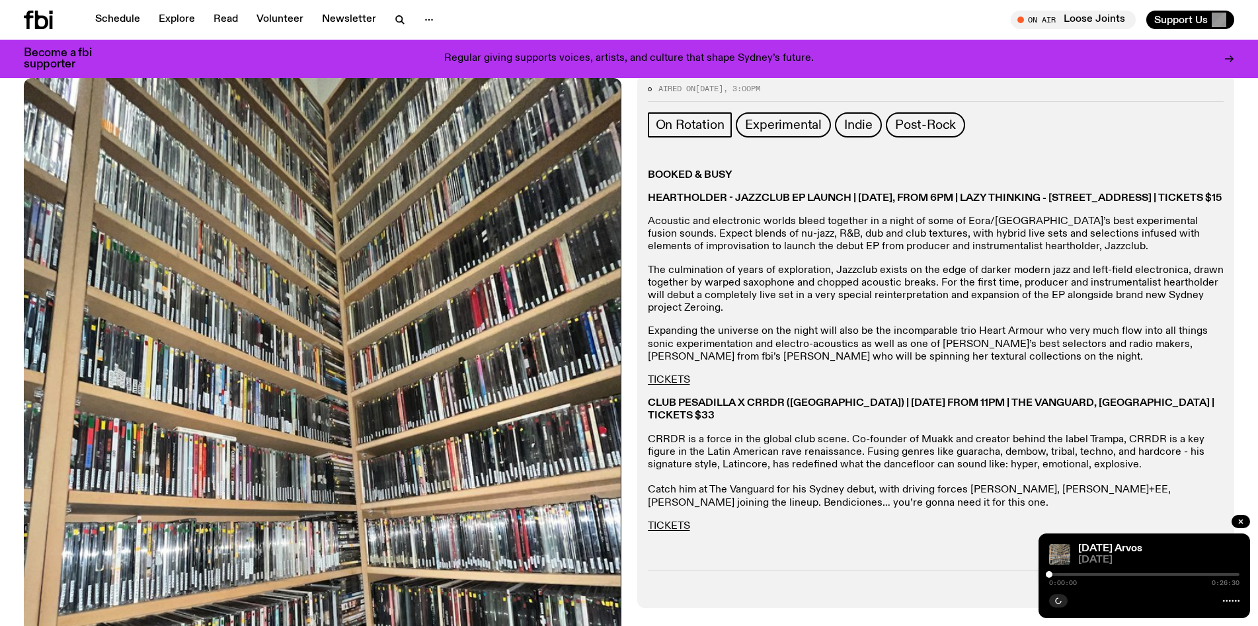
scroll to position [161, 0]
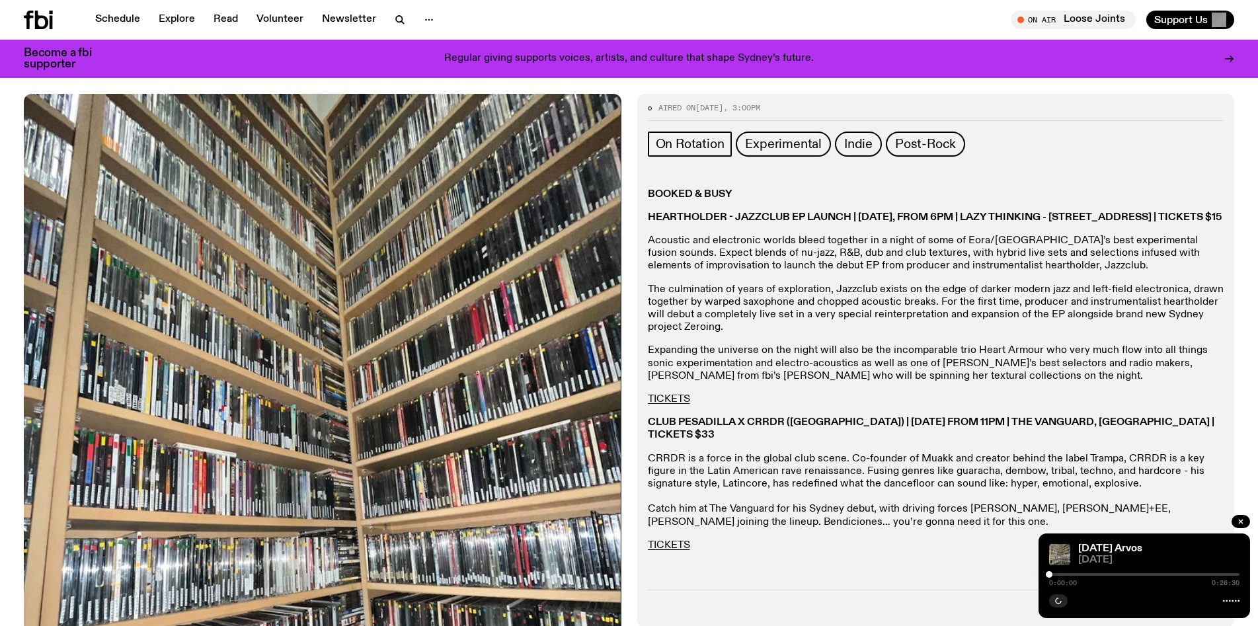
click at [1065, 573] on div at bounding box center [1144, 574] width 190 height 3
click at [1081, 573] on div at bounding box center [1144, 574] width 190 height 3
click at [1062, 573] on div at bounding box center [1144, 574] width 190 height 3
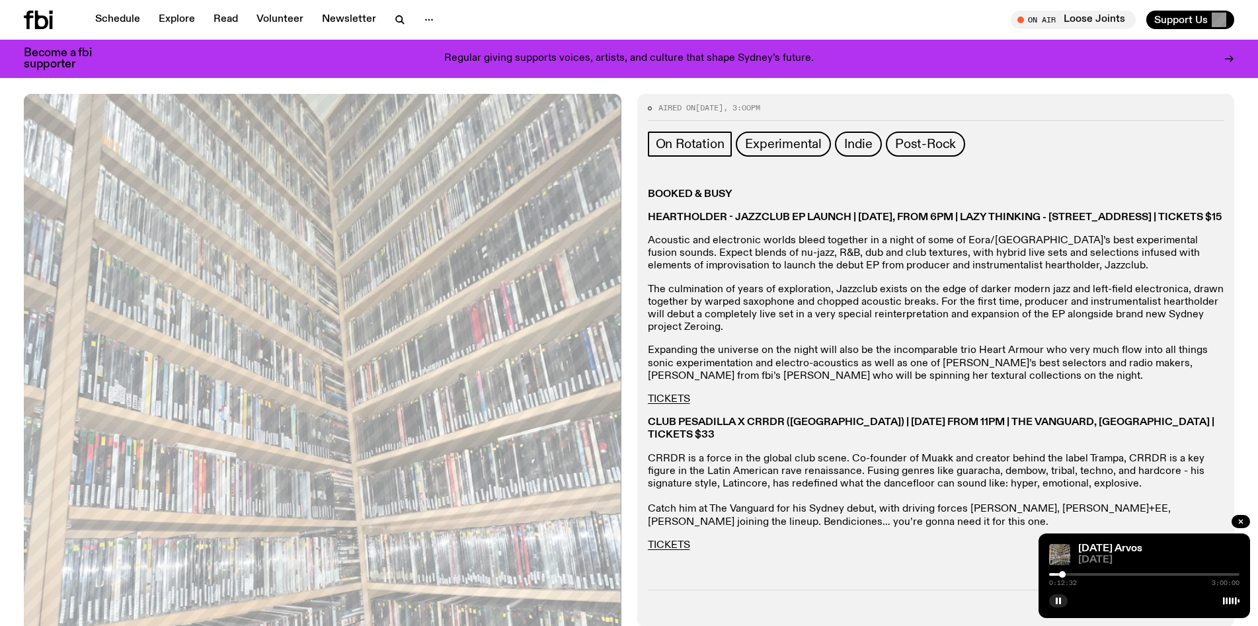
click at [1074, 574] on div at bounding box center [1144, 574] width 190 height 3
click at [1085, 574] on div at bounding box center [1144, 574] width 190 height 3
click at [1098, 574] on div at bounding box center [1144, 574] width 190 height 3
click at [1108, 574] on div at bounding box center [1144, 574] width 190 height 3
click at [1118, 573] on div at bounding box center [1144, 574] width 190 height 3
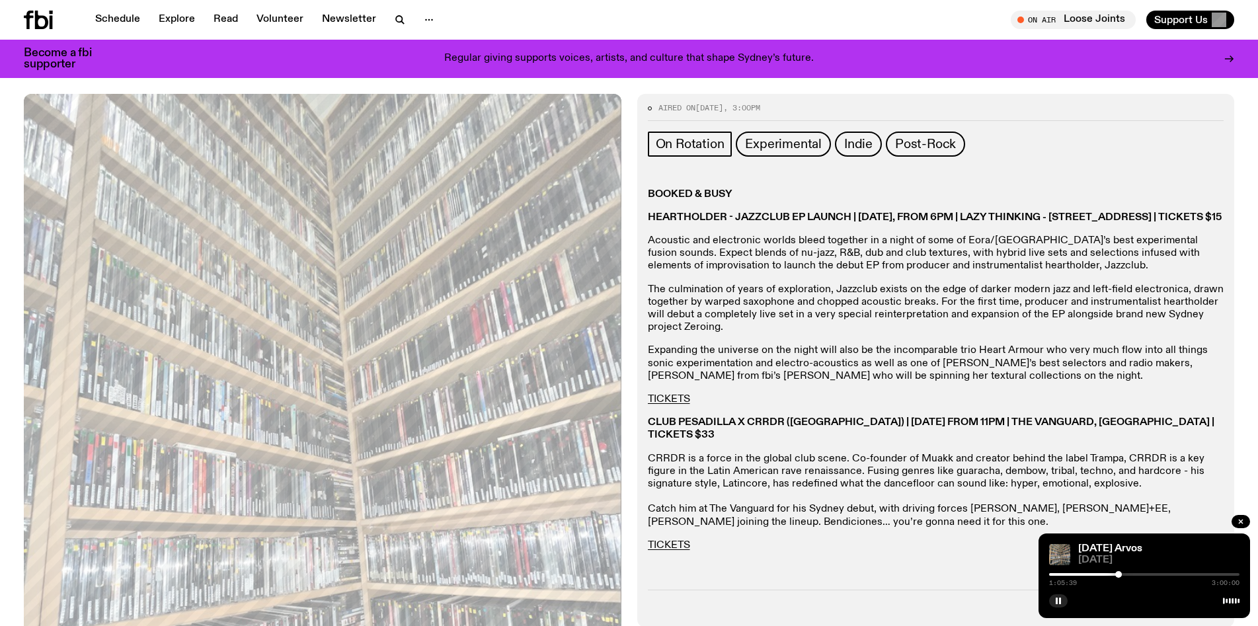
click at [1130, 573] on div at bounding box center [1144, 574] width 190 height 3
click at [1141, 573] on div at bounding box center [1144, 574] width 190 height 3
click at [1153, 573] on div at bounding box center [1144, 574] width 190 height 3
click at [1165, 573] on div at bounding box center [1144, 574] width 190 height 3
click at [1173, 573] on div at bounding box center [1144, 574] width 190 height 3
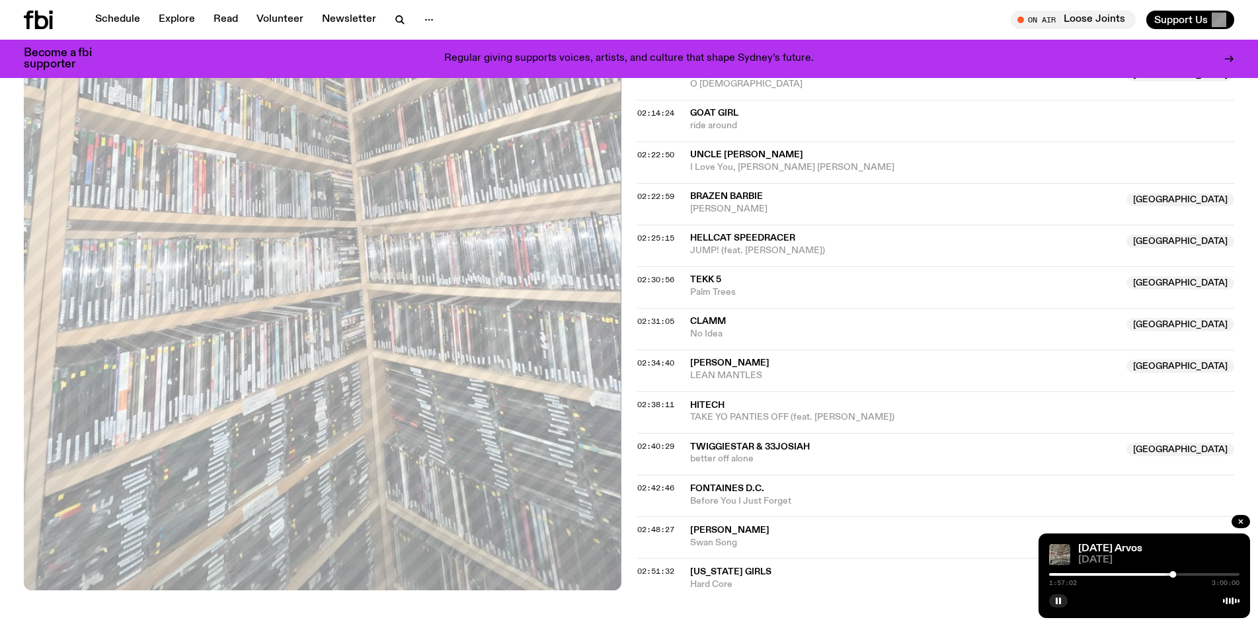
scroll to position [1958, 0]
click at [1185, 575] on div at bounding box center [1144, 574] width 190 height 3
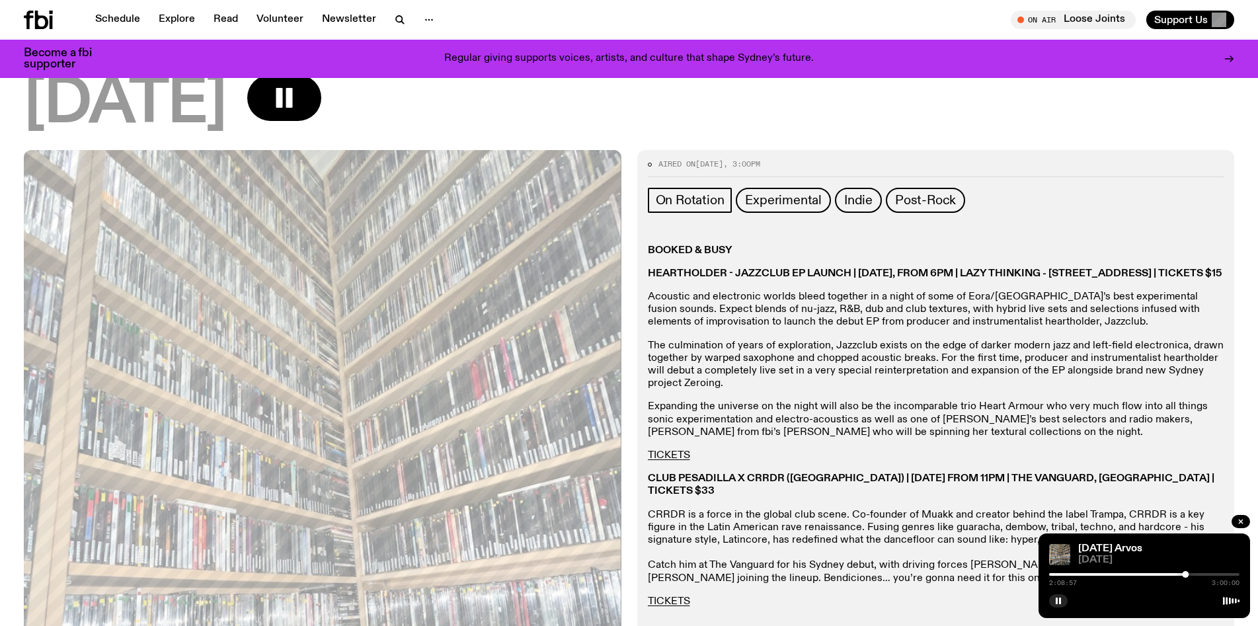
scroll to position [0, 0]
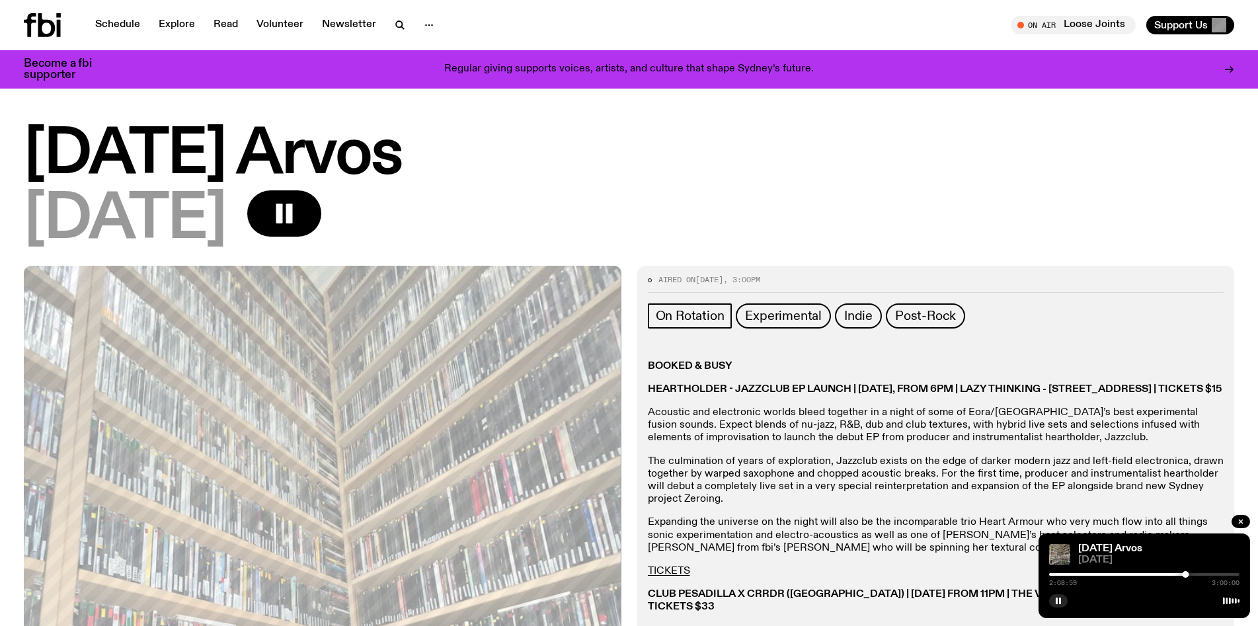
click at [1198, 573] on div at bounding box center [1144, 574] width 190 height 3
click at [1213, 574] on div at bounding box center [1144, 574] width 190 height 3
click at [1225, 574] on div at bounding box center [1144, 574] width 190 height 3
click at [293, 220] on rect "button" at bounding box center [289, 214] width 7 height 20
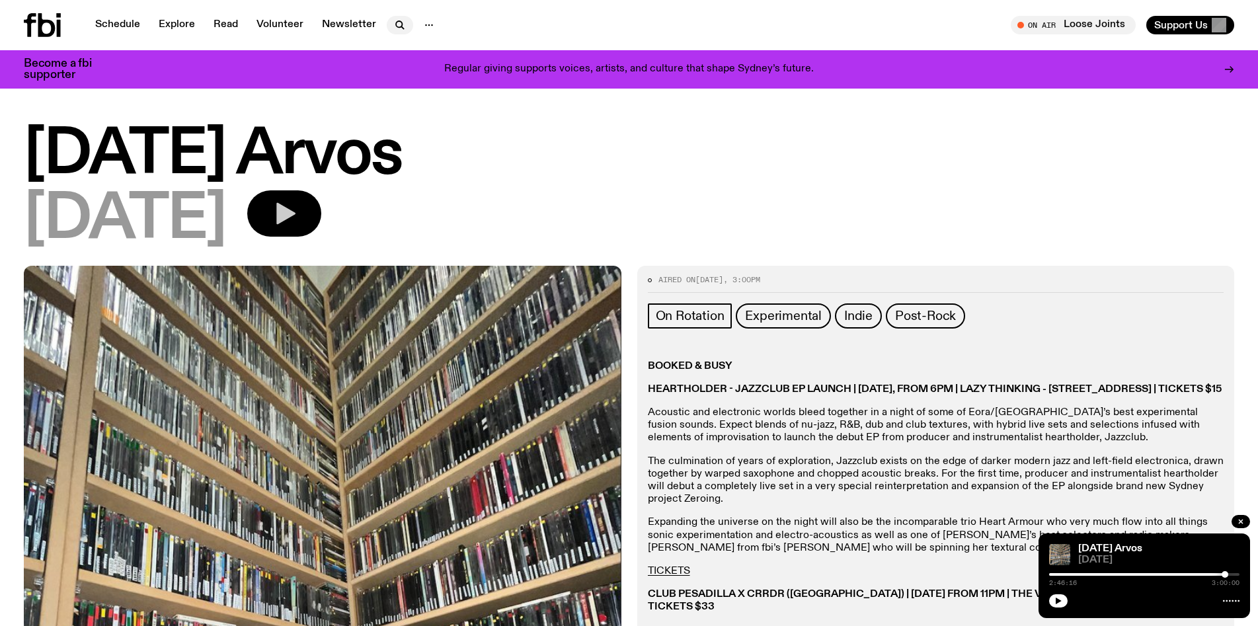
click at [398, 30] on icon "button" at bounding box center [400, 25] width 16 height 16
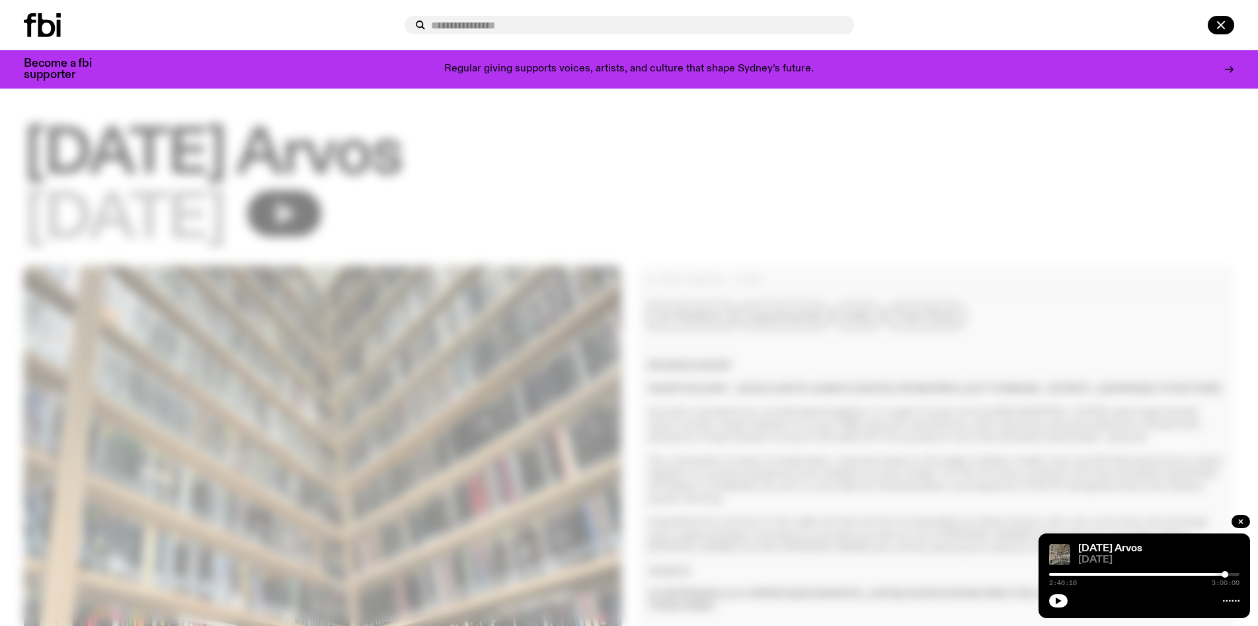
click at [754, 246] on div at bounding box center [629, 313] width 1258 height 626
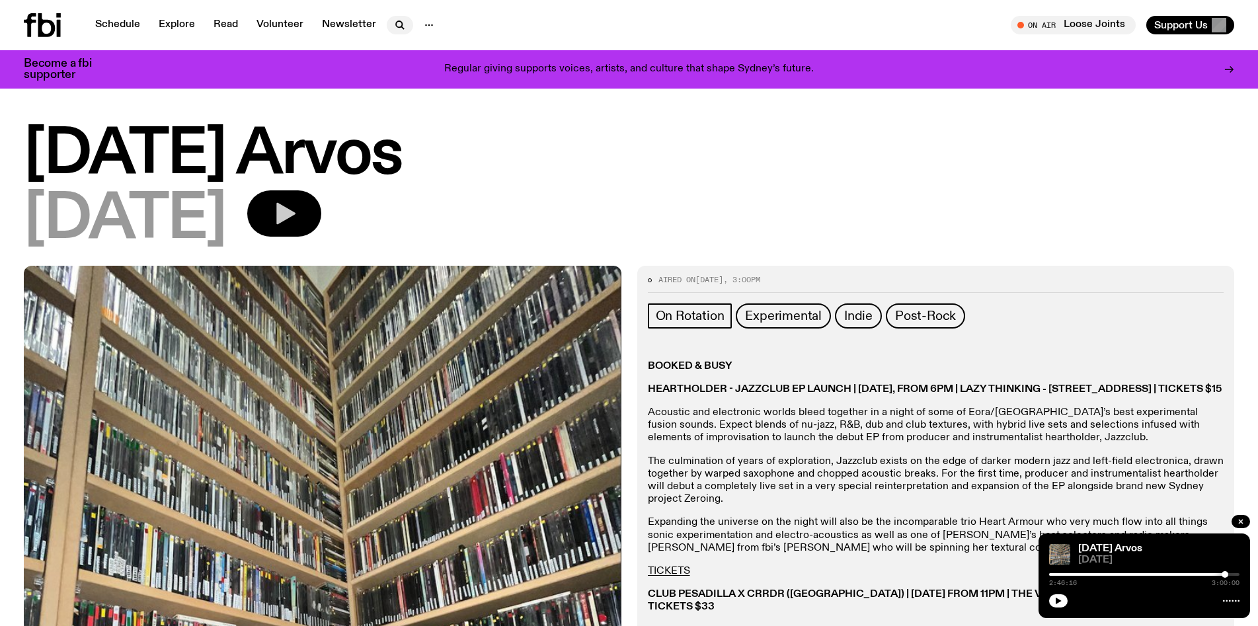
click at [388, 20] on button "button" at bounding box center [400, 25] width 26 height 19
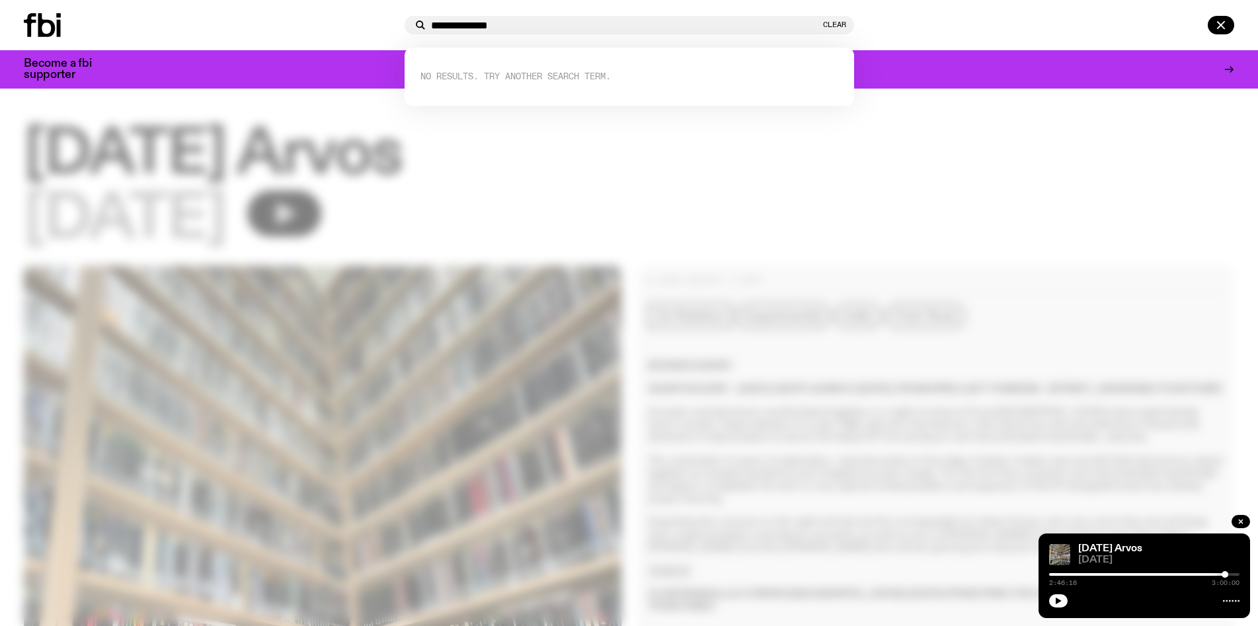
type input "**********"
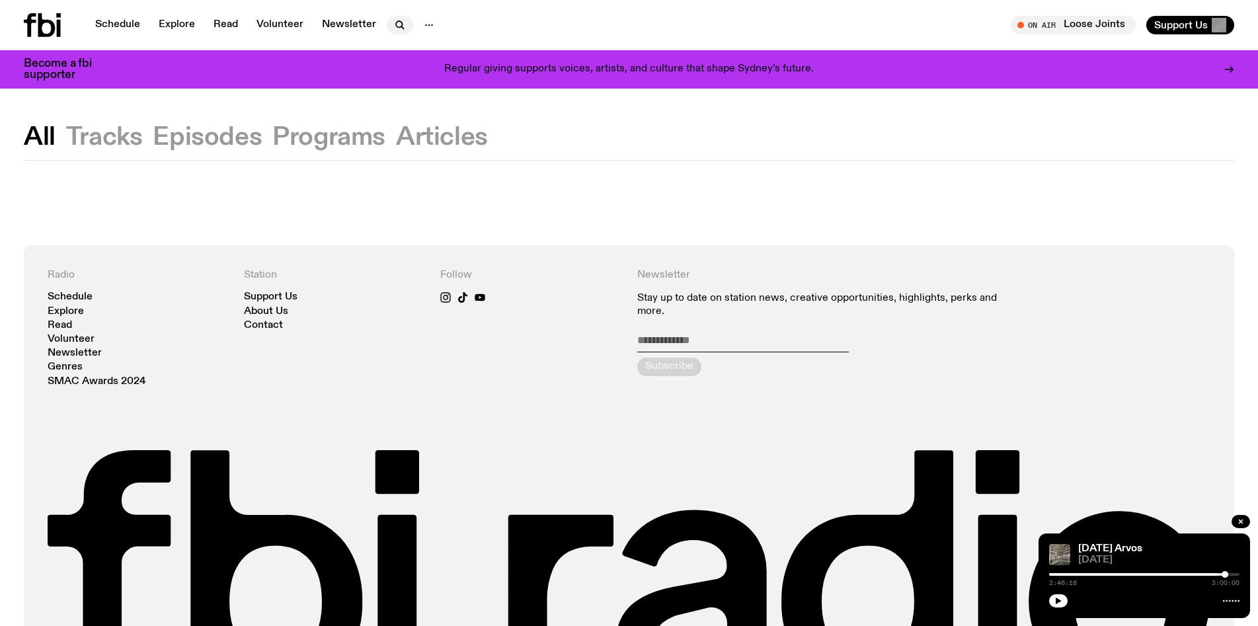
click at [397, 20] on icon "button" at bounding box center [400, 25] width 16 height 16
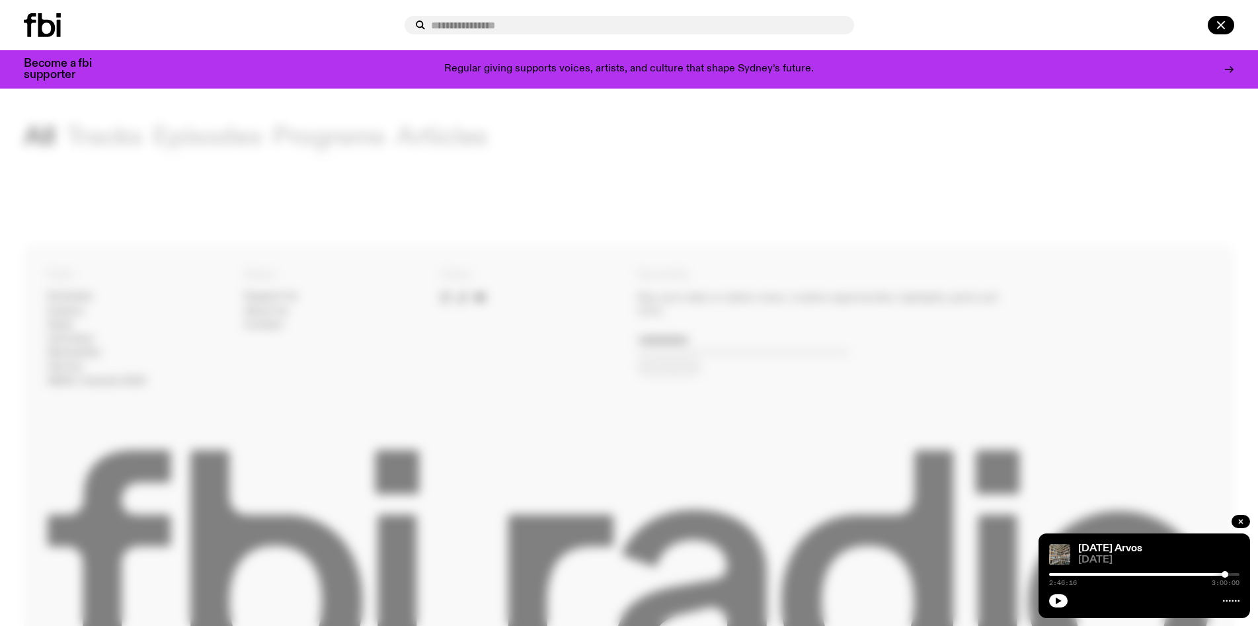
click at [520, 30] on input "text" at bounding box center [637, 25] width 412 height 11
type input "*"
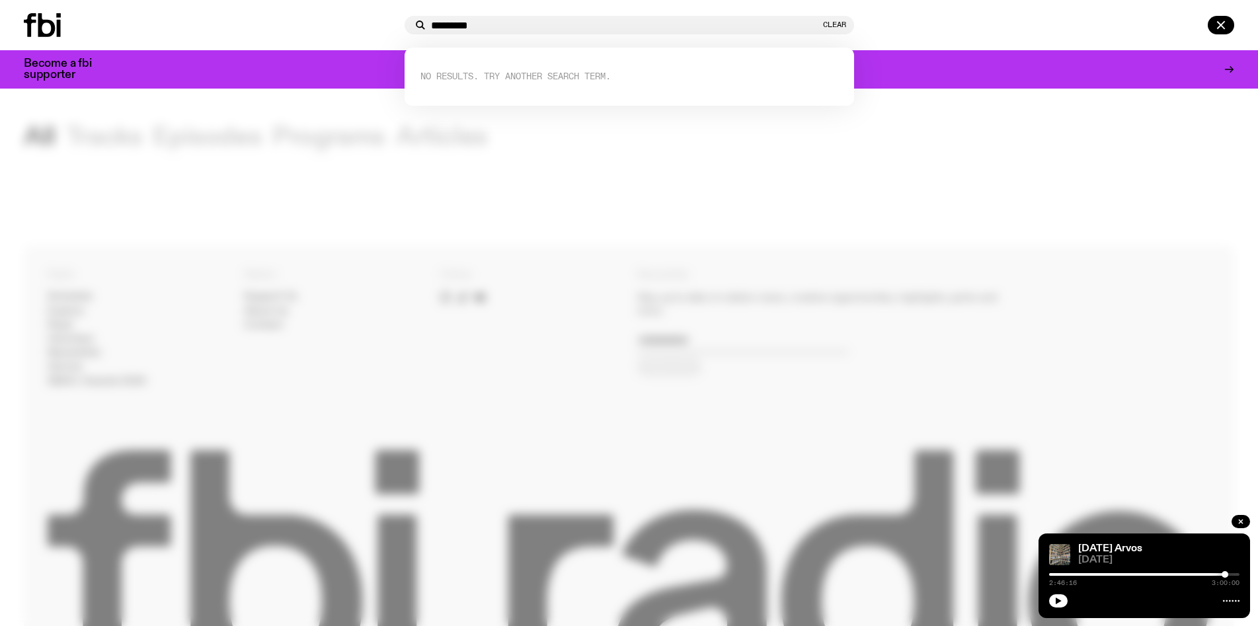
click at [450, 24] on input "*********" at bounding box center [625, 25] width 389 height 11
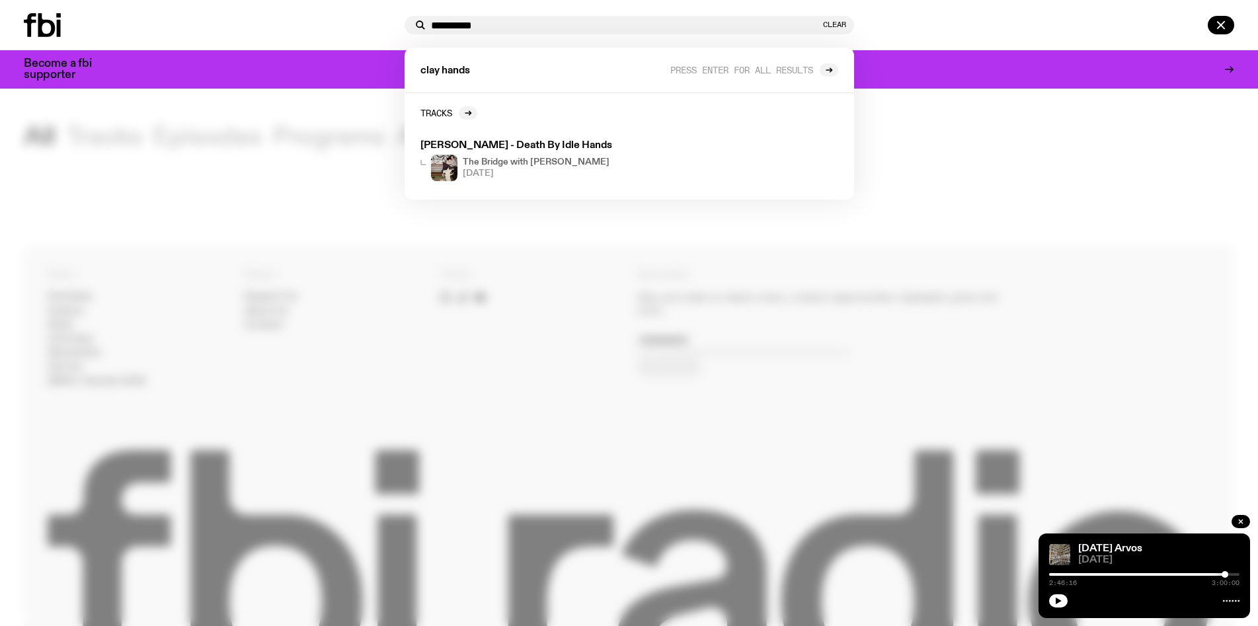
click at [506, 25] on input "**********" at bounding box center [625, 25] width 389 height 11
type input "**********"
click at [449, 70] on span "clay hands" at bounding box center [445, 71] width 50 height 10
click at [827, 67] on icon at bounding box center [829, 70] width 8 height 8
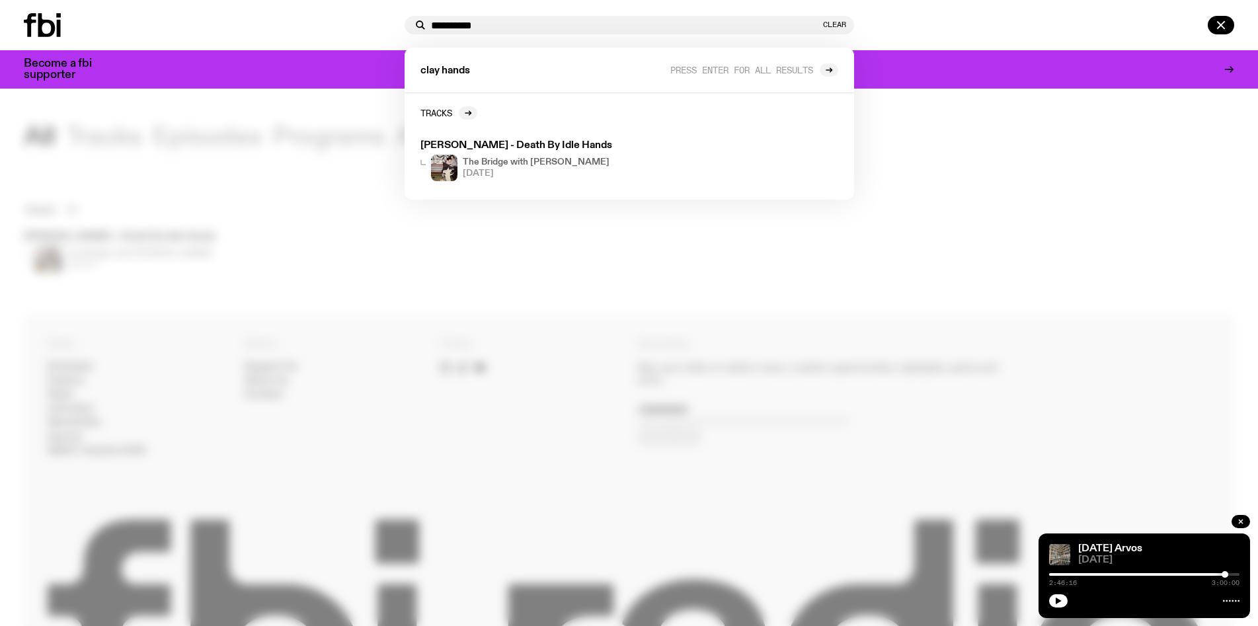
click at [609, 249] on div at bounding box center [629, 313] width 1258 height 626
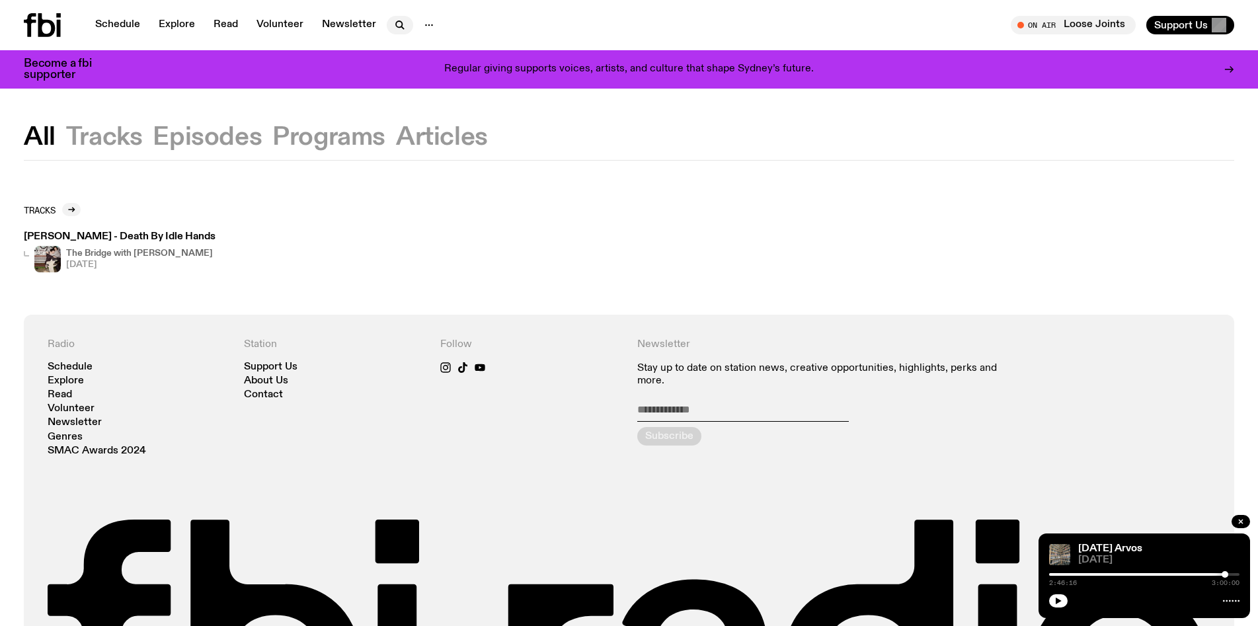
click at [399, 20] on icon "button" at bounding box center [400, 25] width 16 height 16
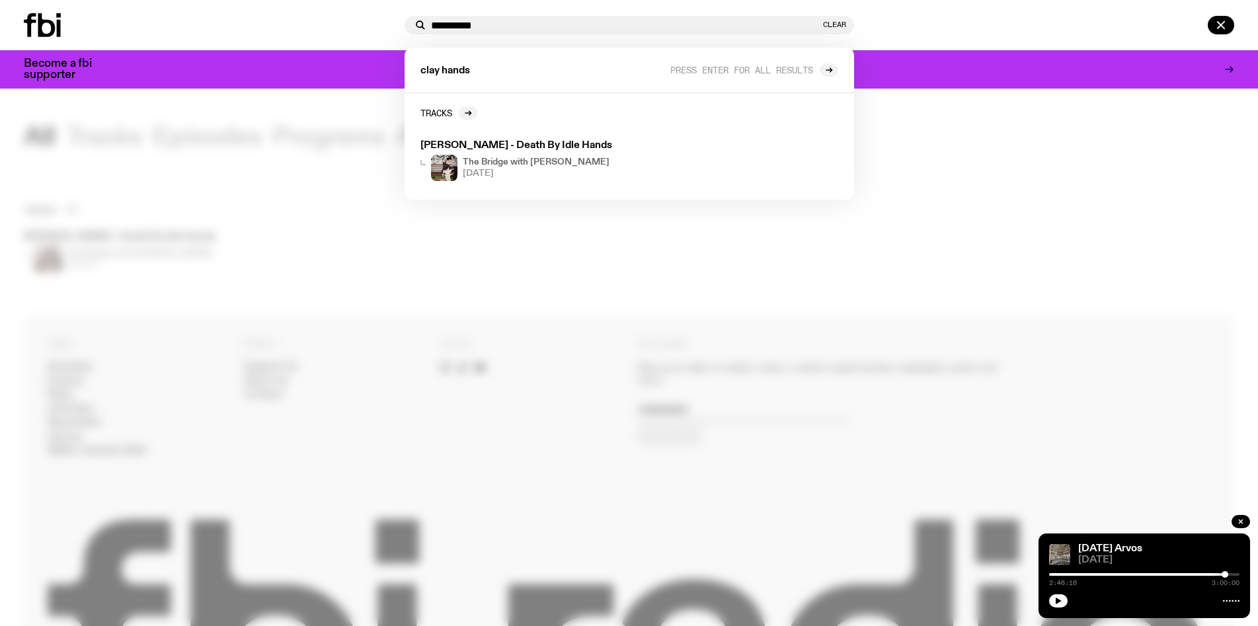
click at [509, 22] on input "**********" at bounding box center [625, 25] width 389 height 11
type input "*********"
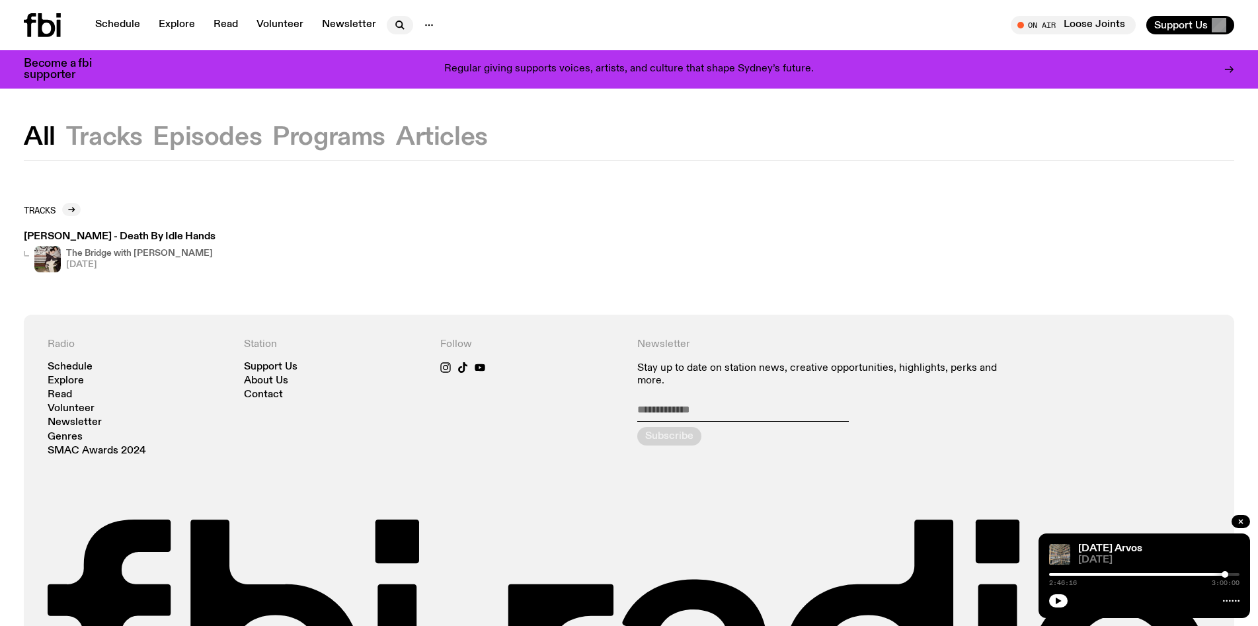
click at [400, 25] on icon "button" at bounding box center [400, 25] width 16 height 16
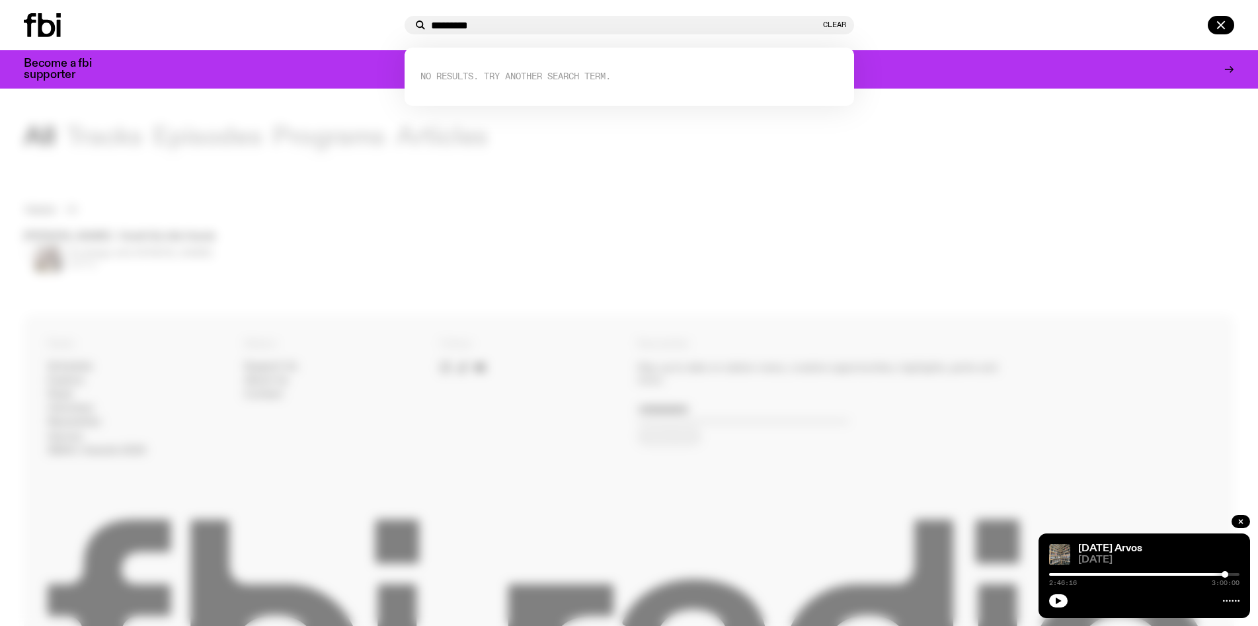
click at [609, 213] on div at bounding box center [629, 313] width 1258 height 626
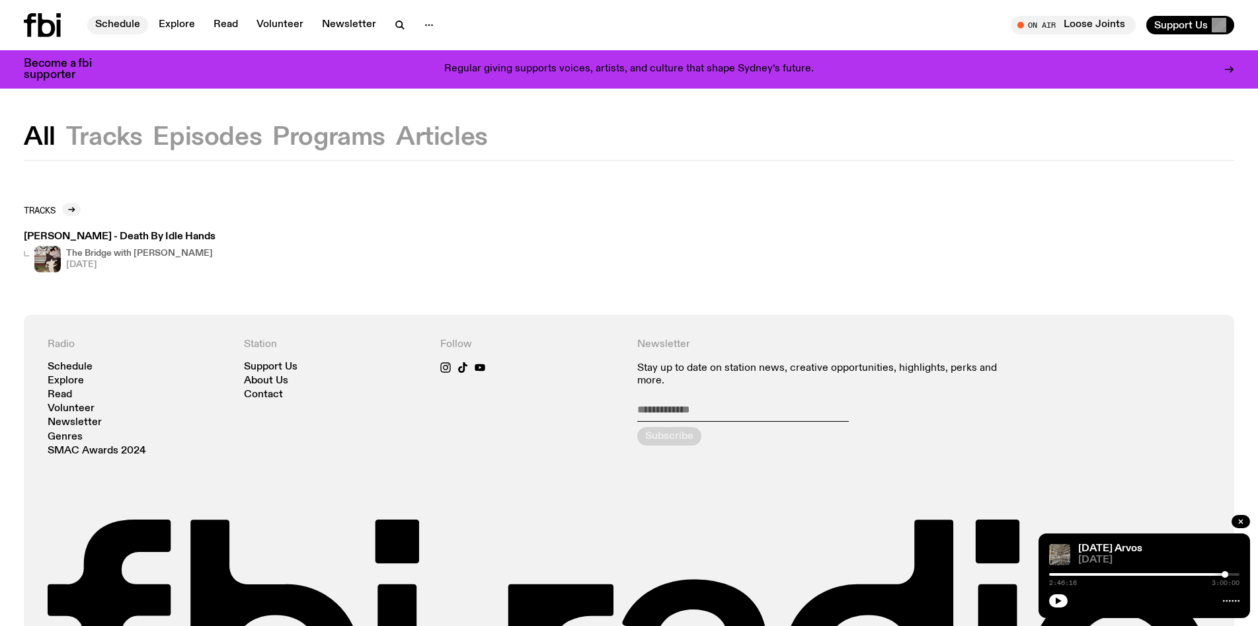
click at [119, 22] on link "Schedule" at bounding box center [117, 25] width 61 height 19
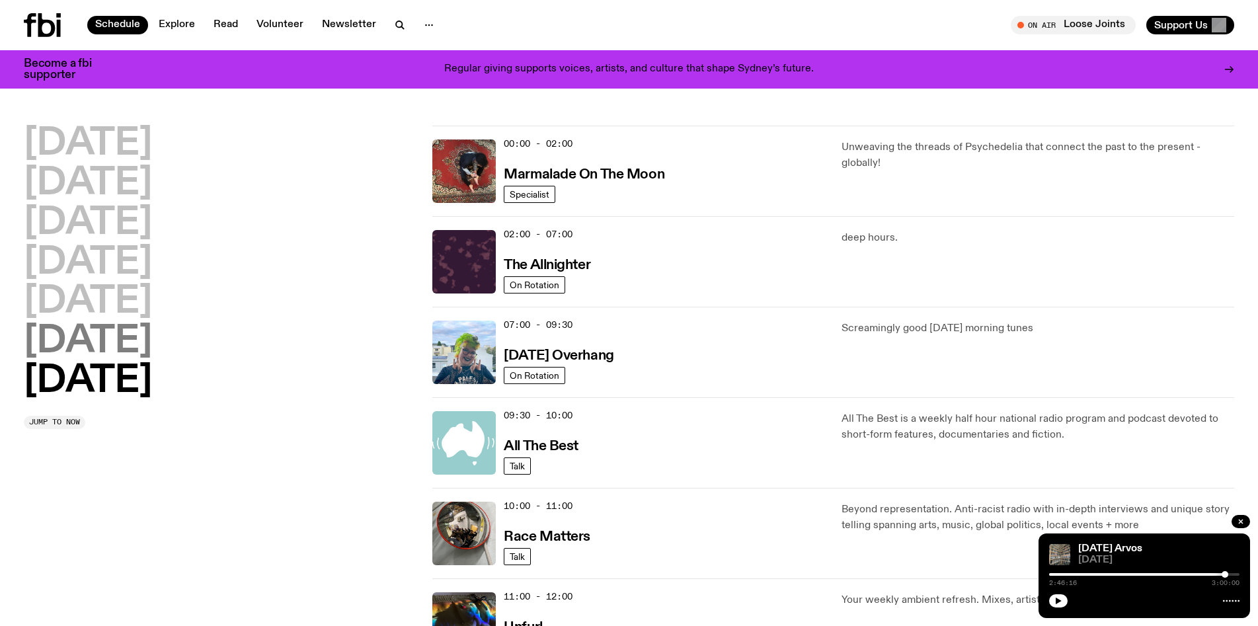
click at [132, 352] on h2 "Saturday" at bounding box center [88, 341] width 128 height 37
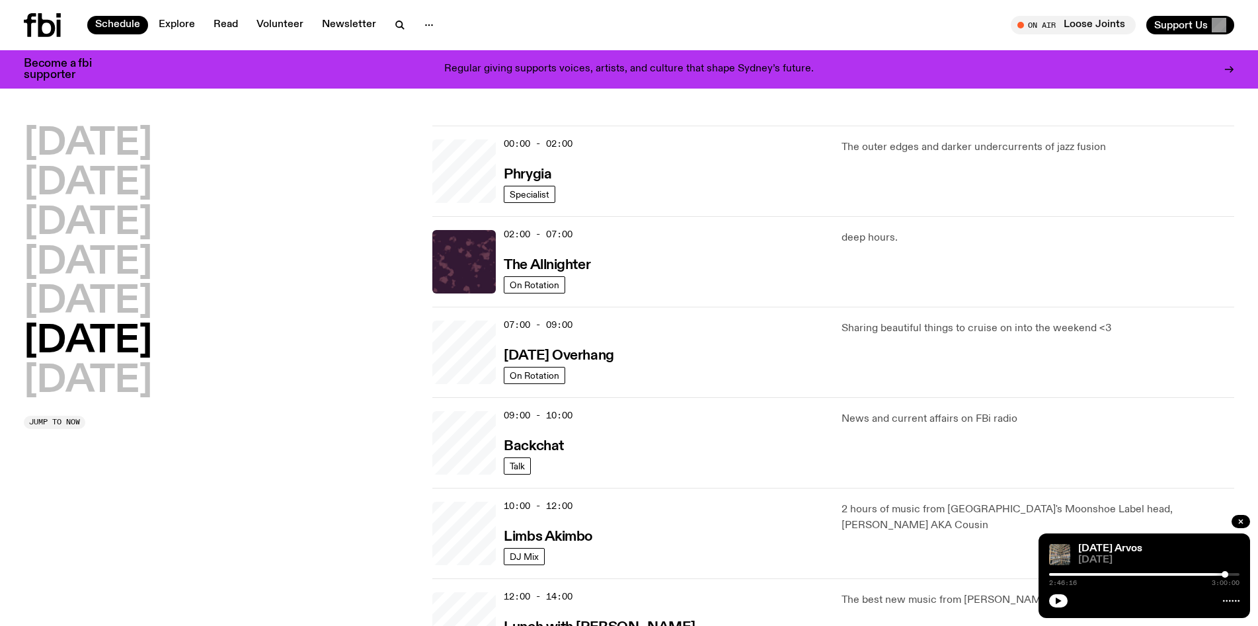
scroll to position [36, 0]
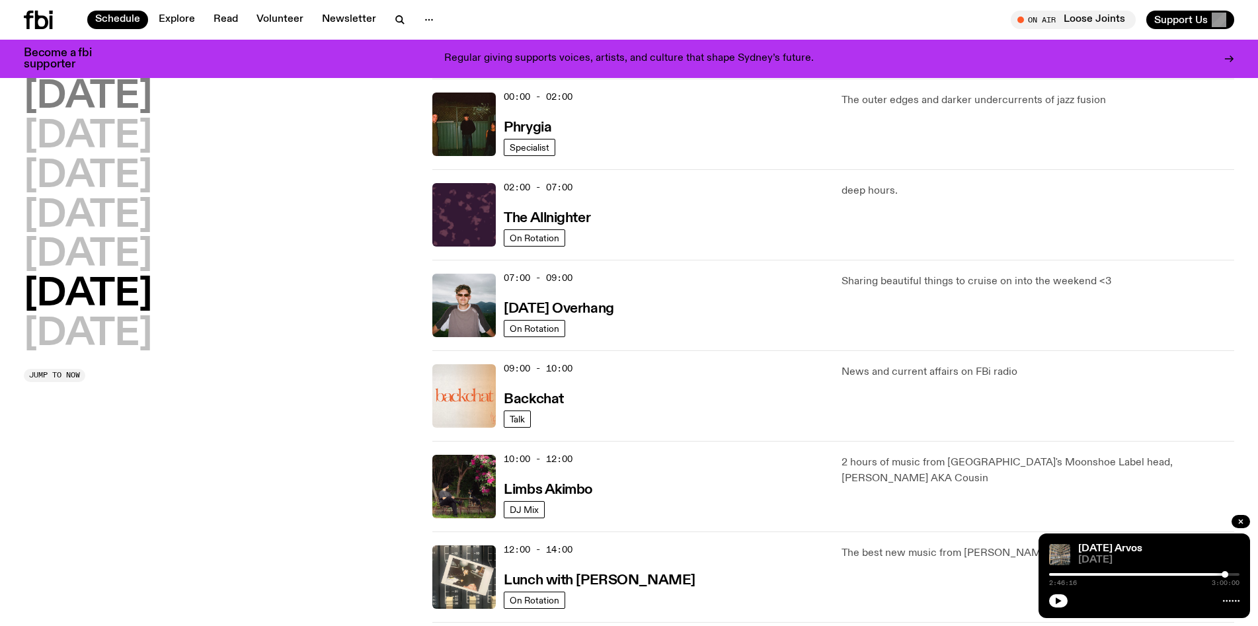
click at [120, 103] on h2 "Monday" at bounding box center [88, 97] width 128 height 37
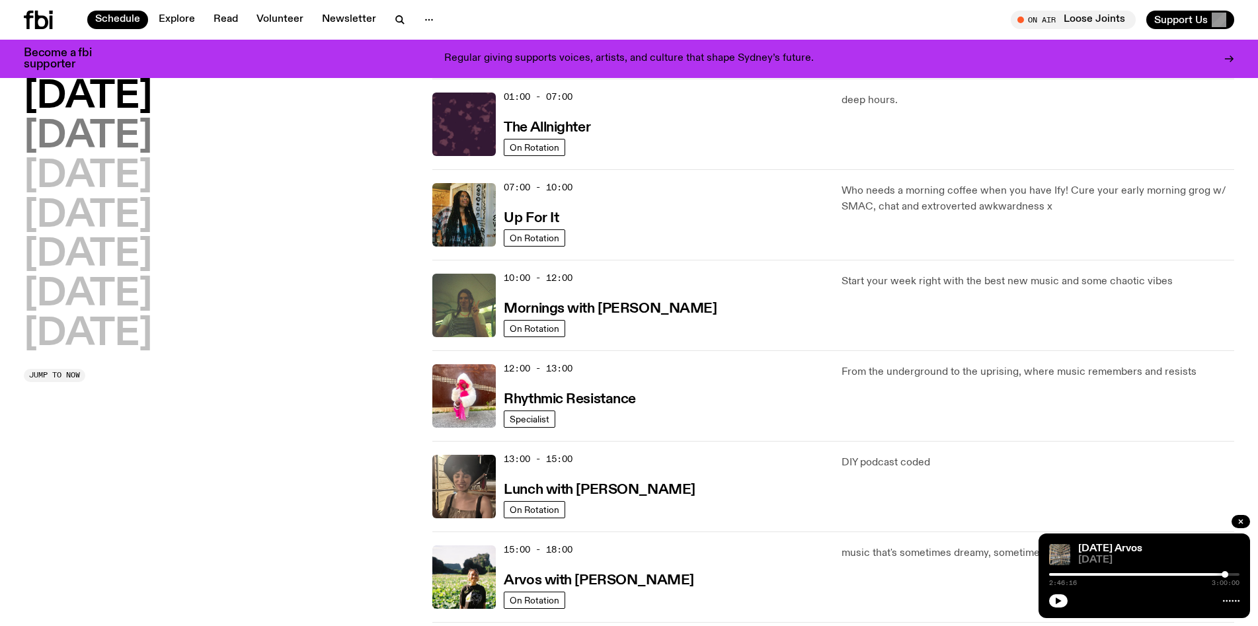
click at [120, 128] on h2 "Tuesday" at bounding box center [88, 136] width 128 height 37
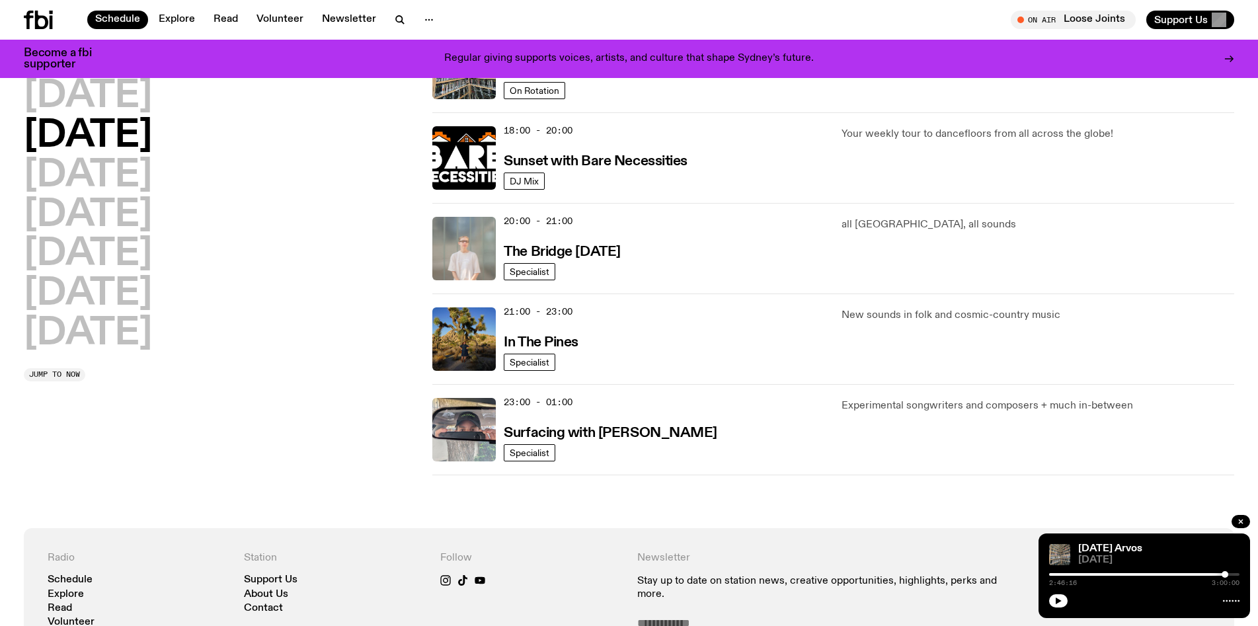
scroll to position [547, 0]
click at [576, 252] on h3 "The Bridge Tuesday" at bounding box center [562, 252] width 117 height 14
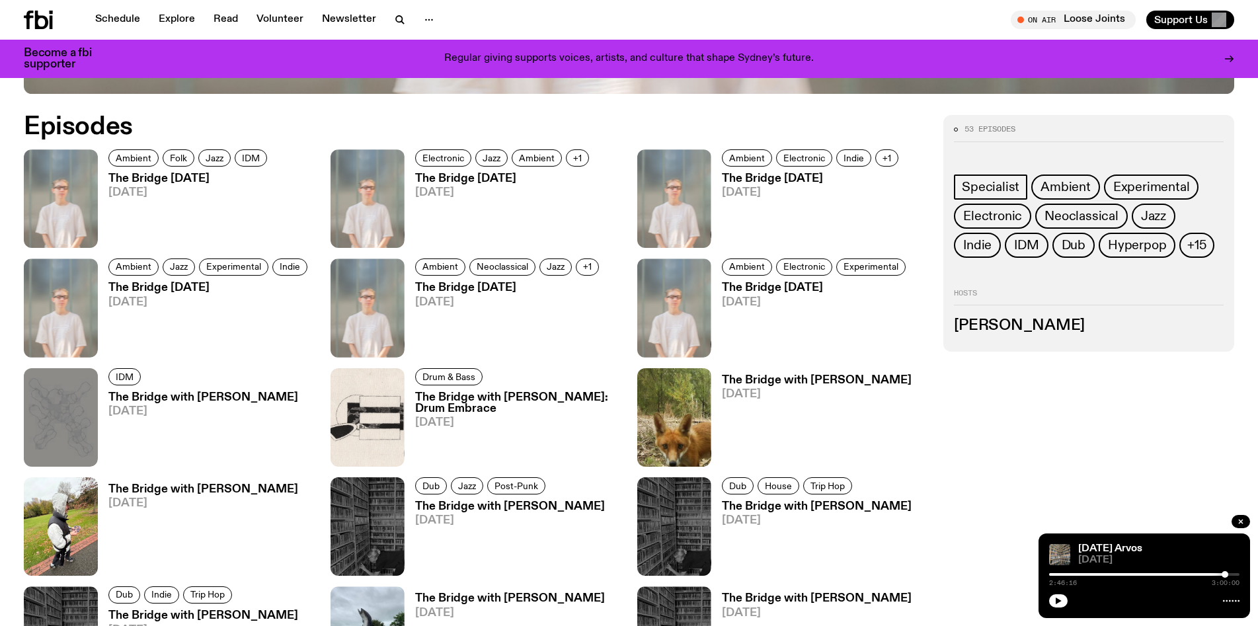
scroll to position [775, 0]
click at [1204, 241] on span "+15" at bounding box center [1196, 244] width 19 height 15
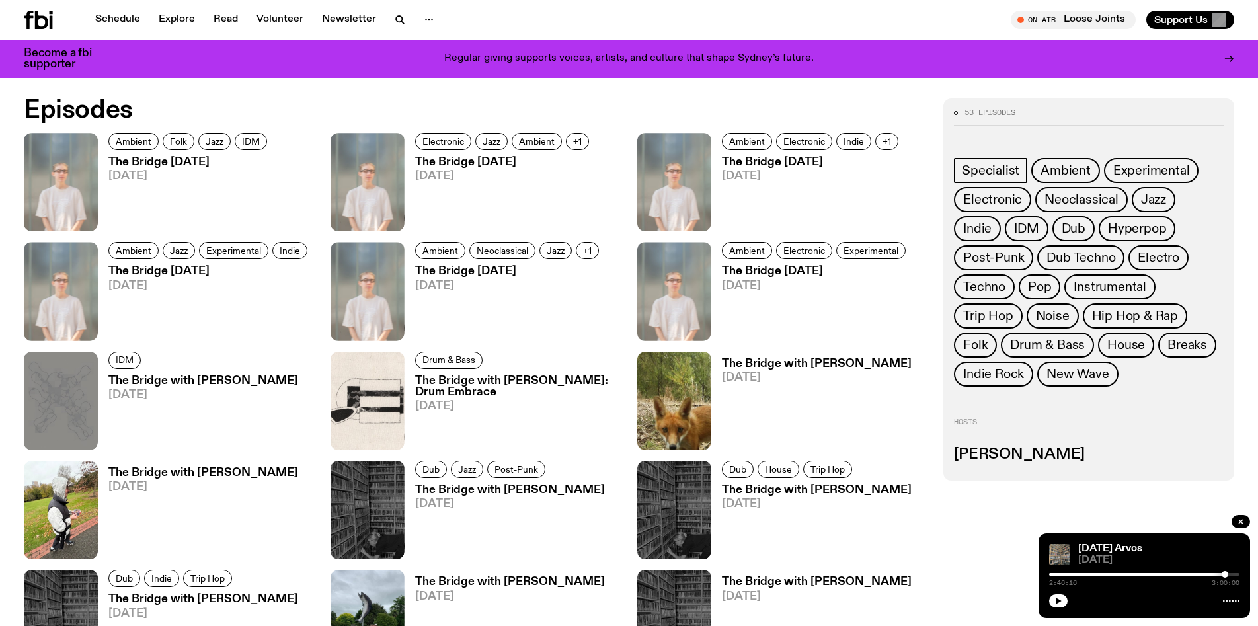
scroll to position [796, 0]
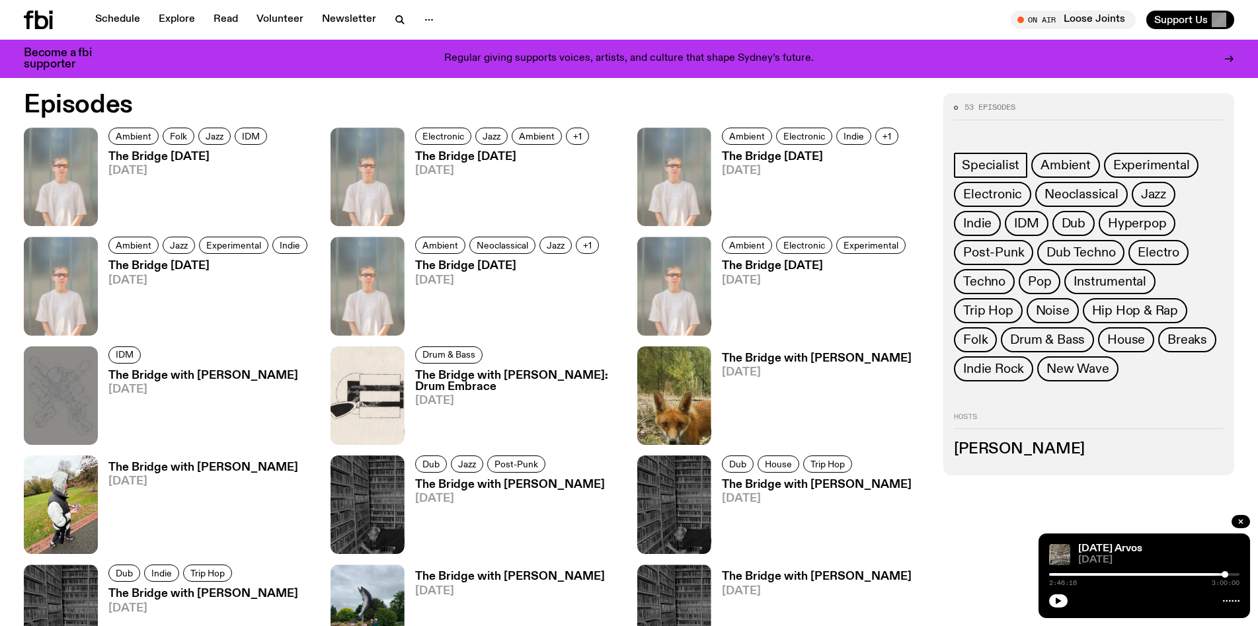
click at [198, 162] on h3 "The Bridge Tuesday" at bounding box center [189, 156] width 163 height 11
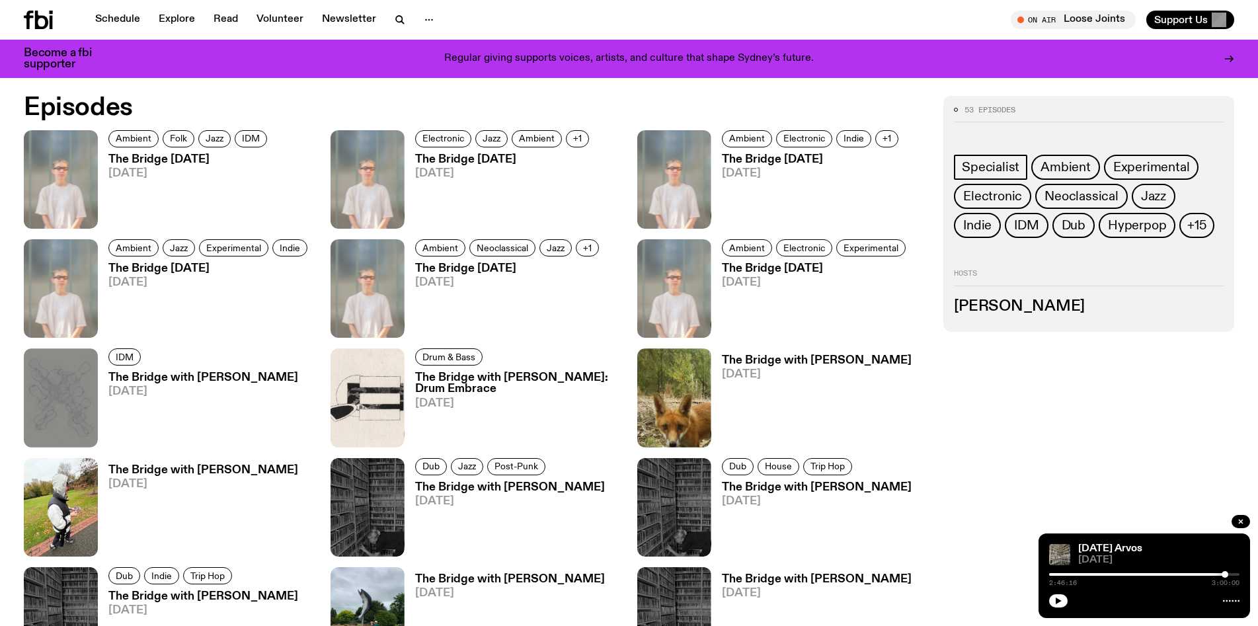
scroll to position [786, 0]
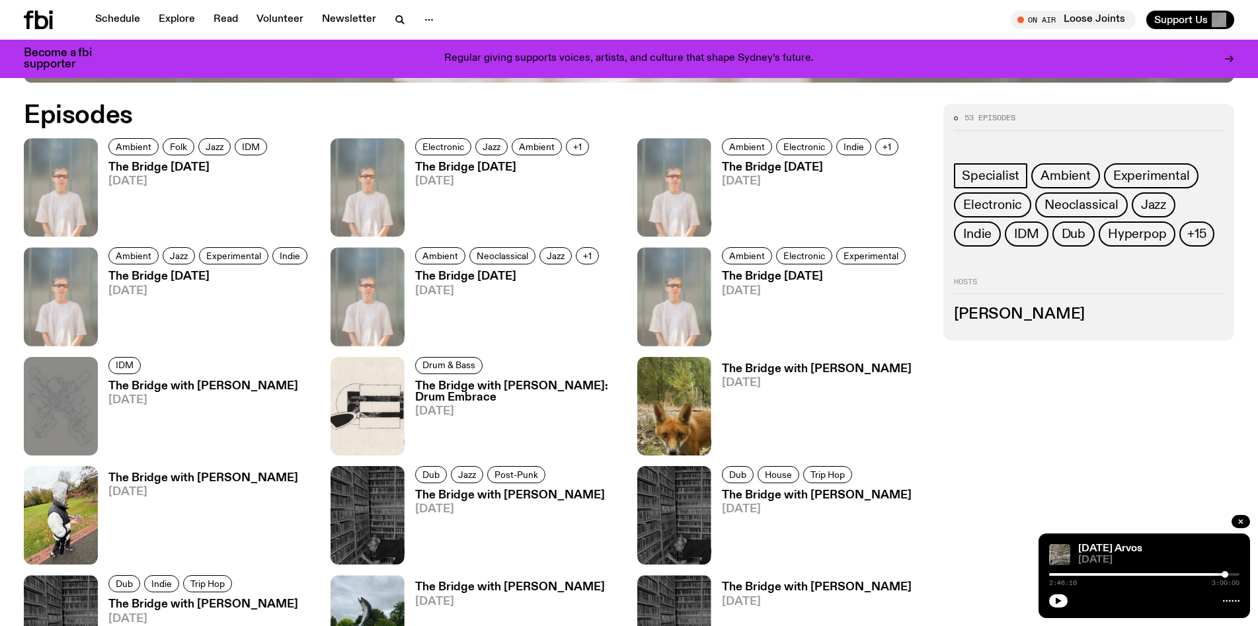
click at [777, 276] on h3 "The Bridge Tuesday" at bounding box center [816, 276] width 188 height 11
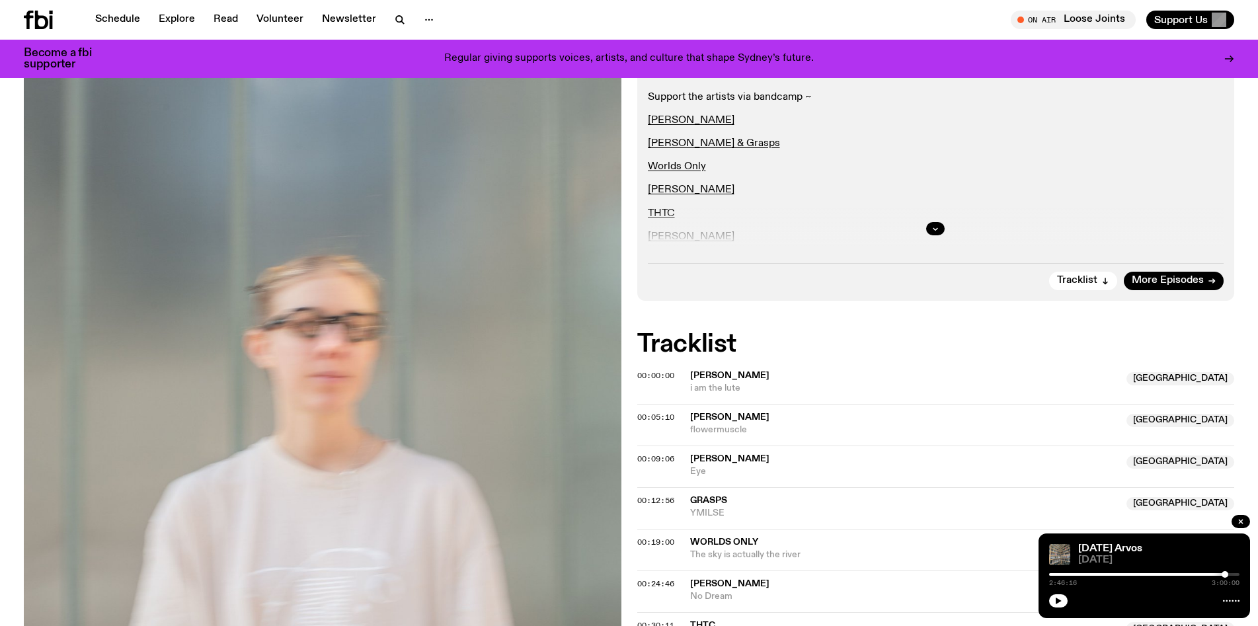
scroll to position [259, 0]
click at [703, 238] on div at bounding box center [936, 228] width 576 height 42
click at [938, 224] on icon "button" at bounding box center [935, 228] width 8 height 8
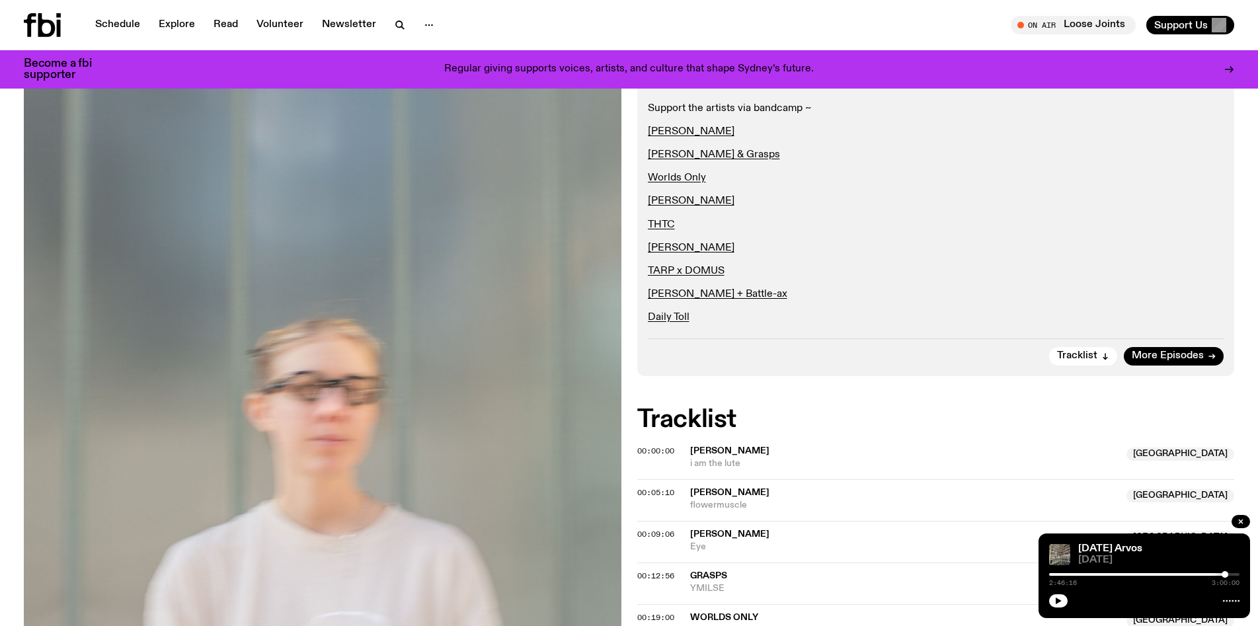
scroll to position [0, 0]
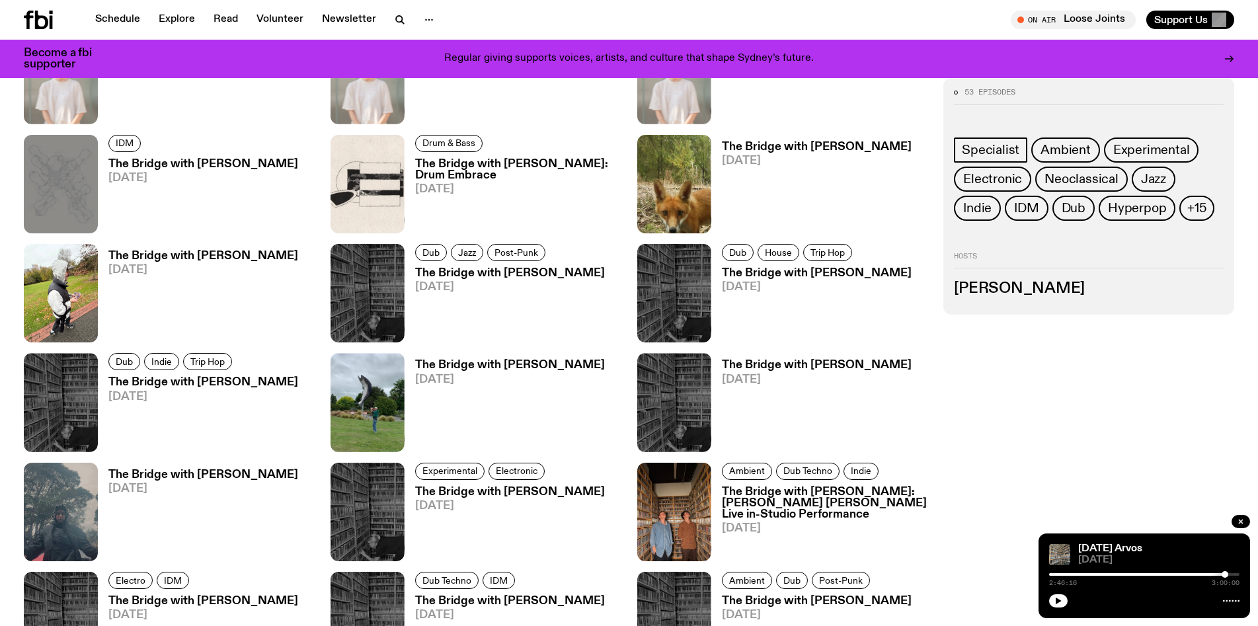
scroll to position [1010, 0]
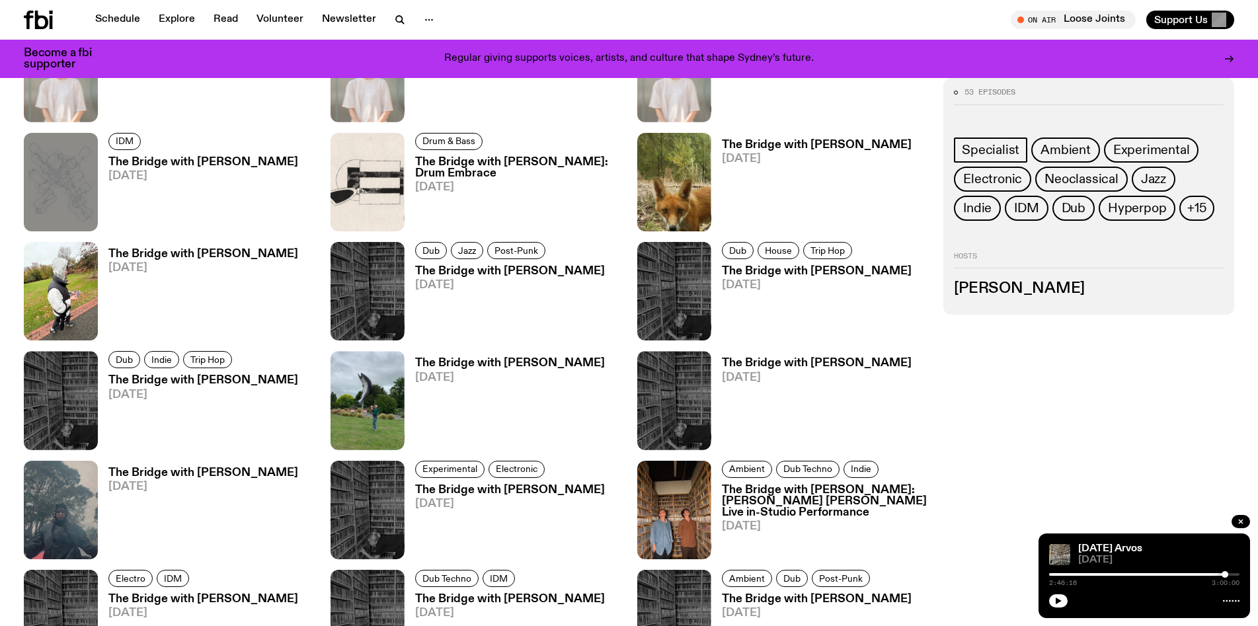
click at [562, 279] on link "The Bridge with Sophie Gordon 10.06.25" at bounding box center [505, 303] width 200 height 75
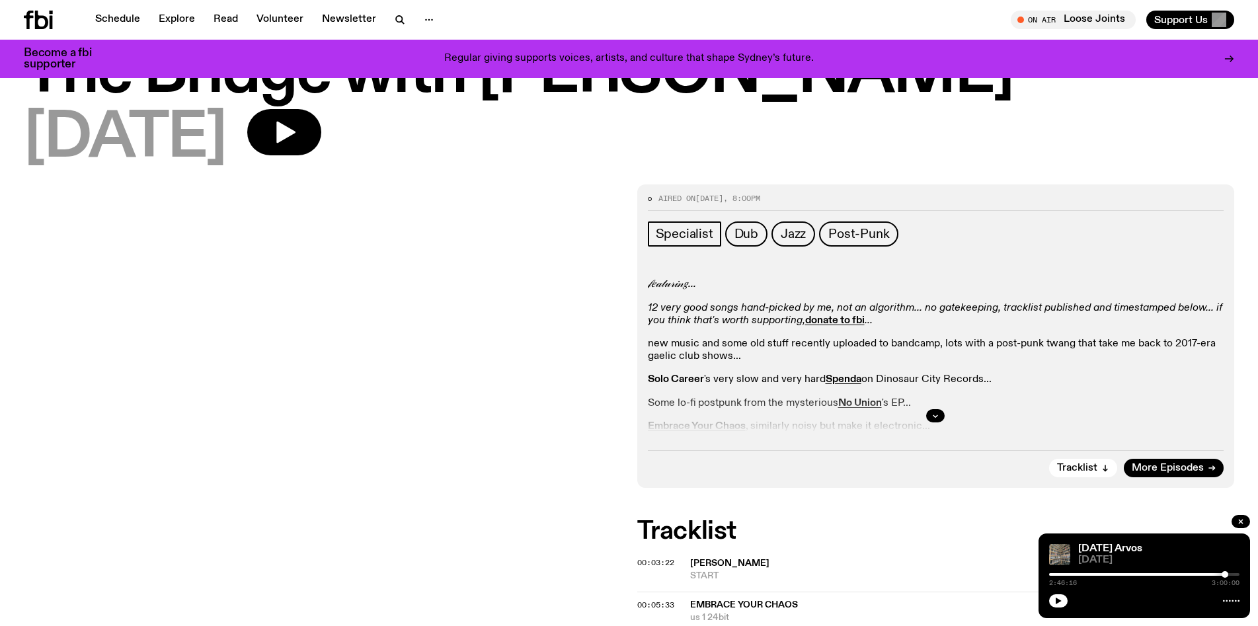
scroll to position [75, 0]
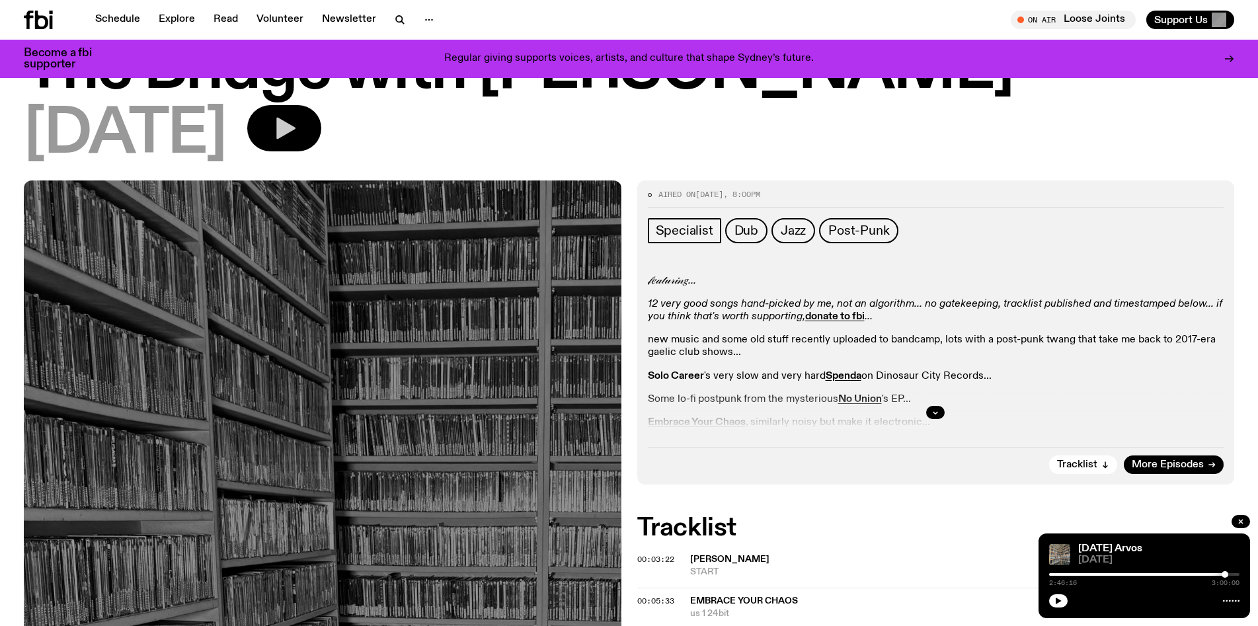
click at [297, 137] on icon "button" at bounding box center [284, 128] width 26 height 26
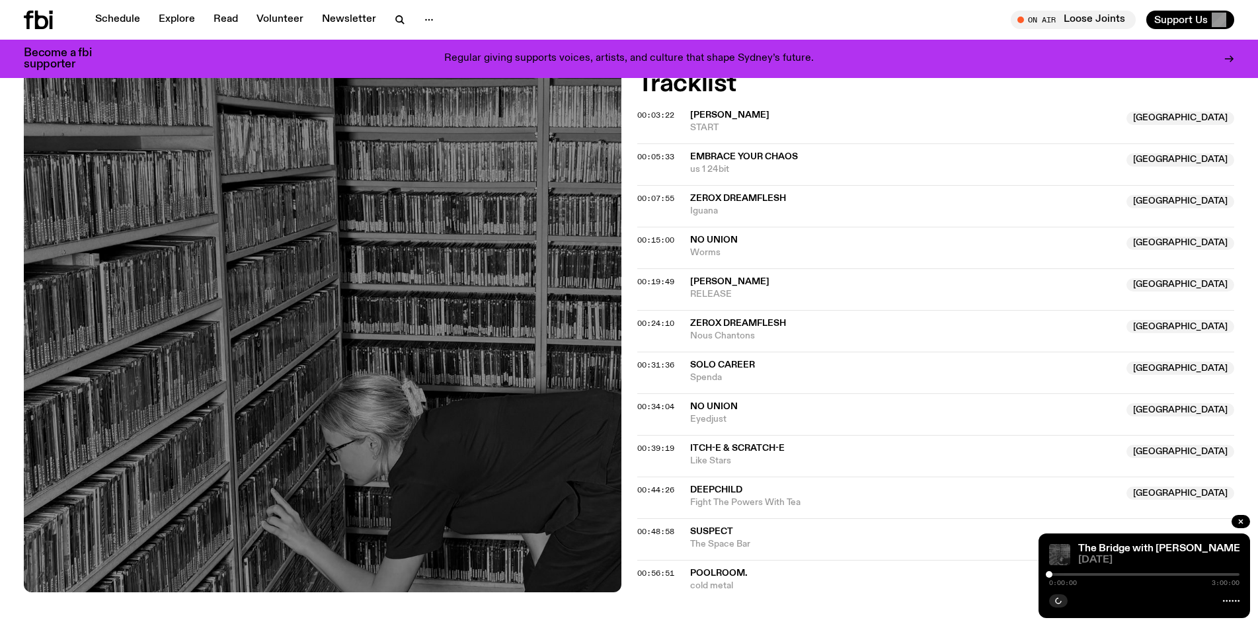
scroll to position [520, 0]
click at [1060, 572] on div "0:00:00 3:00:00" at bounding box center [1144, 578] width 190 height 16
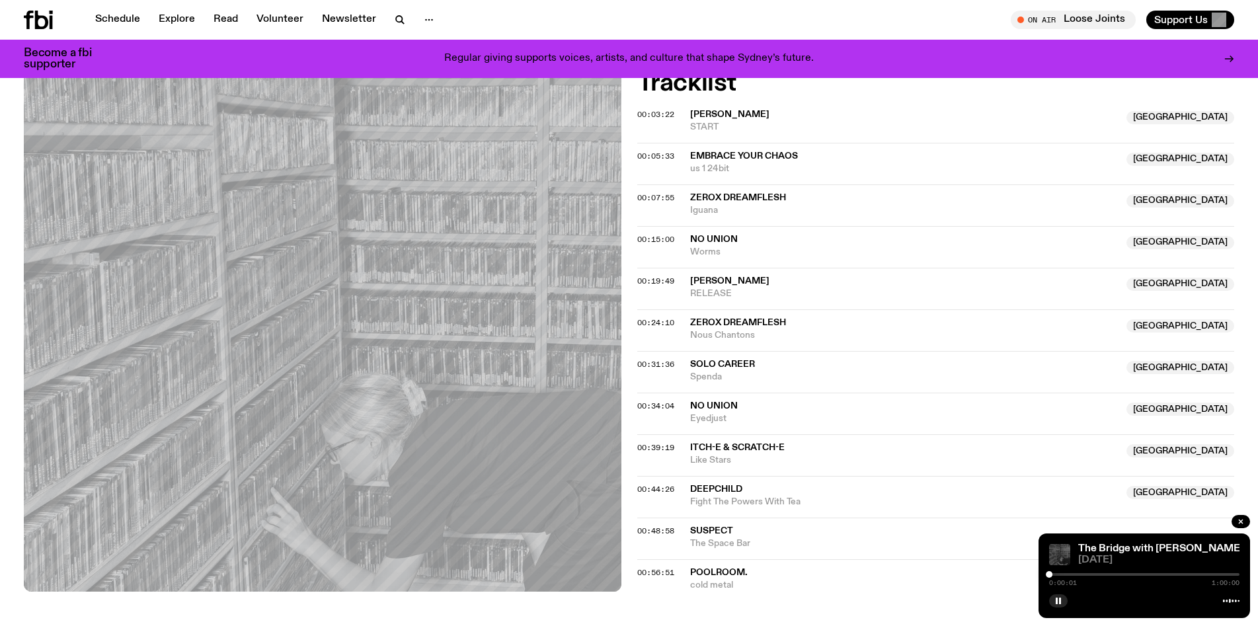
click at [1065, 575] on div at bounding box center [1144, 574] width 190 height 3
click at [1081, 575] on div at bounding box center [1144, 574] width 190 height 3
click at [1099, 575] on div at bounding box center [1144, 574] width 190 height 3
click at [1120, 575] on div at bounding box center [1144, 574] width 190 height 3
click at [1136, 574] on div at bounding box center [1144, 574] width 190 height 3
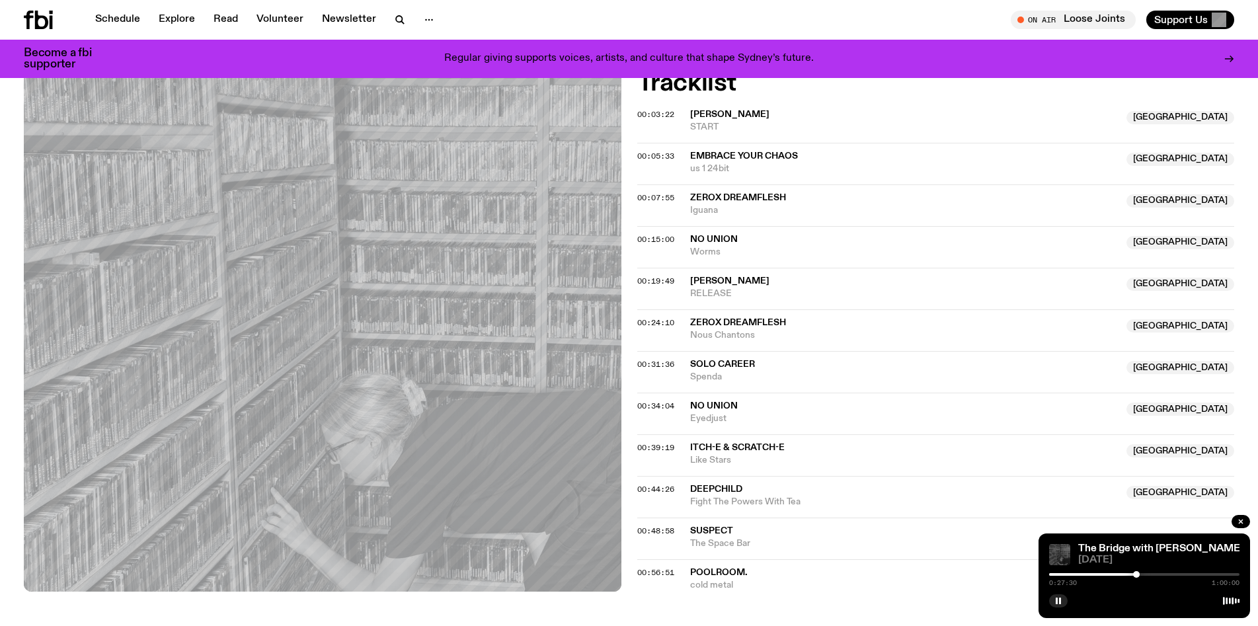
click at [1149, 574] on div at bounding box center [1144, 574] width 190 height 3
click at [1166, 574] on div at bounding box center [1144, 574] width 190 height 3
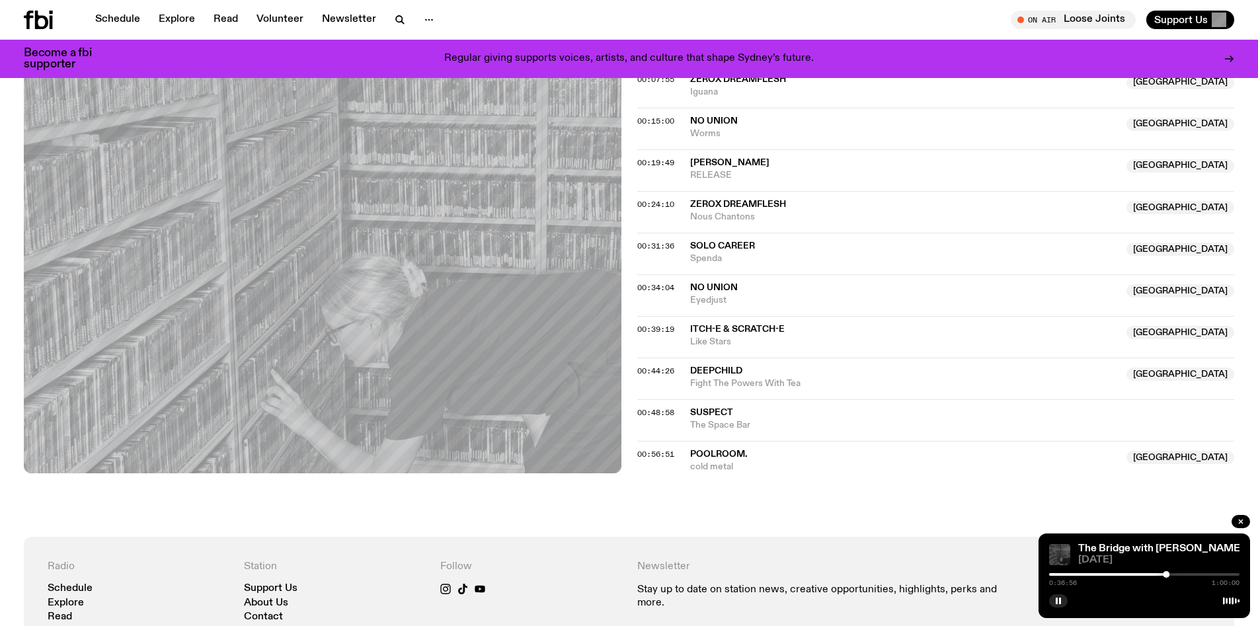
scroll to position [637, 0]
click at [1230, 574] on div at bounding box center [1144, 574] width 190 height 3
click at [1220, 574] on div at bounding box center [1135, 574] width 190 height 3
click at [1199, 574] on div at bounding box center [1125, 574] width 190 height 3
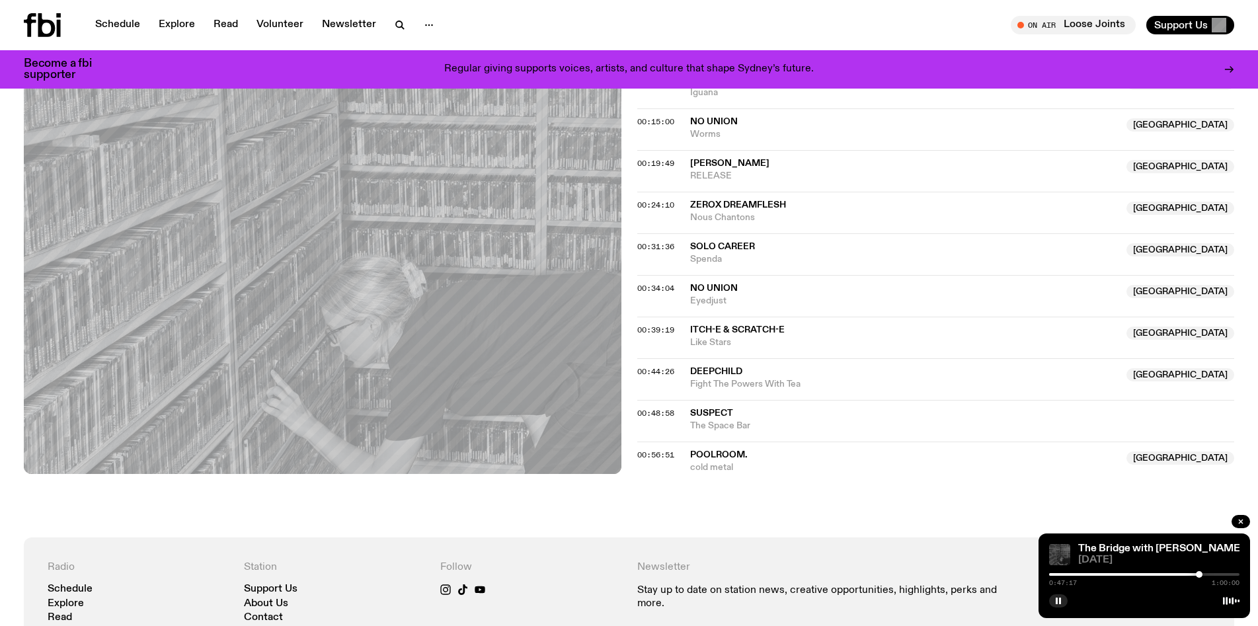
scroll to position [0, 0]
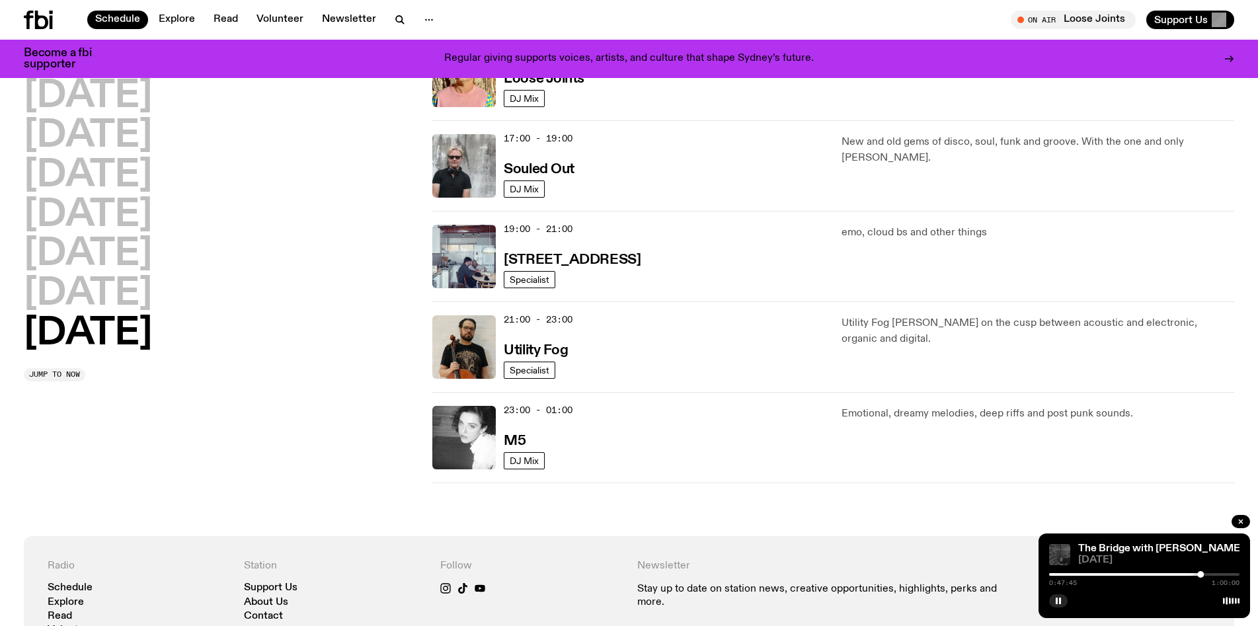
scroll to position [835, 0]
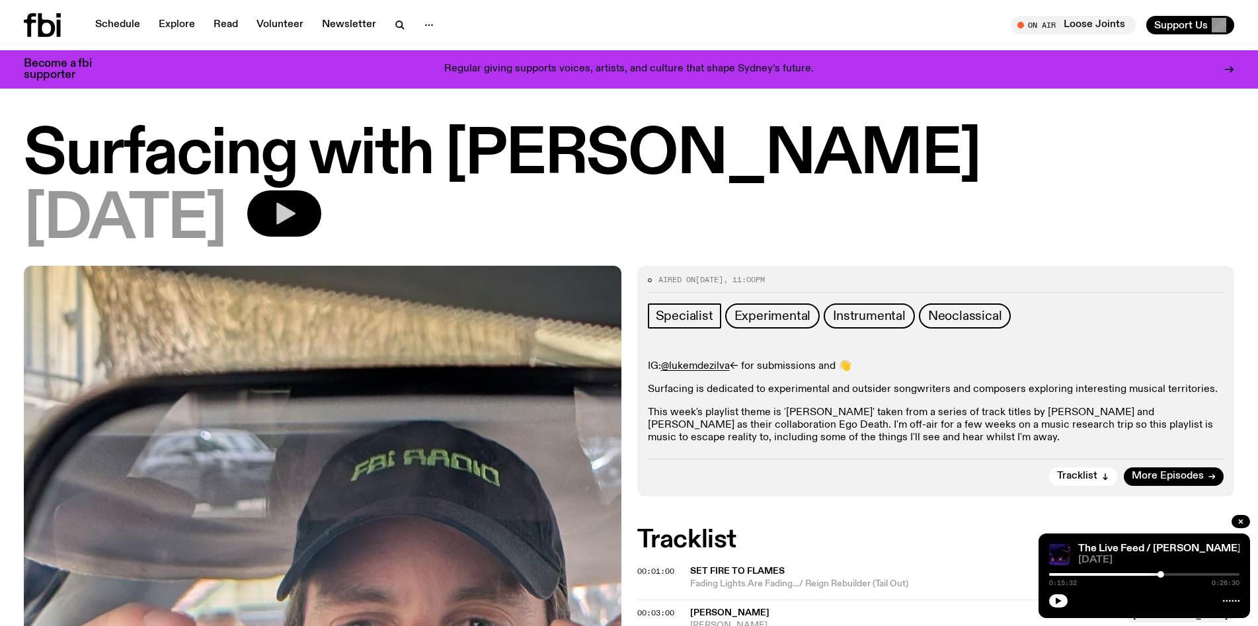
click at [321, 219] on button "button" at bounding box center [284, 213] width 74 height 46
click at [1063, 575] on div at bounding box center [1144, 574] width 190 height 3
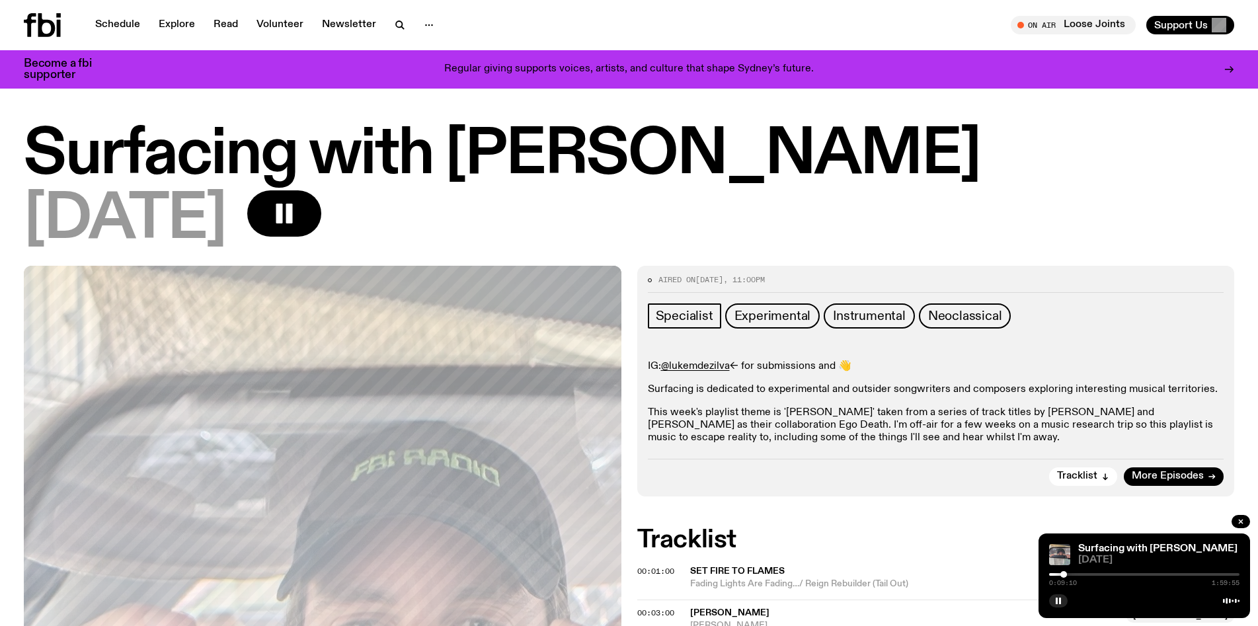
click at [1082, 574] on div at bounding box center [1144, 574] width 190 height 3
click at [1101, 574] on div at bounding box center [1144, 574] width 190 height 3
click at [1120, 574] on div at bounding box center [1144, 574] width 190 height 3
click at [1131, 574] on div at bounding box center [1144, 574] width 190 height 3
click at [1145, 574] on div at bounding box center [1144, 574] width 190 height 3
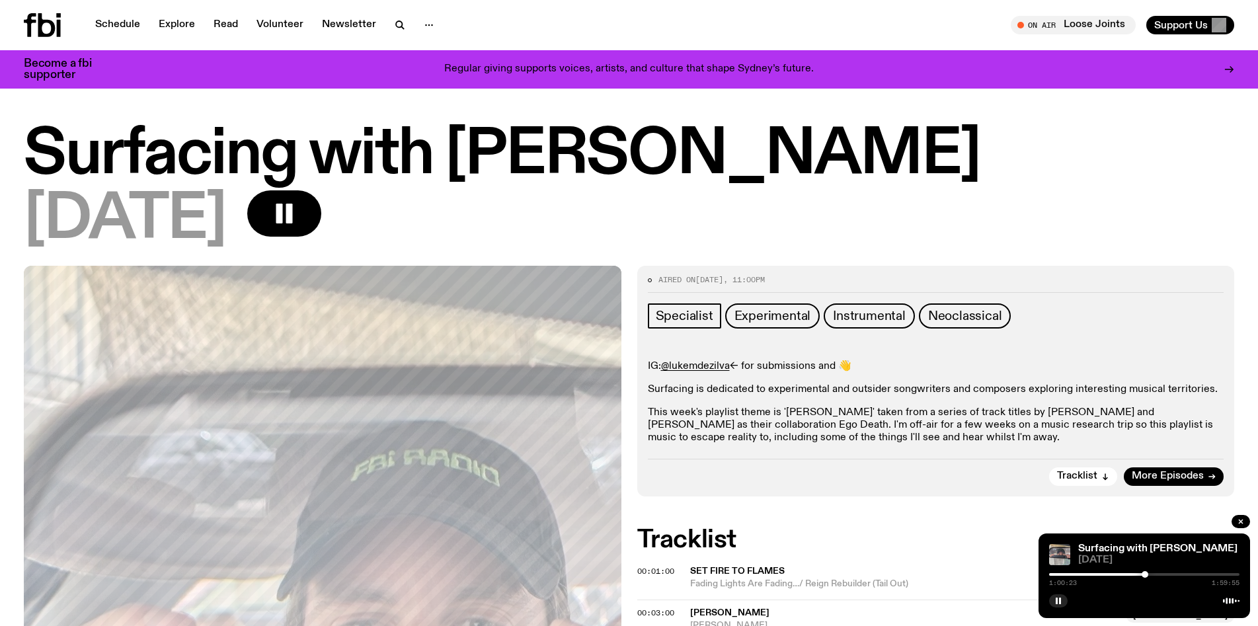
click at [1161, 574] on div at bounding box center [1144, 574] width 190 height 3
click at [1176, 574] on div at bounding box center [1144, 574] width 190 height 3
click at [1190, 574] on div at bounding box center [1144, 574] width 190 height 3
click at [1173, 602] on div at bounding box center [1144, 600] width 190 height 16
click at [1205, 574] on div at bounding box center [1144, 574] width 190 height 3
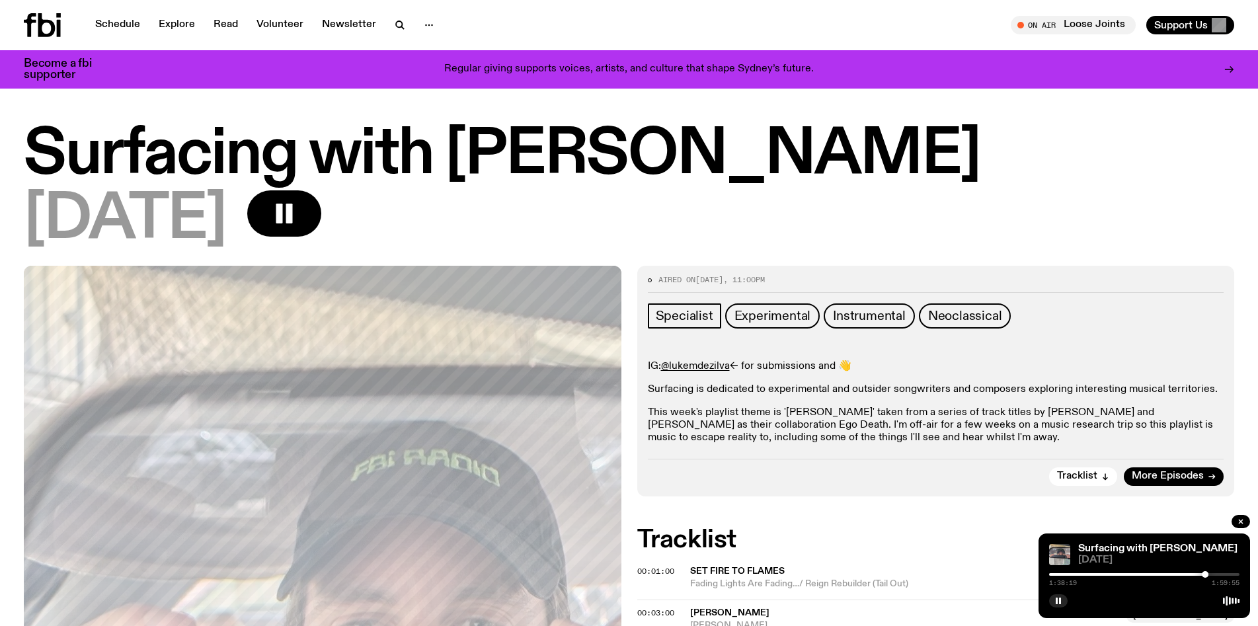
click at [1217, 574] on div at bounding box center [1144, 574] width 190 height 3
click at [1229, 574] on div at bounding box center [1144, 574] width 190 height 3
click at [1056, 603] on icon "button" at bounding box center [1058, 601] width 8 height 8
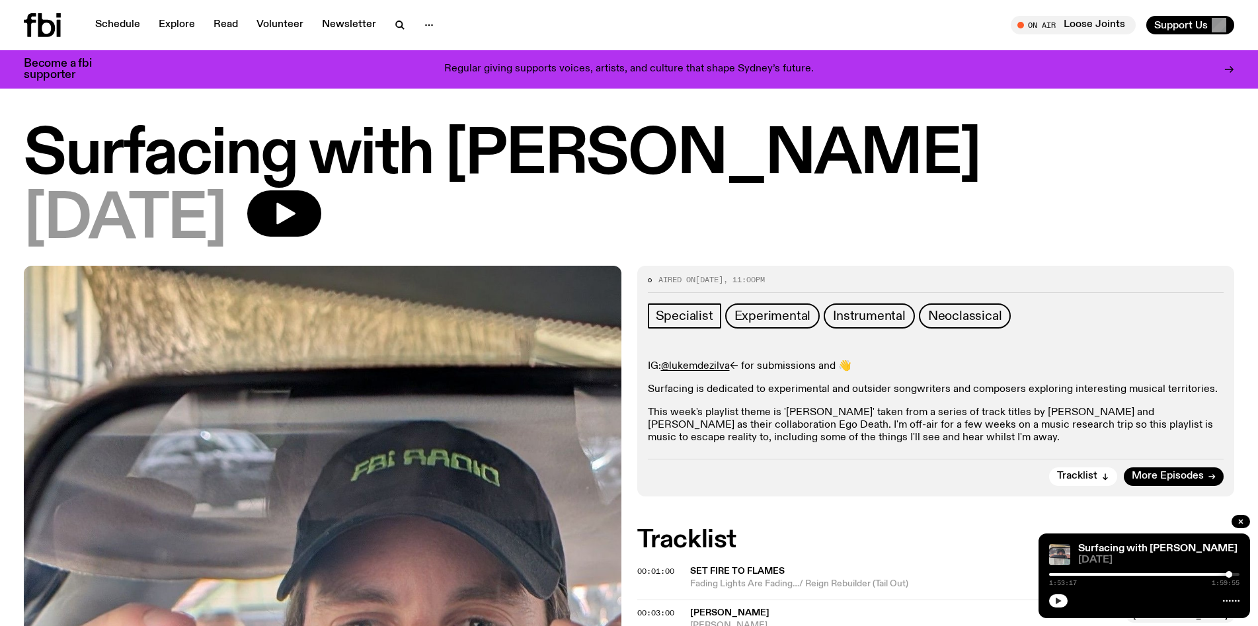
click at [1233, 241] on div "19.08.25" at bounding box center [629, 219] width 1210 height 59
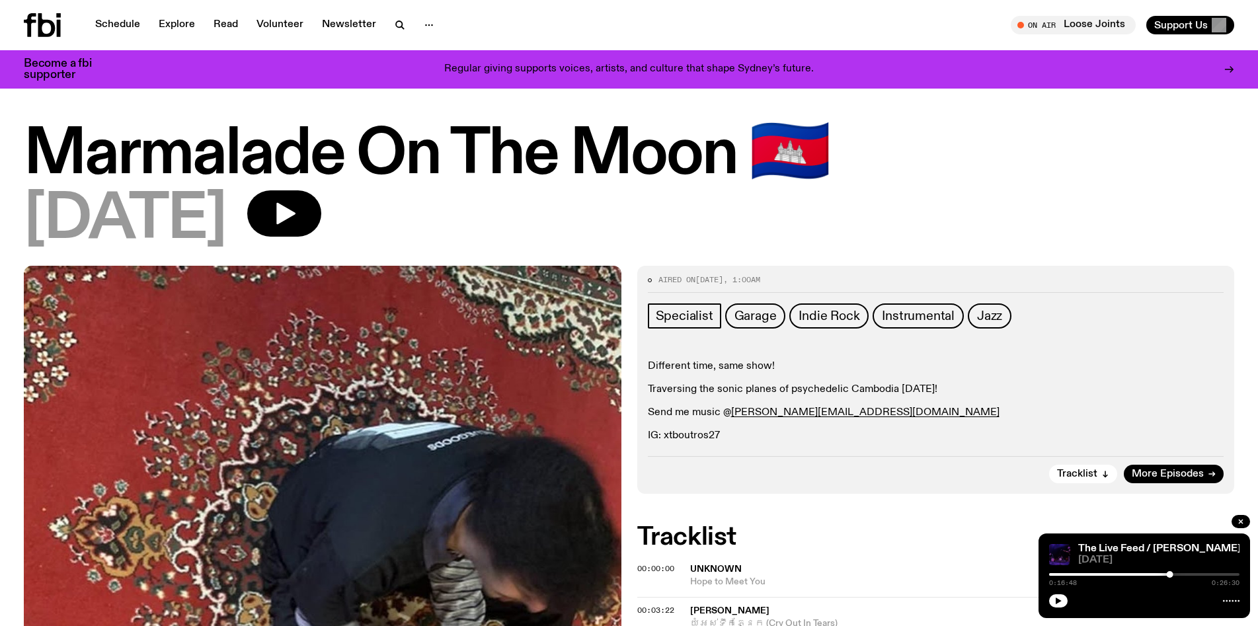
drag, startPoint x: 1184, startPoint y: 549, endPoint x: 1094, endPoint y: 304, distance: 260.6
click at [321, 207] on button "button" at bounding box center [284, 213] width 74 height 46
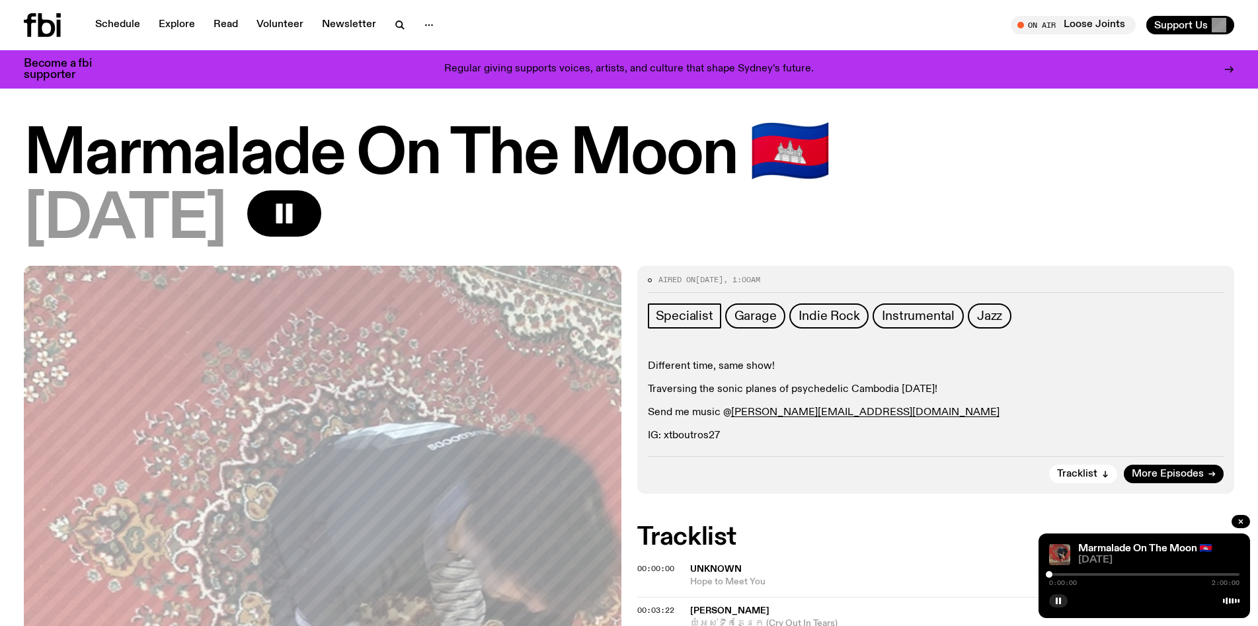
click at [1060, 574] on div at bounding box center [1144, 574] width 190 height 3
click at [1076, 574] on div at bounding box center [1144, 574] width 190 height 3
click at [1091, 575] on div at bounding box center [1144, 574] width 190 height 3
click at [1110, 575] on div at bounding box center [1144, 574] width 190 height 3
click at [1129, 574] on div at bounding box center [1144, 574] width 190 height 3
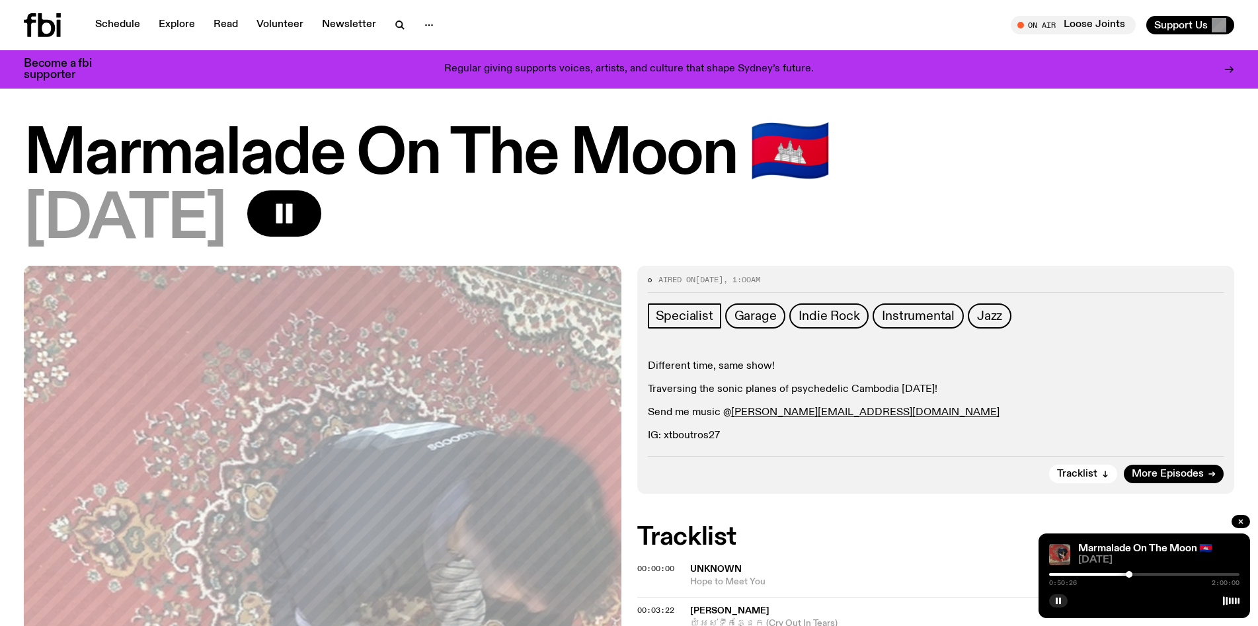
click at [1145, 574] on div at bounding box center [1144, 574] width 190 height 3
click at [1157, 574] on div at bounding box center [1144, 574] width 190 height 3
click at [1168, 573] on div at bounding box center [1144, 574] width 190 height 3
click at [1182, 574] on div at bounding box center [1144, 574] width 190 height 3
click at [1193, 574] on div at bounding box center [1144, 574] width 190 height 3
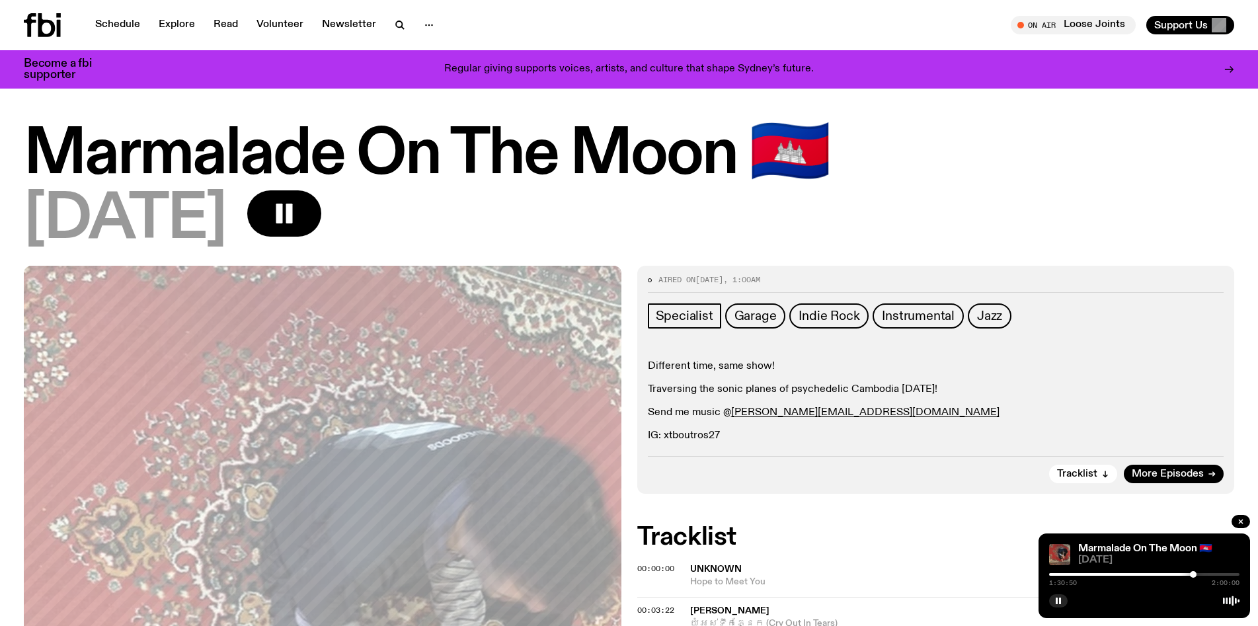
click at [1202, 574] on div at bounding box center [1144, 574] width 190 height 3
click at [1212, 574] on div at bounding box center [1144, 574] width 190 height 3
click at [1227, 574] on div at bounding box center [1144, 574] width 190 height 3
click at [1065, 574] on div at bounding box center [1131, 574] width 190 height 3
click at [1073, 574] on div at bounding box center [1144, 574] width 190 height 3
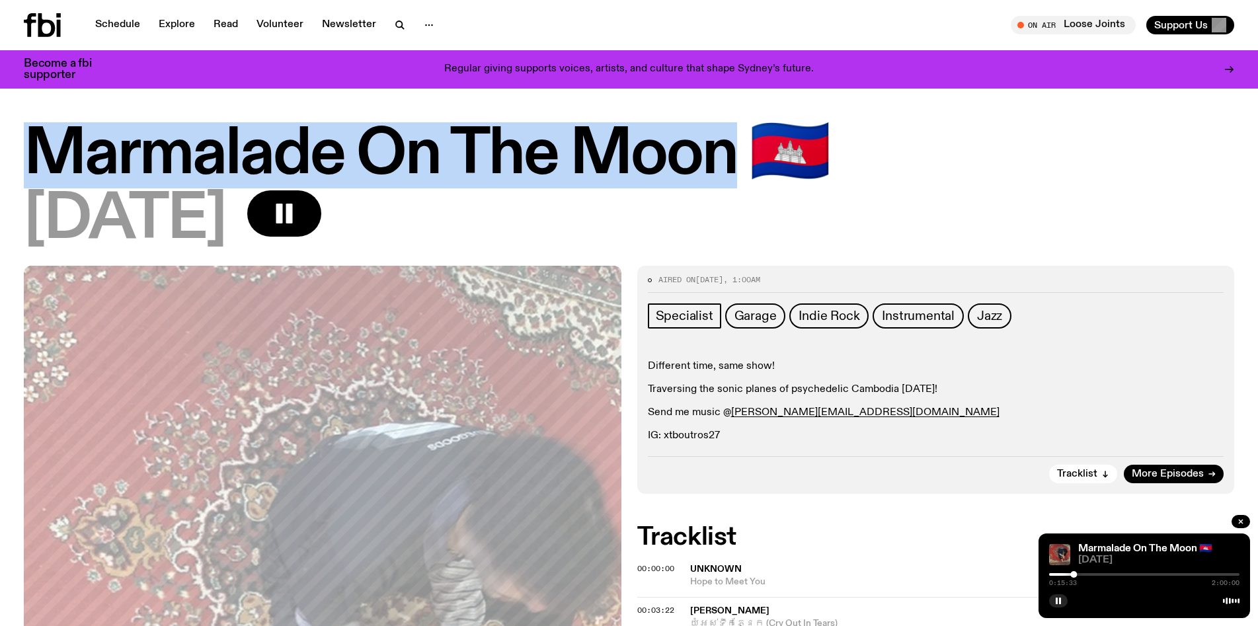
drag, startPoint x: 31, startPoint y: 152, endPoint x: 730, endPoint y: 149, distance: 698.6
click at [730, 149] on h1 "Marmalade On The Moon 🇰🇭" at bounding box center [629, 155] width 1210 height 59
copy h1 "Marmalade On The Moon"
click at [397, 28] on icon "button" at bounding box center [400, 25] width 16 height 16
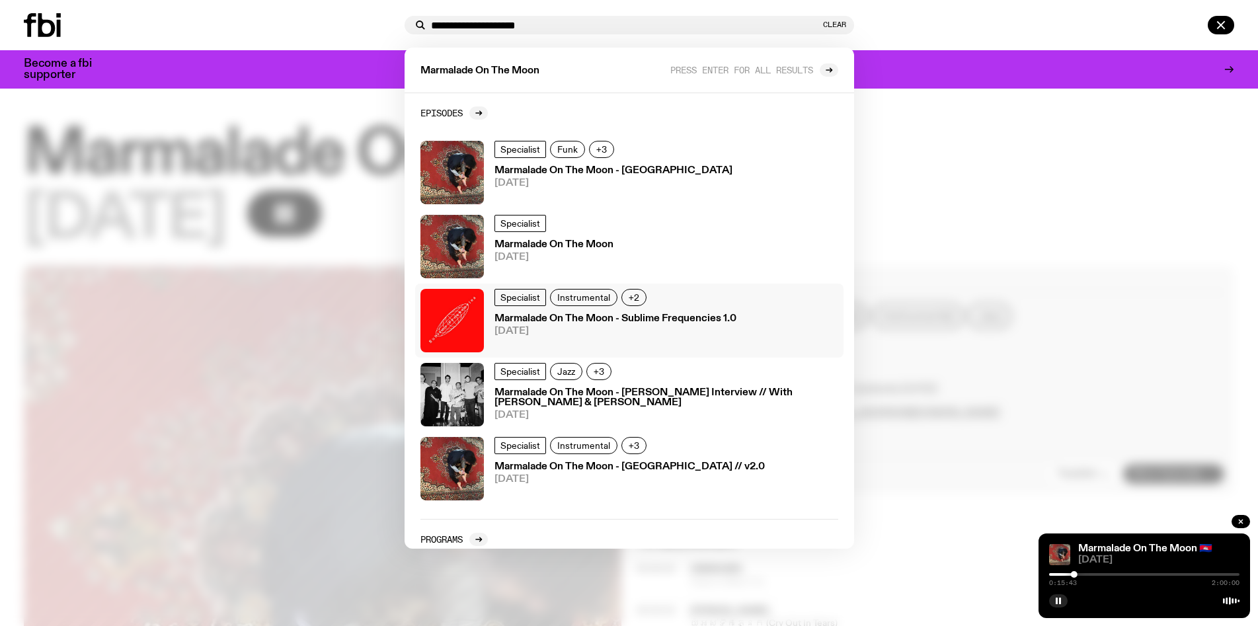
type input "**********"
click at [633, 295] on div "Specialist Instrumental +2 Marmalade On The Moon - Sublime Frequencies 1.0 10.0…" at bounding box center [615, 320] width 242 height 63
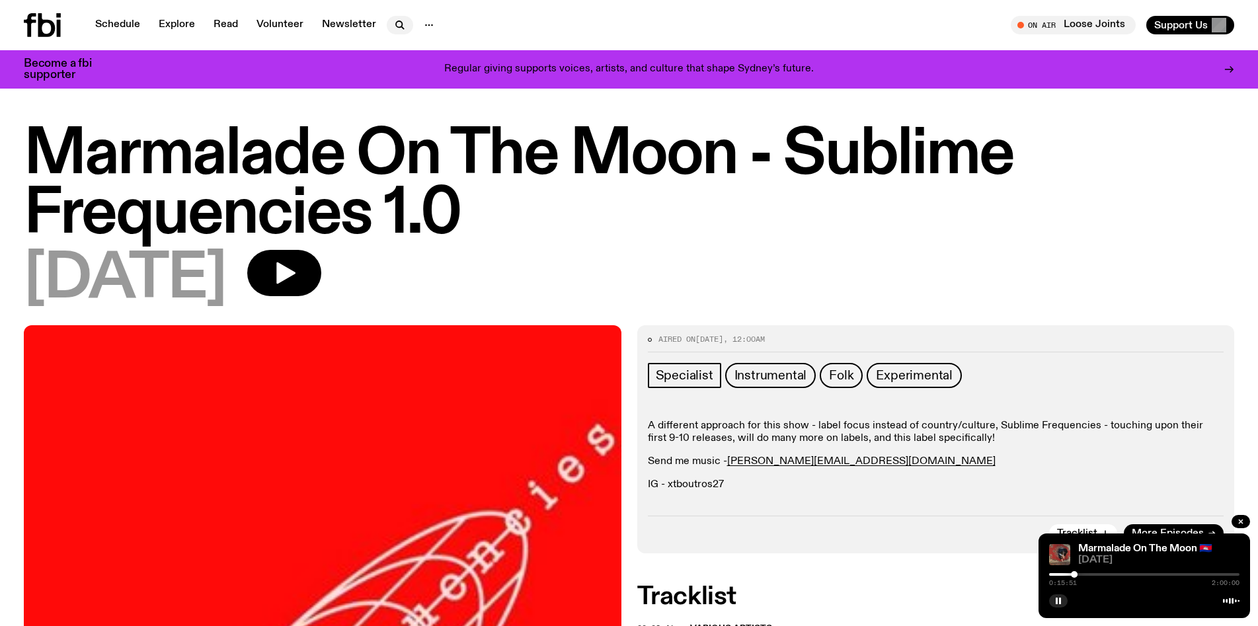
click at [396, 27] on icon "button" at bounding box center [399, 24] width 6 height 6
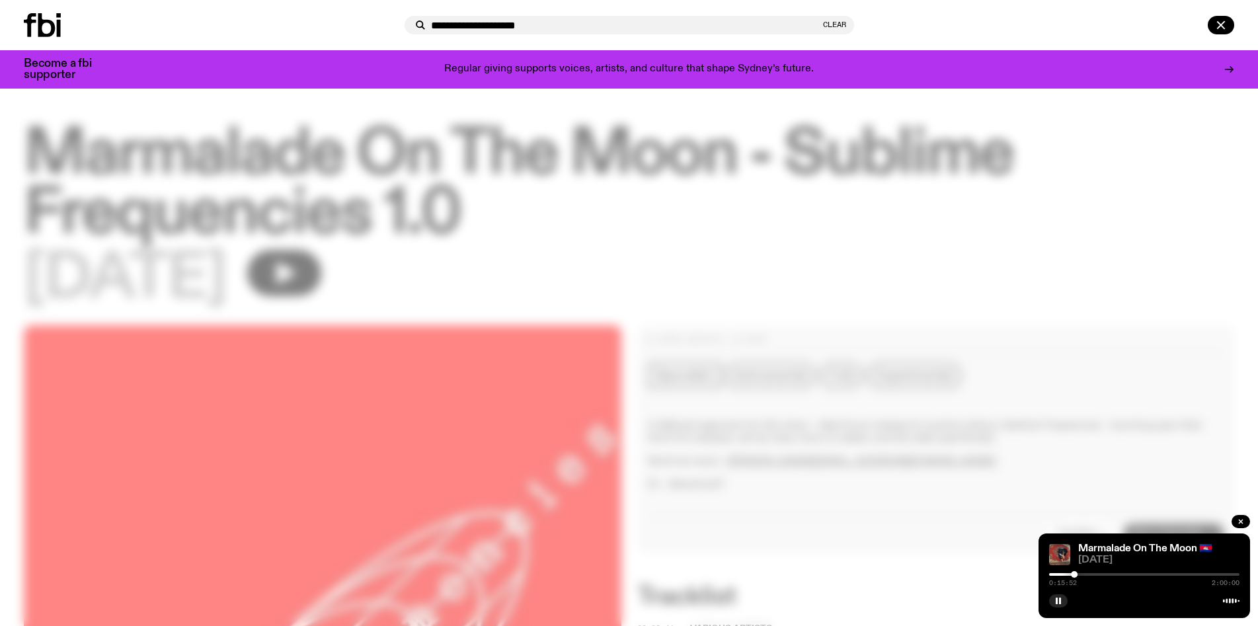
click at [484, 20] on input "**********" at bounding box center [625, 25] width 389 height 11
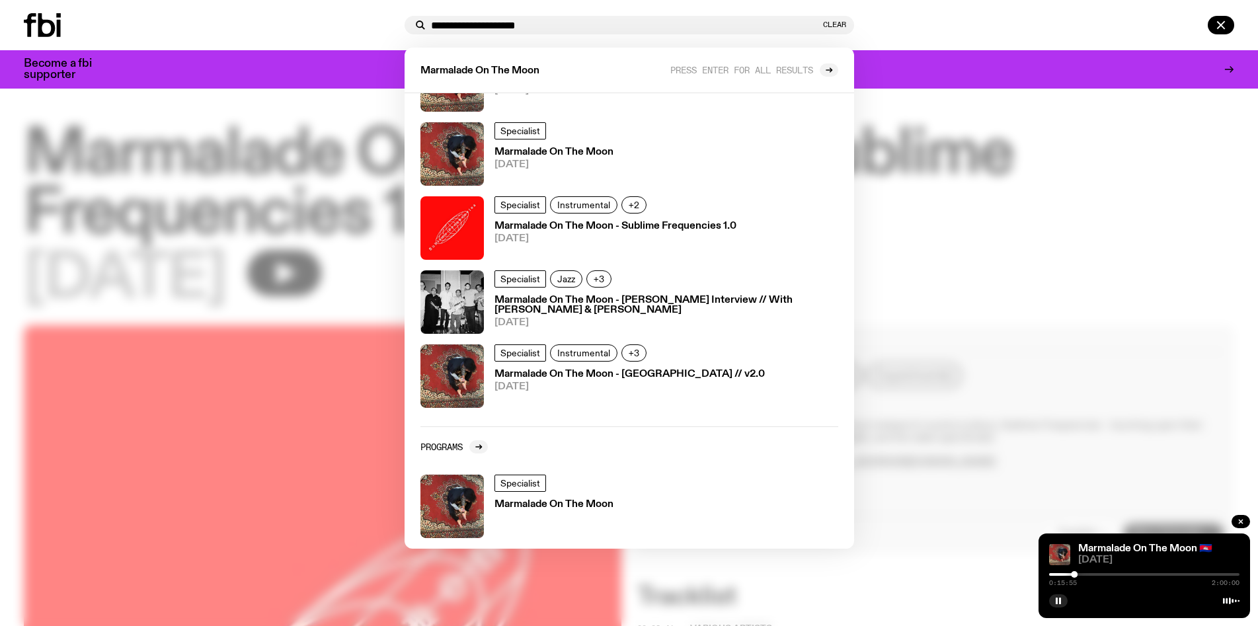
scroll to position [100, 0]
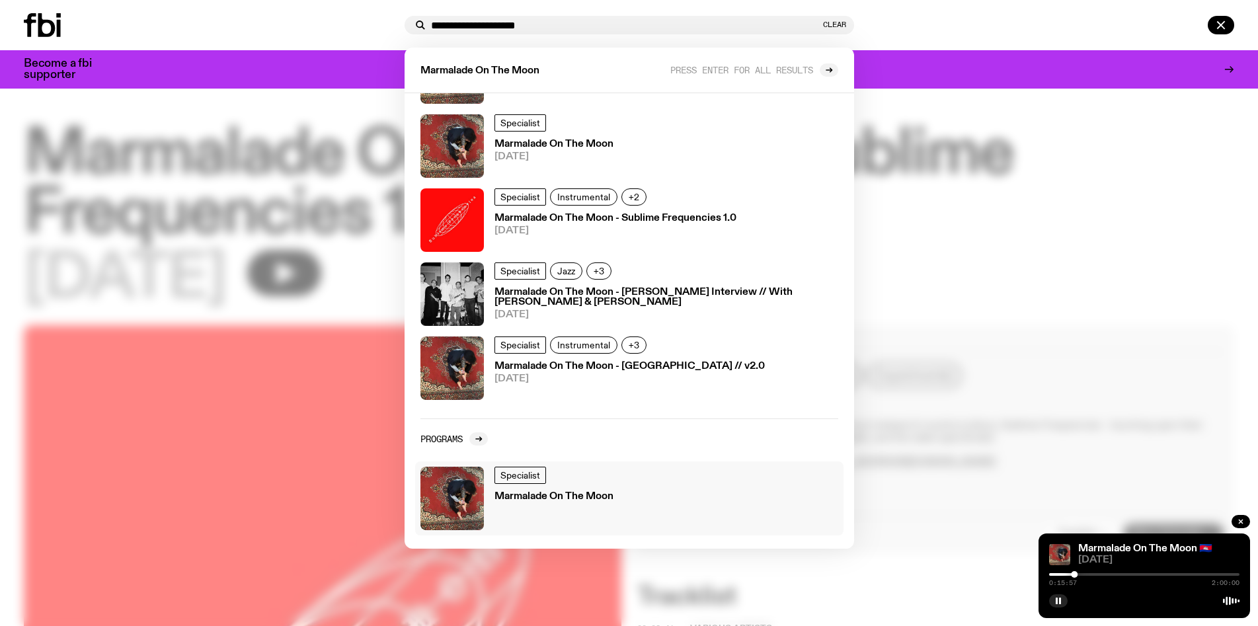
type input "**********"
click at [545, 499] on h3 "Marmalade On The Moon" at bounding box center [553, 497] width 119 height 10
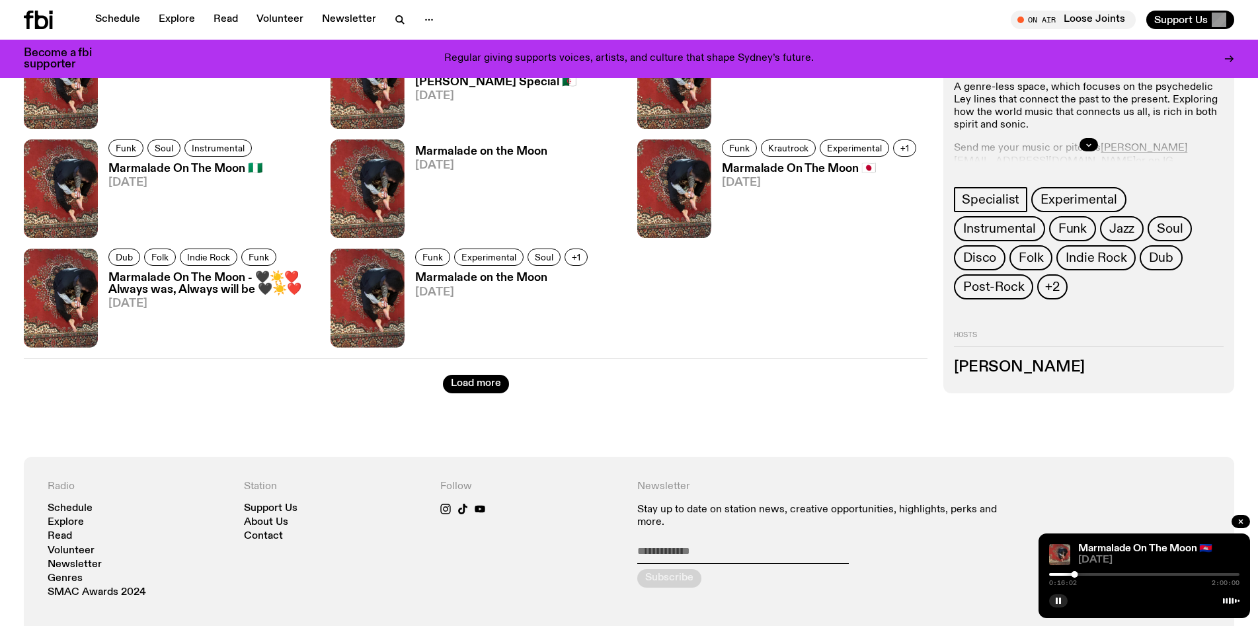
scroll to position [1118, 0]
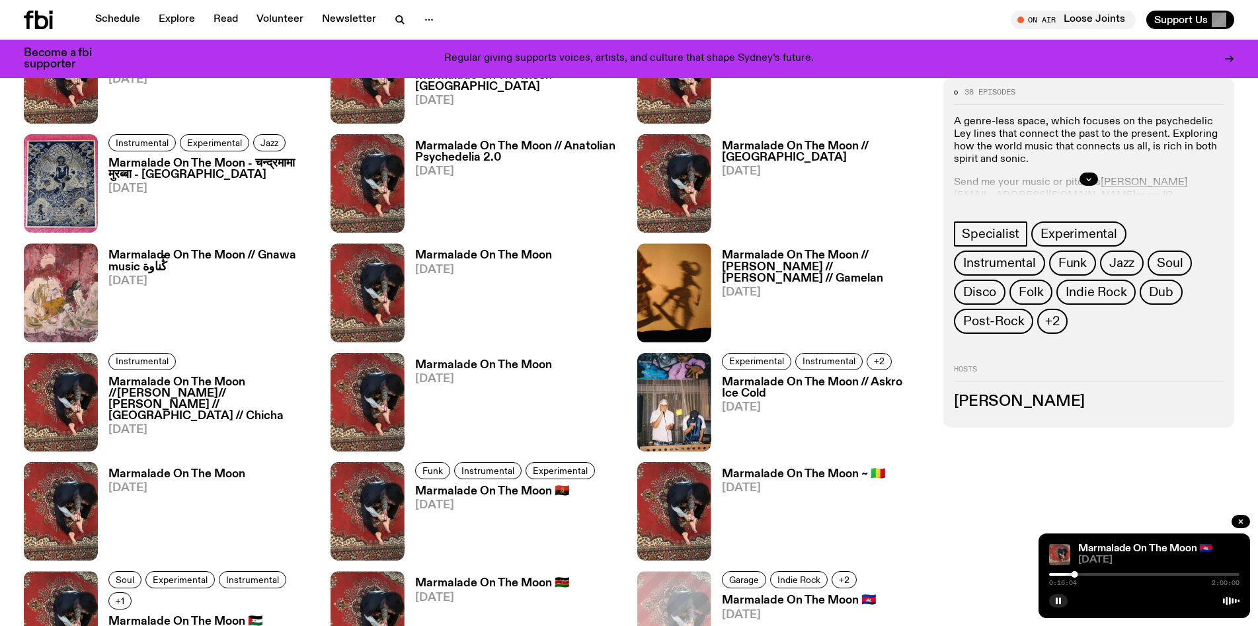
click at [504, 248] on div "Marmalade On The Moon 28.05.25" at bounding box center [478, 292] width 147 height 98
click at [483, 253] on h3 "Marmalade On The Moon" at bounding box center [483, 255] width 137 height 11
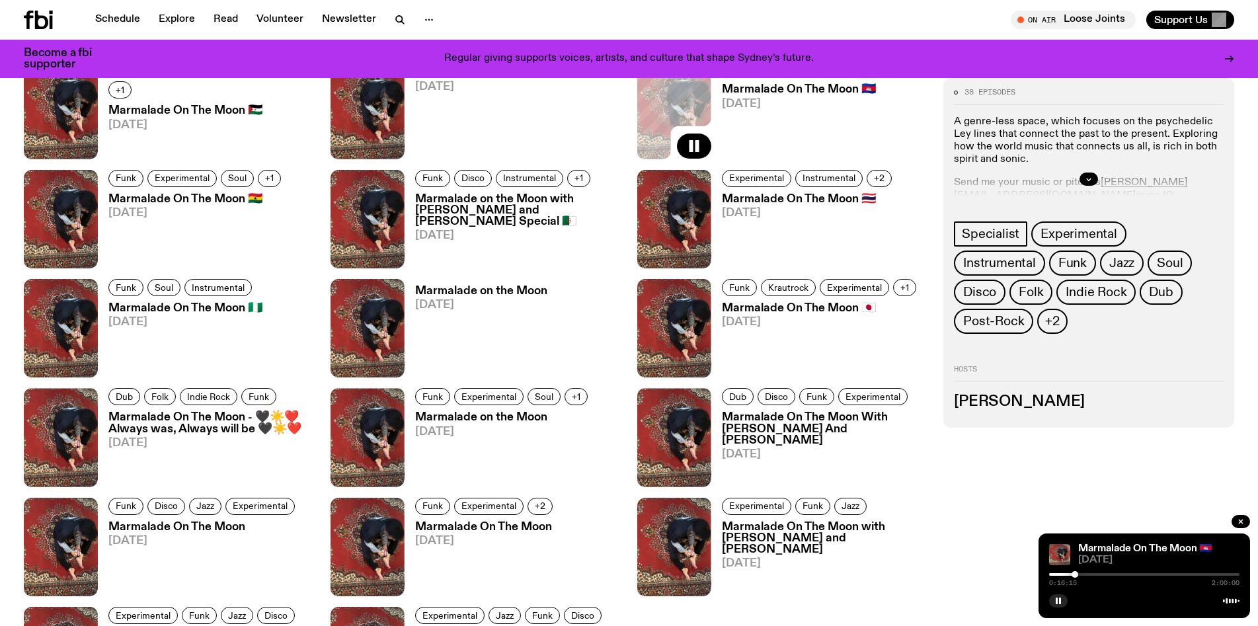
scroll to position [1634, 0]
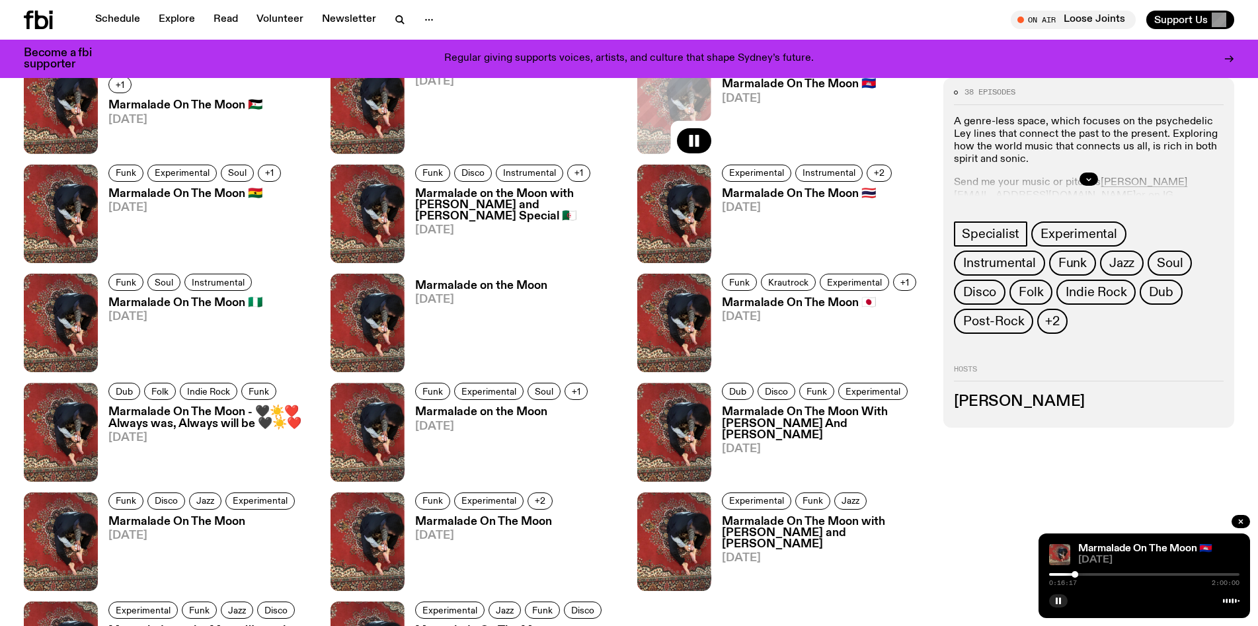
click at [512, 408] on h3 "Marmalade on the Moon" at bounding box center [503, 411] width 176 height 11
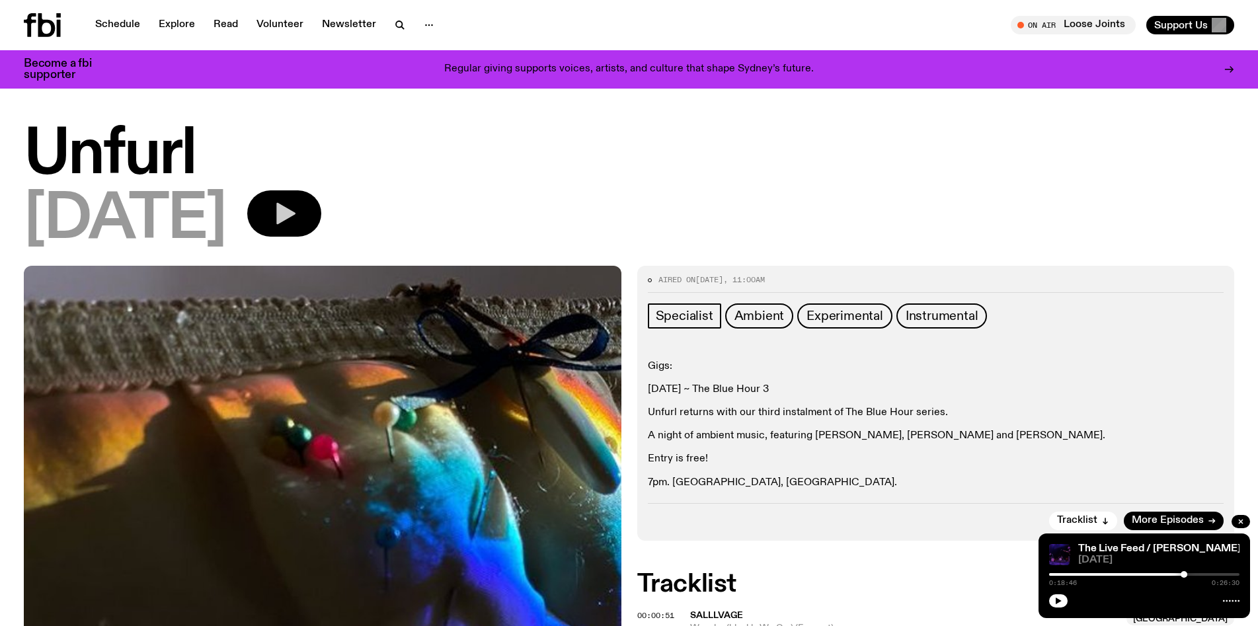
click at [297, 209] on icon "button" at bounding box center [284, 213] width 26 height 26
click at [1066, 574] on div at bounding box center [1144, 574] width 190 height 3
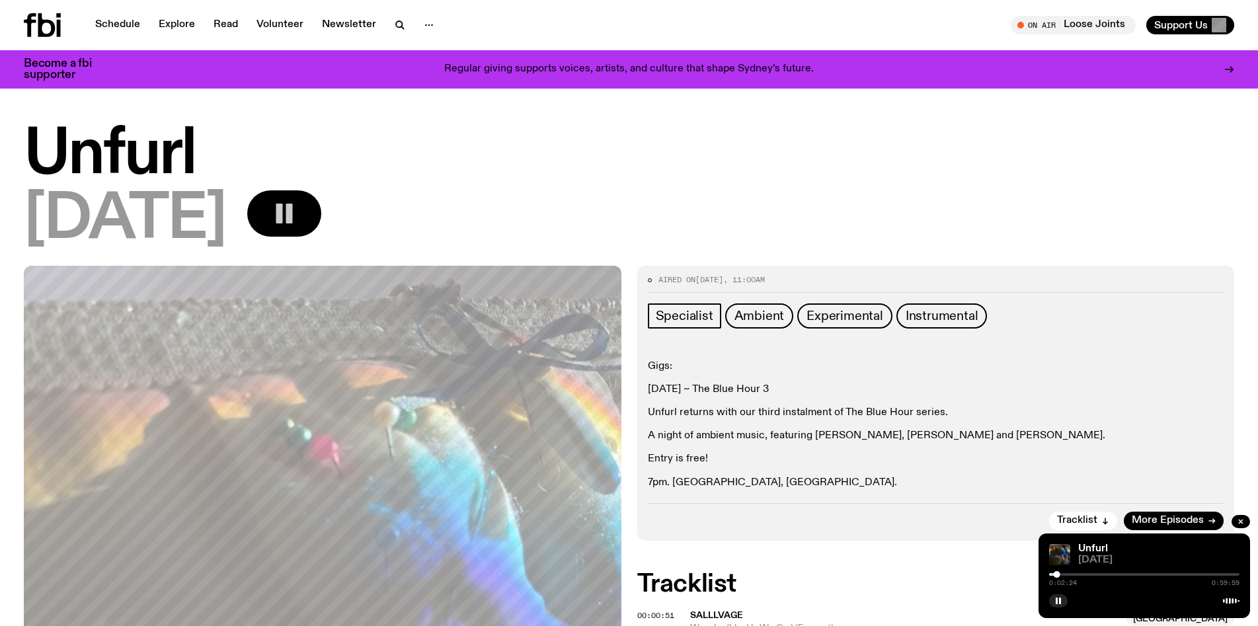
click at [1081, 574] on div at bounding box center [1144, 574] width 190 height 3
click at [1102, 574] on div at bounding box center [1144, 574] width 190 height 3
click at [1116, 574] on div at bounding box center [1144, 574] width 190 height 3
click at [1135, 574] on div at bounding box center [1144, 574] width 190 height 3
click at [1153, 574] on div at bounding box center [1144, 574] width 190 height 3
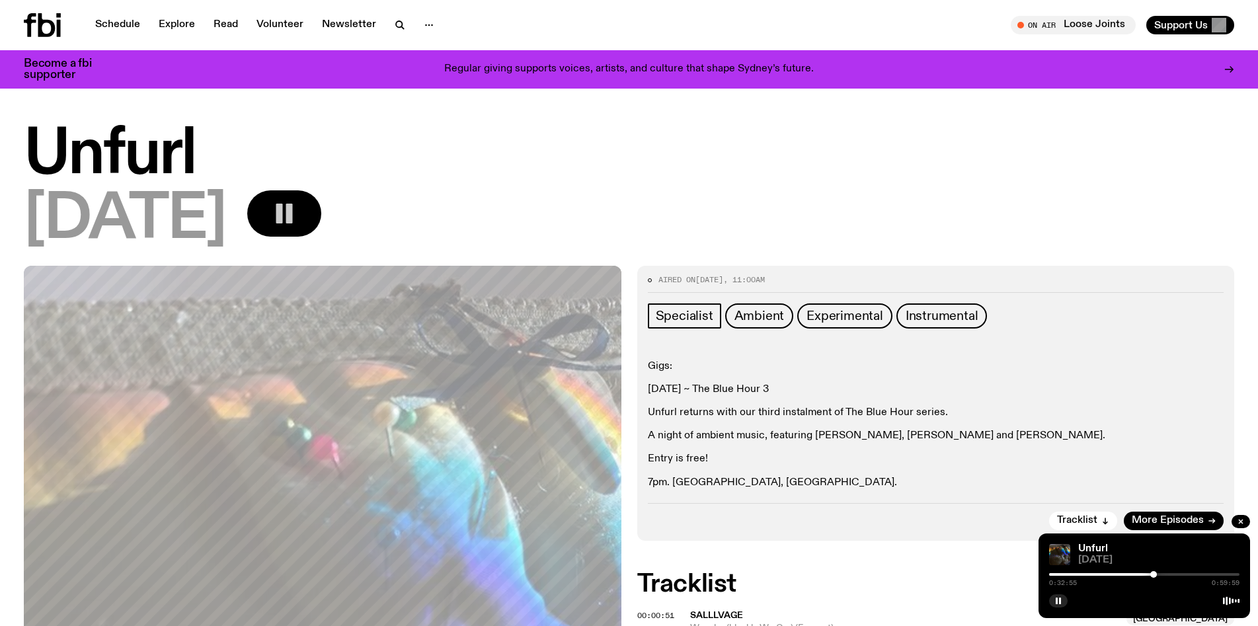
click at [1167, 574] on div at bounding box center [1144, 574] width 190 height 3
click at [1186, 574] on div at bounding box center [1144, 574] width 190 height 3
click at [1198, 574] on div at bounding box center [1144, 574] width 190 height 3
click at [1215, 574] on div at bounding box center [1144, 574] width 190 height 3
click at [1058, 602] on icon "button" at bounding box center [1058, 601] width 8 height 8
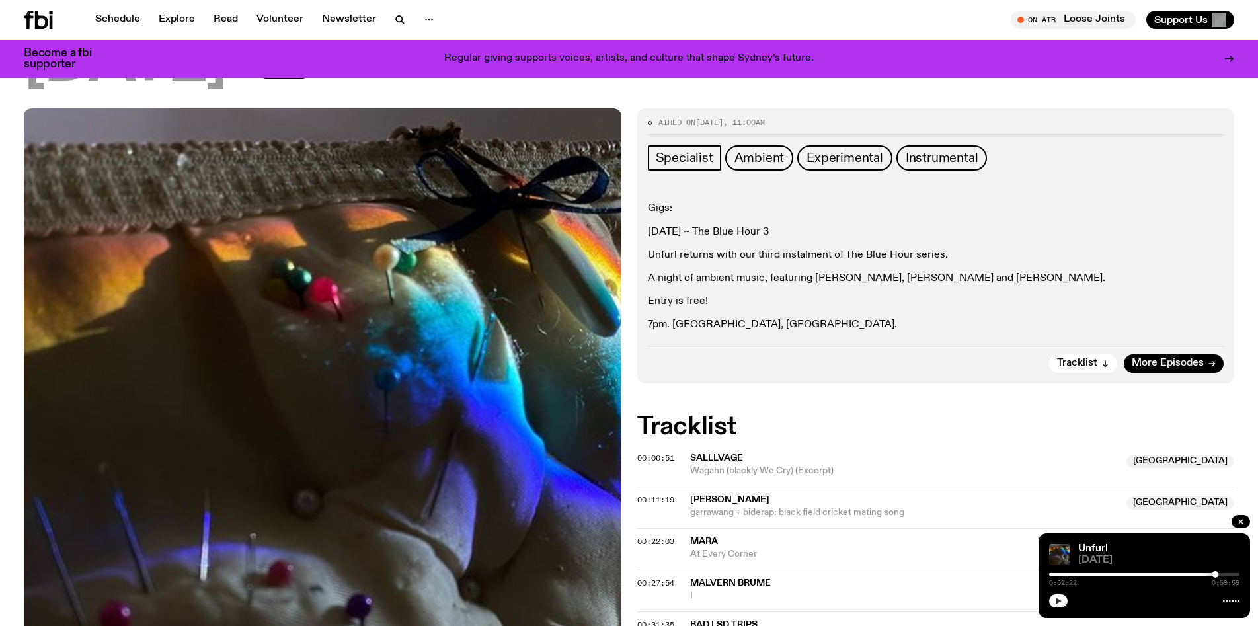
scroll to position [149, 0]
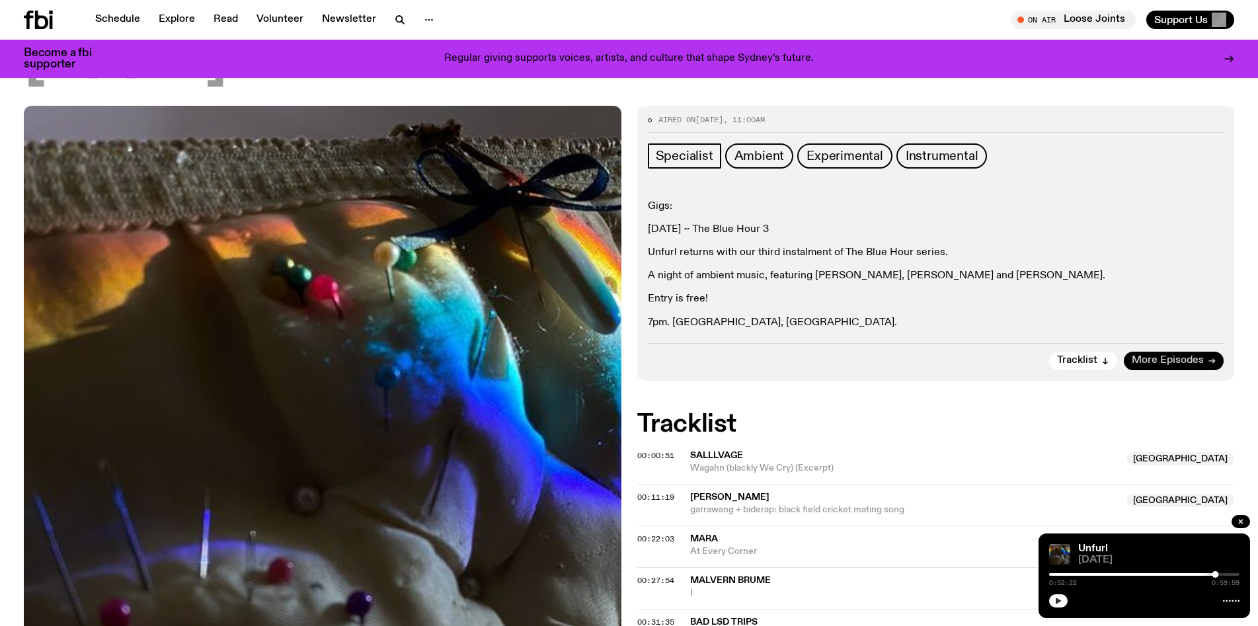
click at [1173, 354] on link "More Episodes" at bounding box center [1174, 361] width 100 height 19
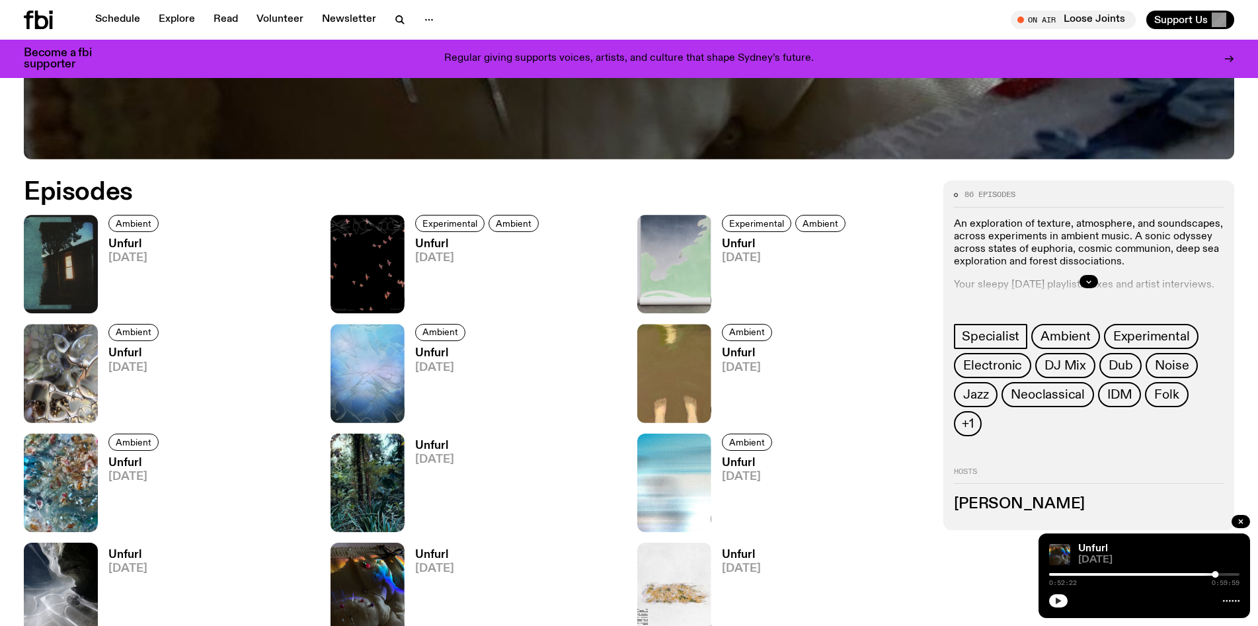
scroll to position [755, 0]
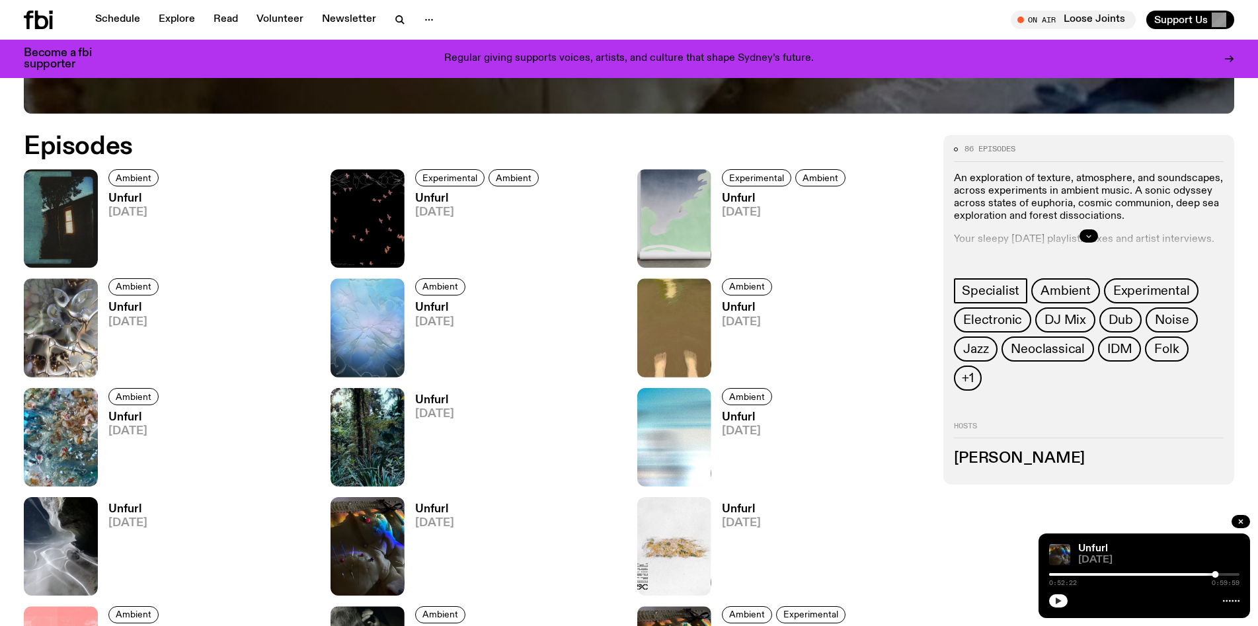
click at [1091, 235] on icon "button" at bounding box center [1089, 236] width 8 height 8
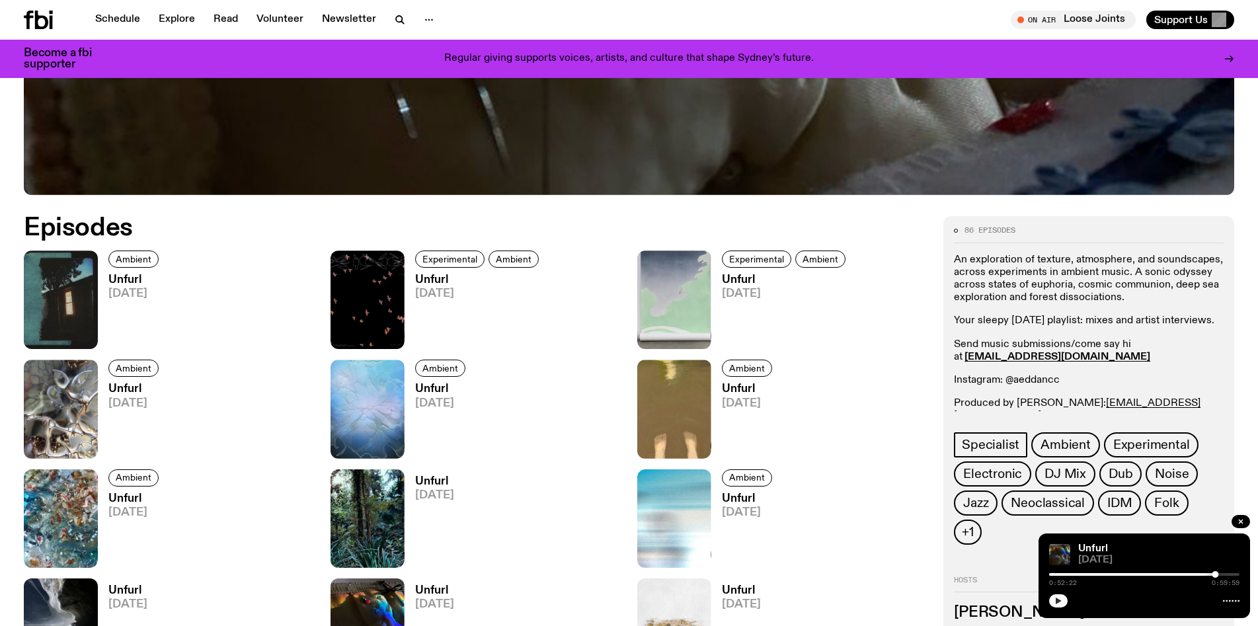
scroll to position [674, 0]
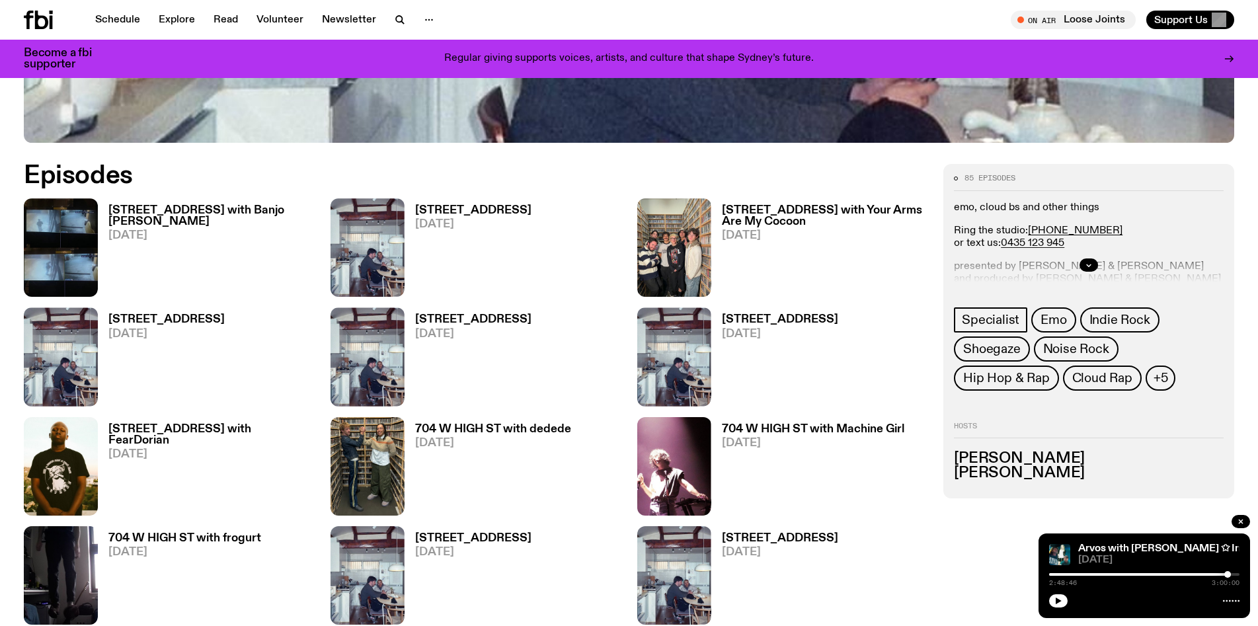
scroll to position [729, 0]
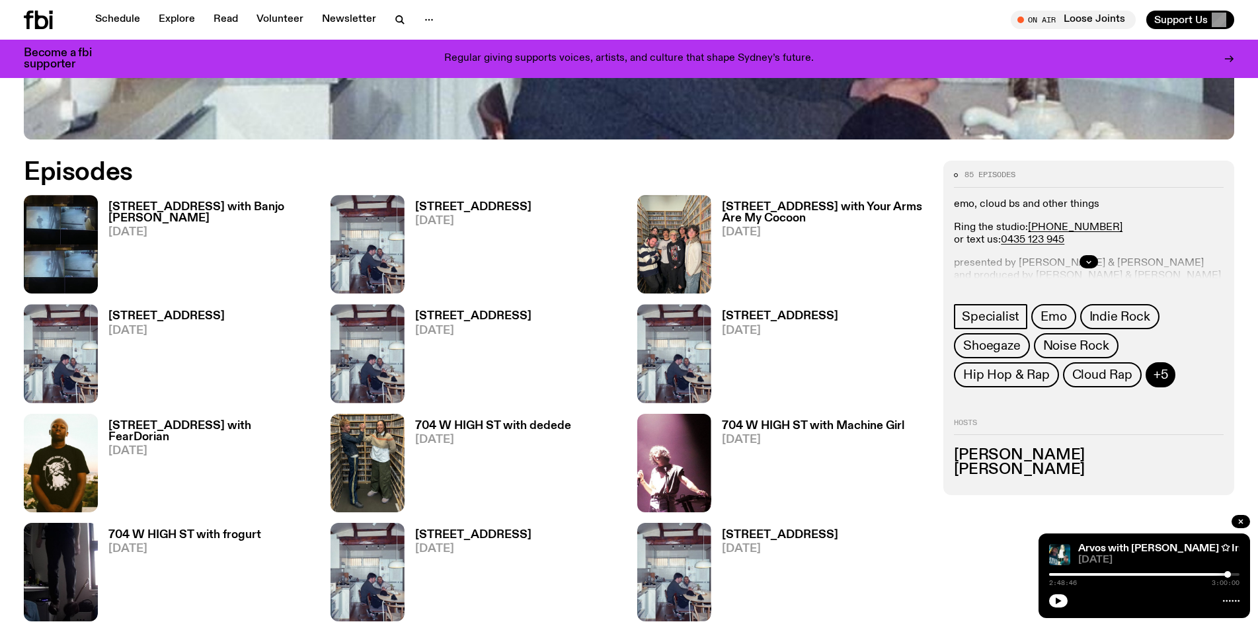
click at [1154, 375] on span "+5" at bounding box center [1160, 374] width 15 height 15
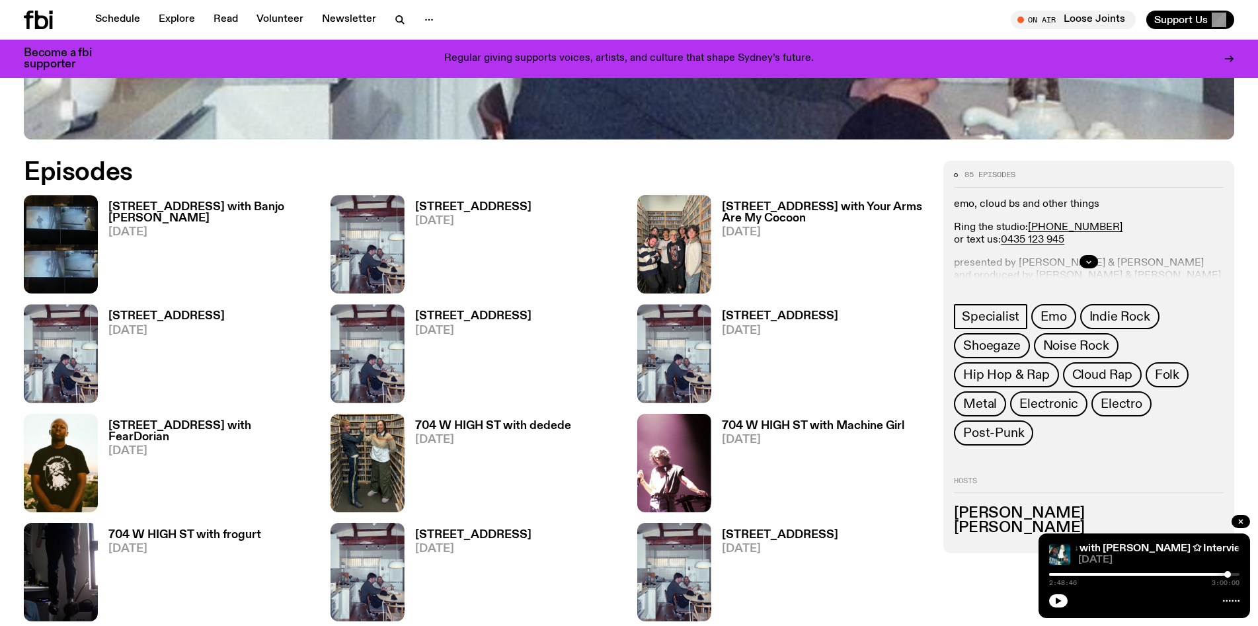
click at [441, 202] on h3 "[STREET_ADDRESS]" at bounding box center [473, 207] width 116 height 11
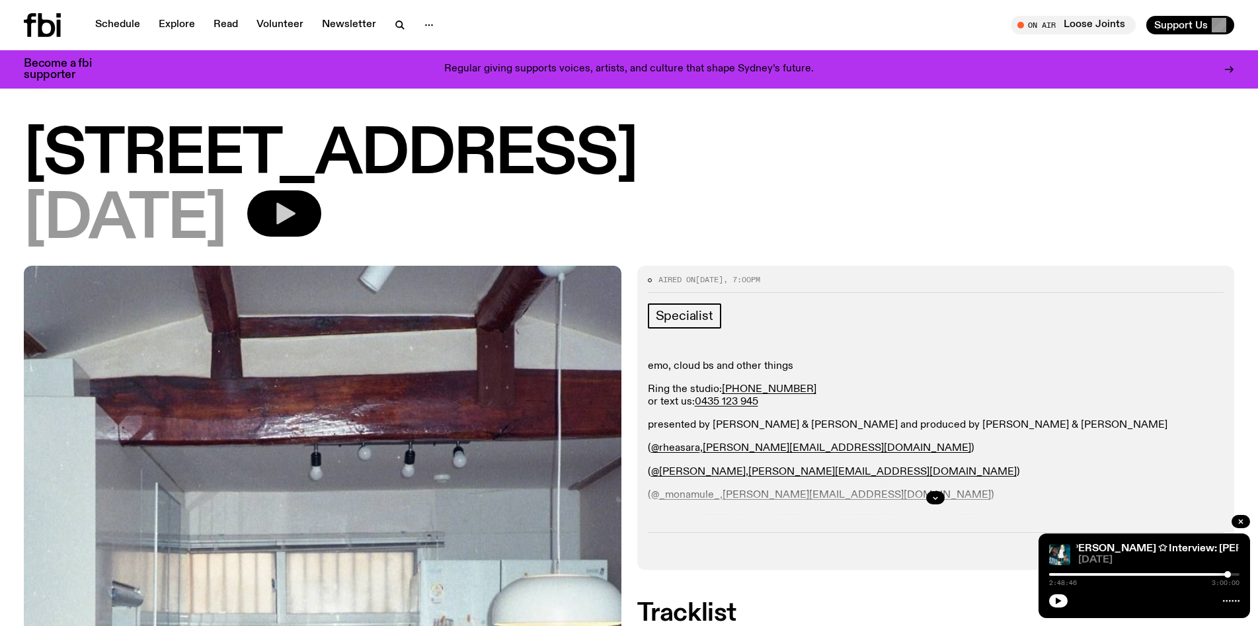
click at [321, 210] on button "button" at bounding box center [284, 213] width 74 height 46
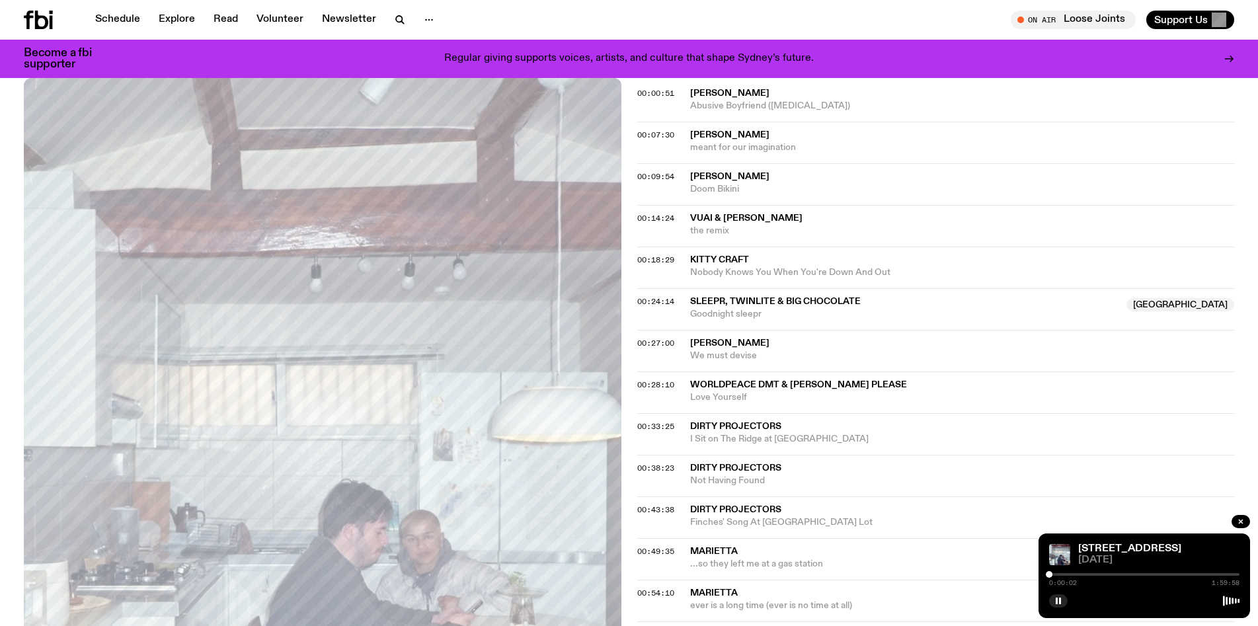
scroll to position [541, 0]
click at [1074, 574] on div at bounding box center [1144, 574] width 190 height 3
click at [1098, 574] on div at bounding box center [1144, 574] width 190 height 3
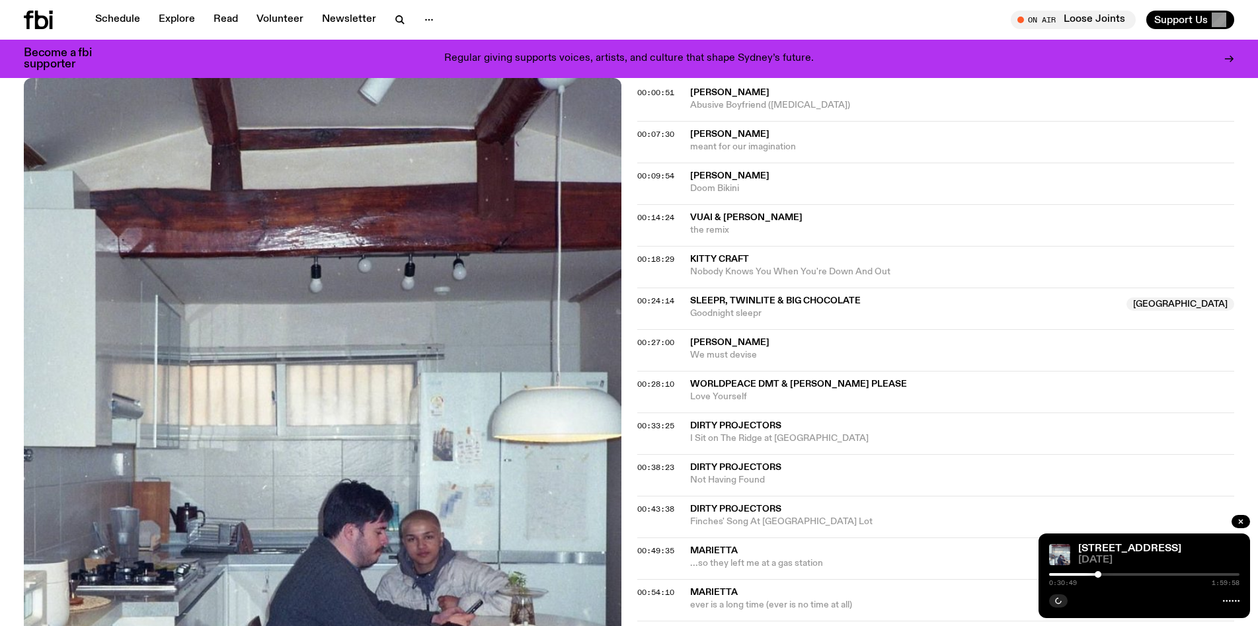
click at [1120, 573] on div at bounding box center [1144, 574] width 190 height 3
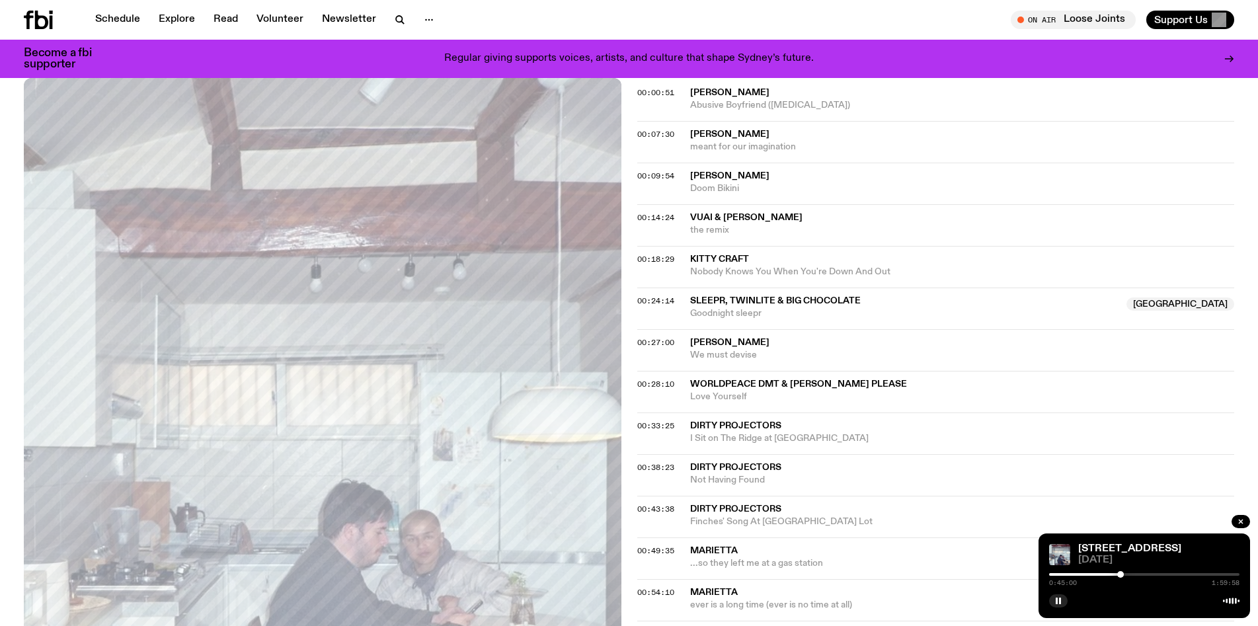
click at [1141, 573] on div at bounding box center [1144, 574] width 190 height 3
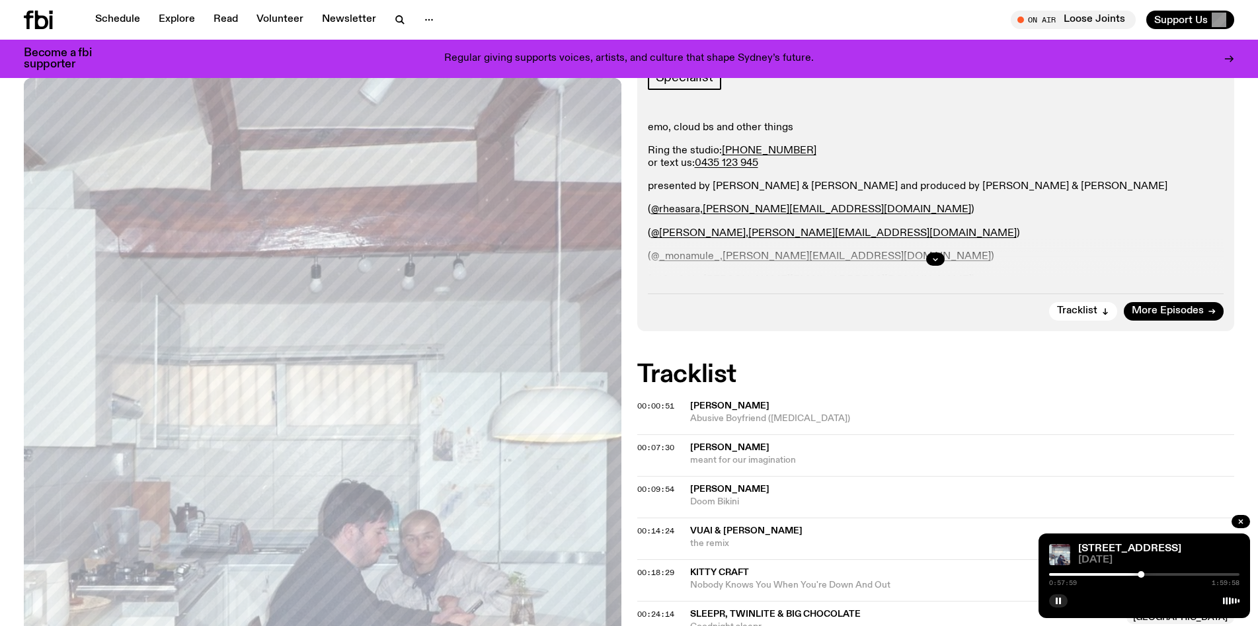
scroll to position [0, 0]
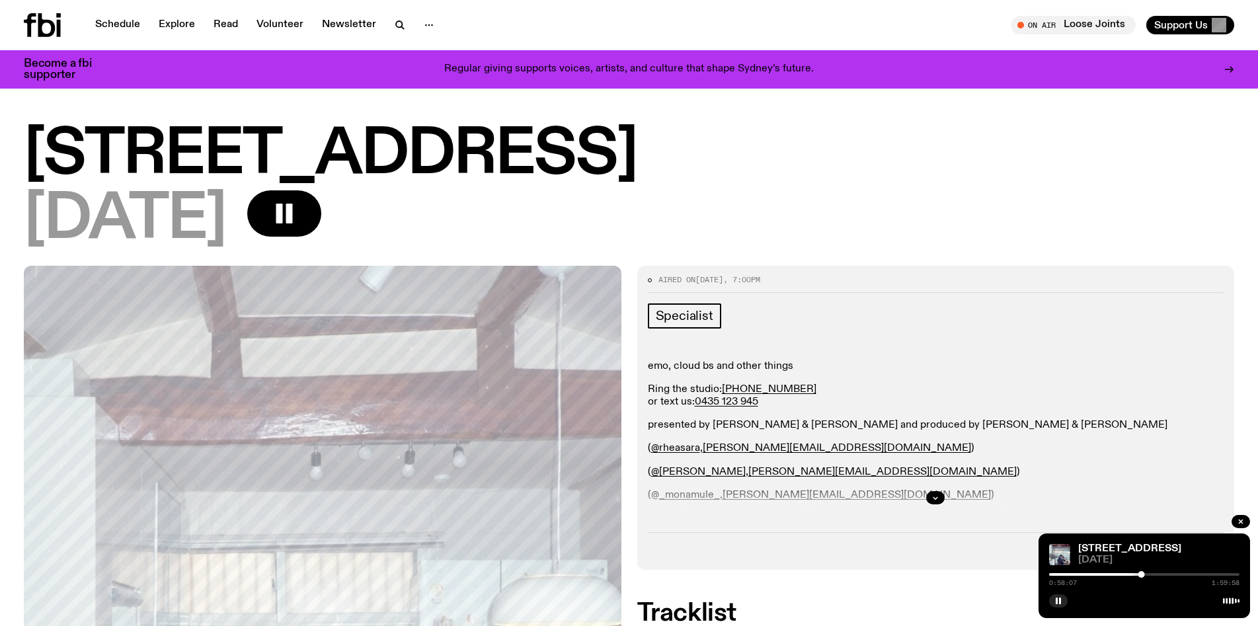
click at [1156, 574] on div at bounding box center [1144, 574] width 190 height 3
click at [929, 498] on button "button" at bounding box center [935, 497] width 19 height 13
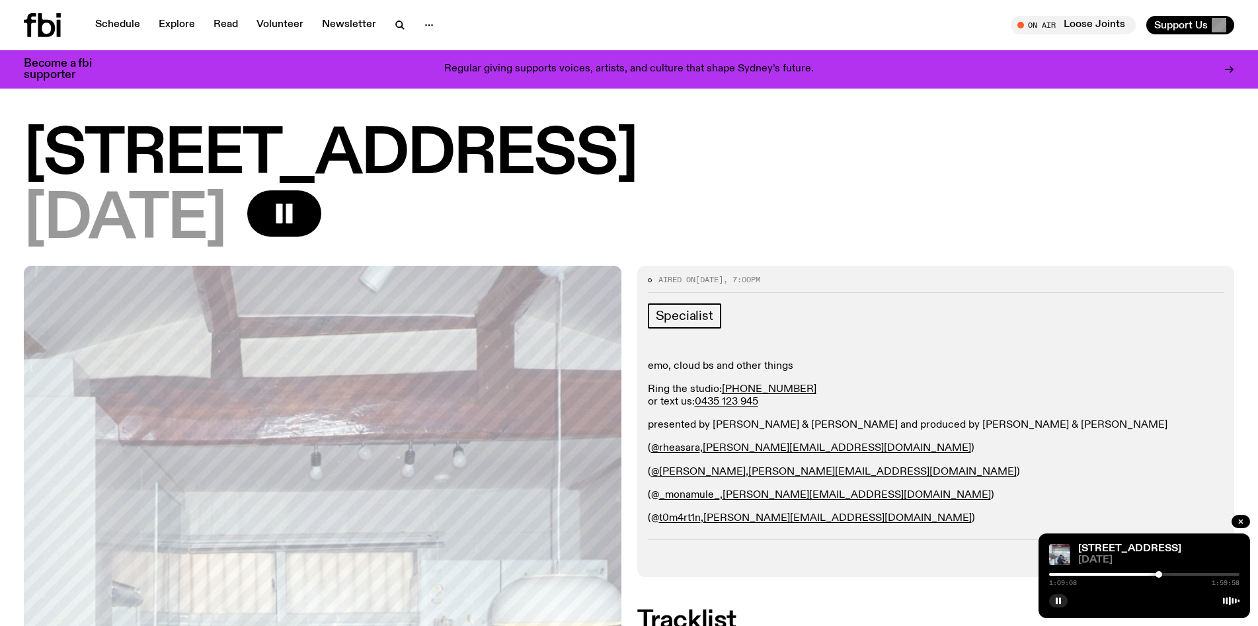
click at [1179, 574] on div at bounding box center [1144, 574] width 190 height 3
click at [1197, 575] on div at bounding box center [1144, 574] width 190 height 3
click at [1216, 576] on div "1:33:21 1:59:58" at bounding box center [1144, 578] width 190 height 16
click at [1218, 572] on div "1:33:23 1:59:58" at bounding box center [1144, 578] width 190 height 16
click at [1212, 574] on div at bounding box center [1144, 574] width 190 height 3
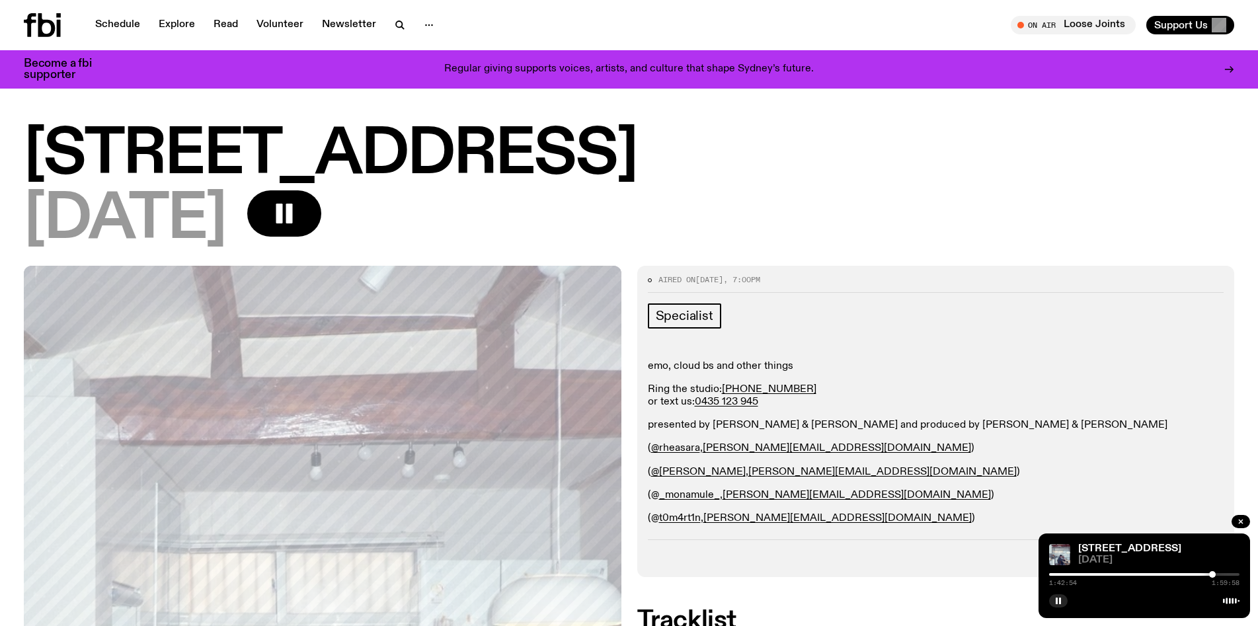
click at [1223, 574] on div at bounding box center [1144, 574] width 190 height 3
click at [1243, 519] on icon "button" at bounding box center [1241, 522] width 8 height 8
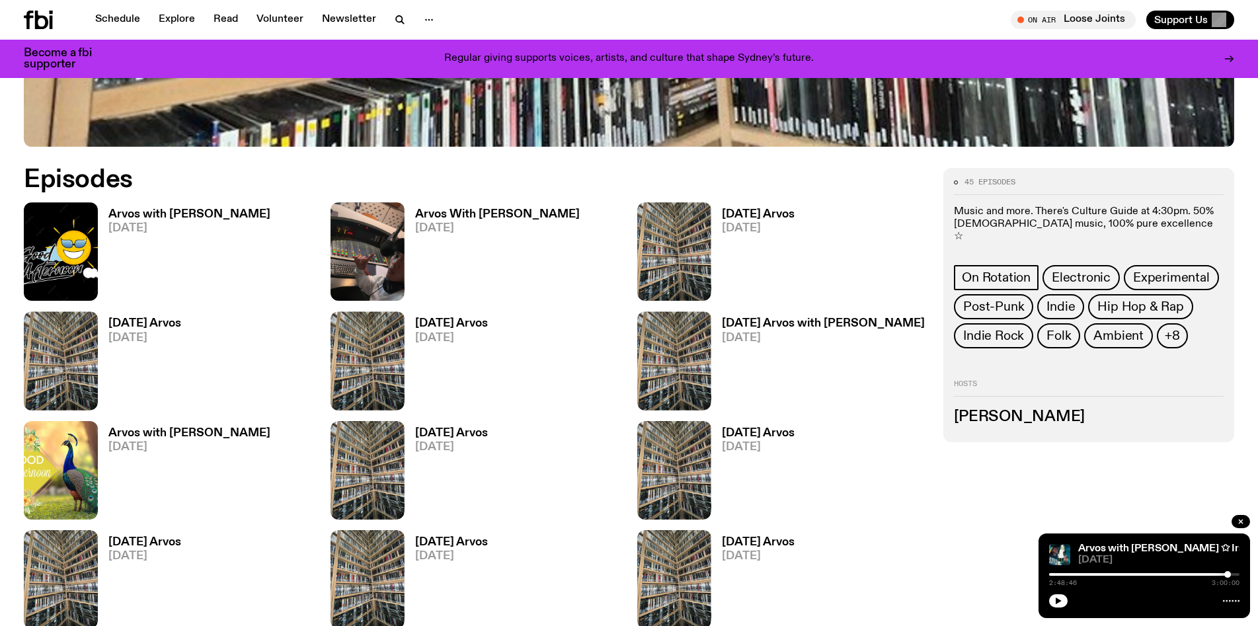
scroll to position [722, 0]
click at [1172, 328] on span "+8" at bounding box center [1172, 335] width 15 height 15
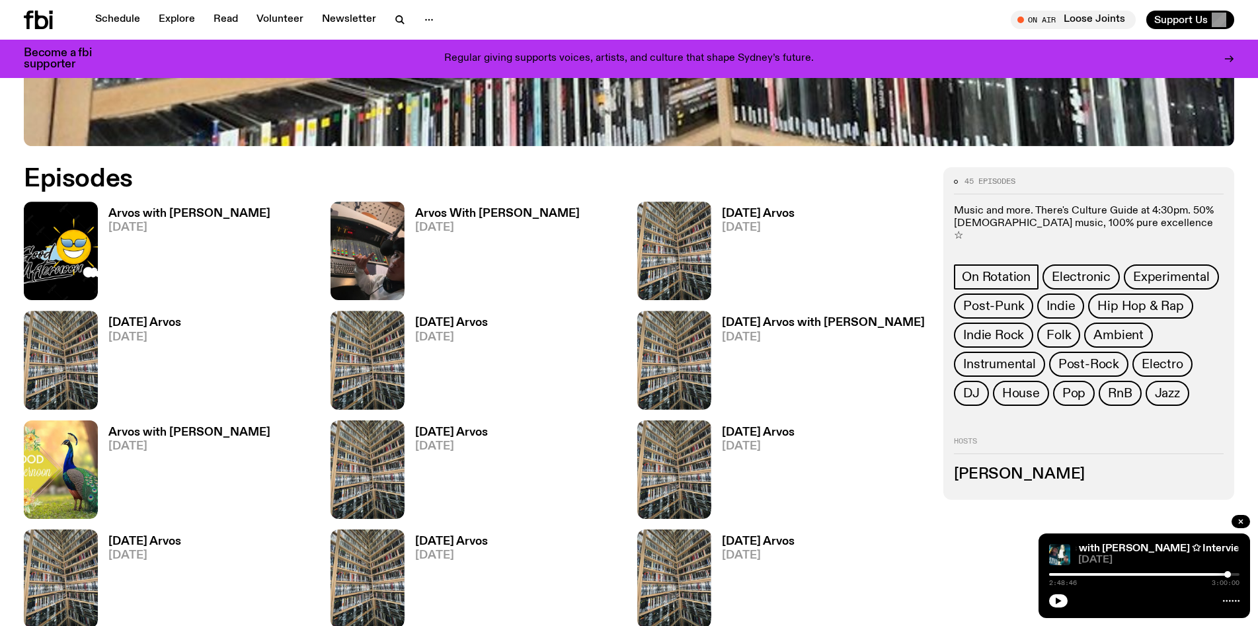
scroll to position [0, 0]
